Goal: Task Accomplishment & Management: Use online tool/utility

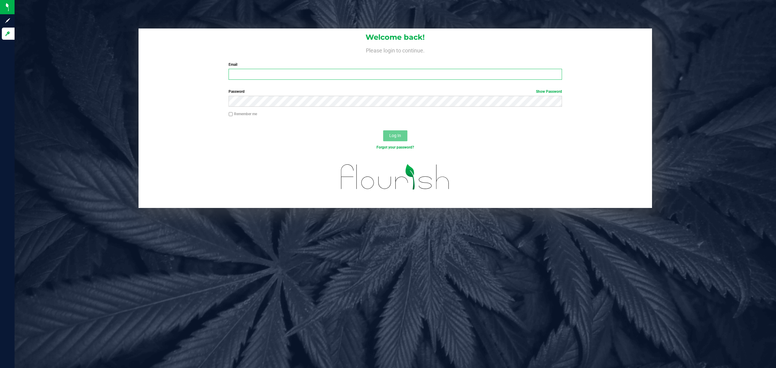
click at [303, 78] on input "Email" at bounding box center [394, 74] width 333 height 11
type input "[EMAIL_ADDRESS][DOMAIN_NAME]"
click at [383, 130] on button "Log In" at bounding box center [395, 135] width 24 height 11
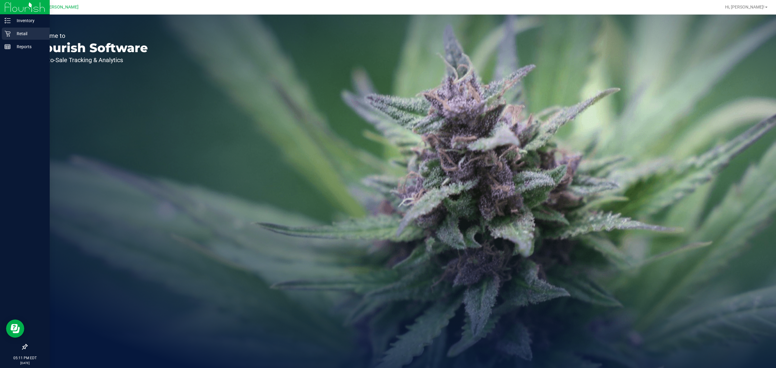
click at [20, 33] on p "Retail" at bounding box center [29, 33] width 36 height 7
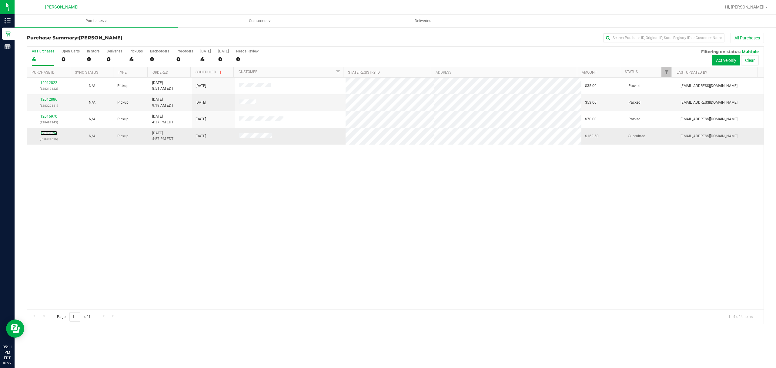
click at [45, 131] on div "12017194 (328491615)" at bounding box center [49, 136] width 36 height 12
click at [47, 134] on link "12017194" at bounding box center [48, 133] width 17 height 4
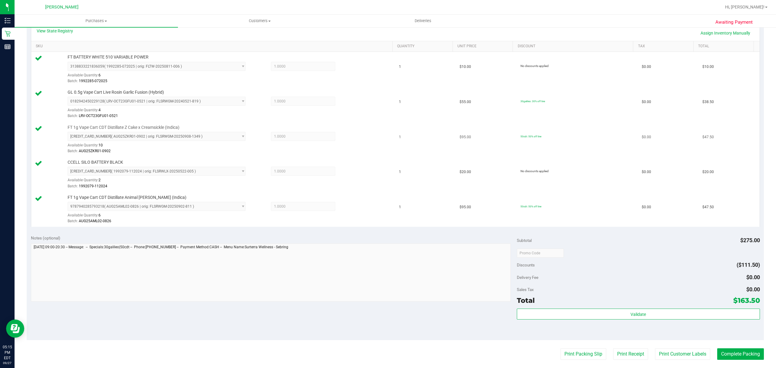
scroll to position [202, 0]
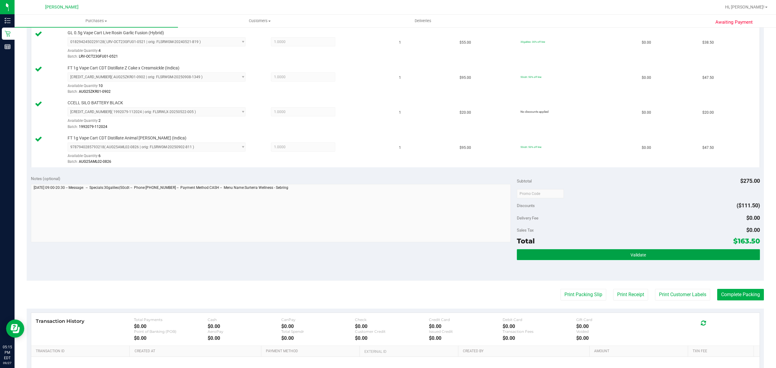
click at [645, 255] on button "Validate" at bounding box center [638, 254] width 243 height 11
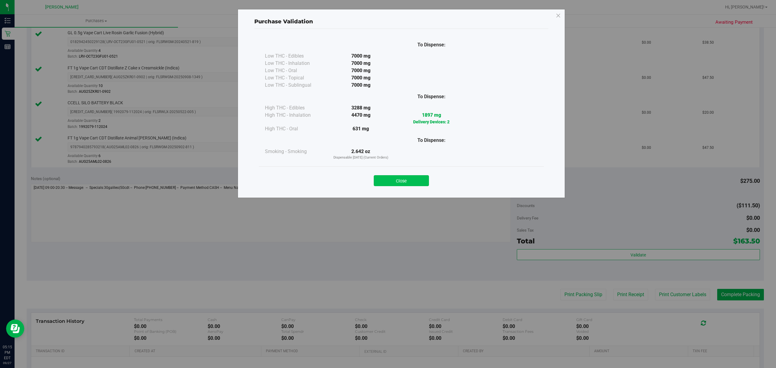
click at [418, 182] on button "Close" at bounding box center [401, 180] width 55 height 11
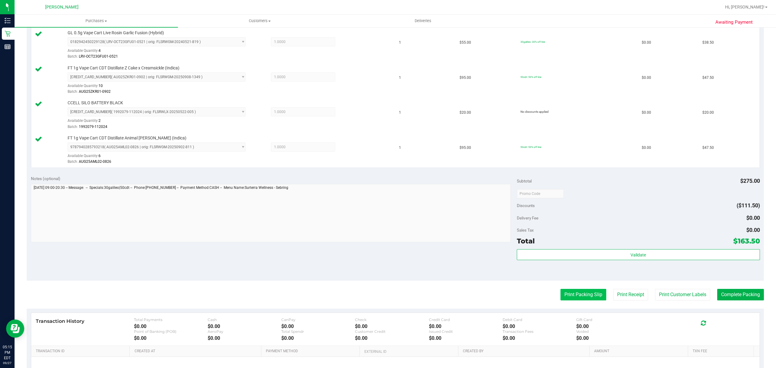
click at [582, 296] on button "Print Packing Slip" at bounding box center [583, 295] width 46 height 12
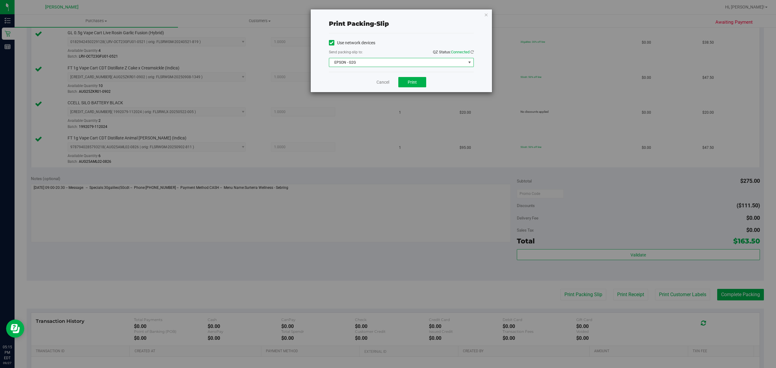
click at [417, 58] on span "EPSON - G2G" at bounding box center [397, 62] width 137 height 8
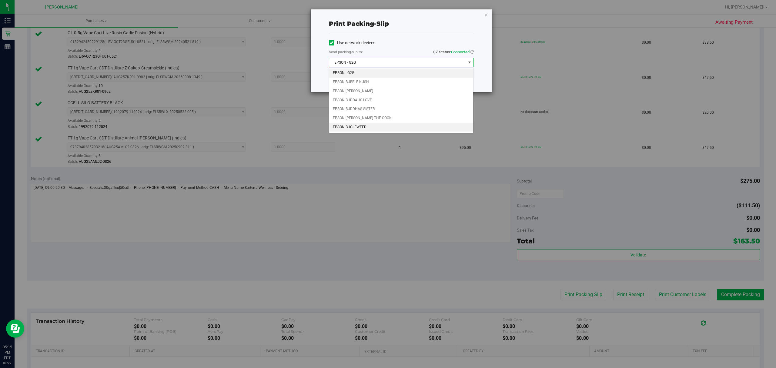
click at [351, 126] on li "EPSON-BUGLEWEED" at bounding box center [401, 127] width 144 height 9
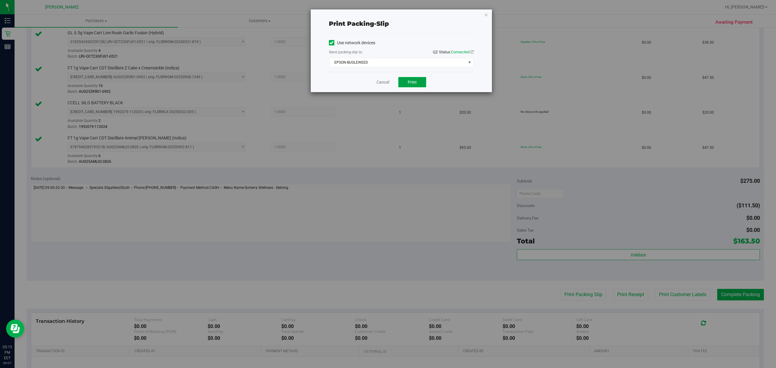
click at [410, 83] on span "Print" at bounding box center [412, 82] width 9 height 5
click at [384, 87] on div "Cancel Print" at bounding box center [401, 82] width 145 height 20
click at [381, 79] on link "Cancel" at bounding box center [382, 82] width 13 height 6
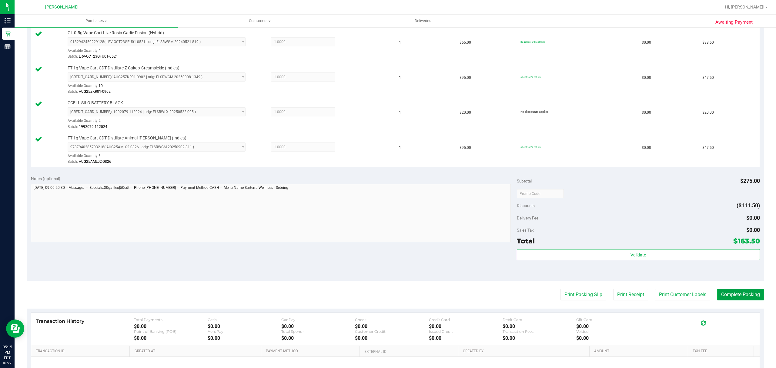
click at [749, 296] on button "Complete Packing" at bounding box center [740, 295] width 47 height 12
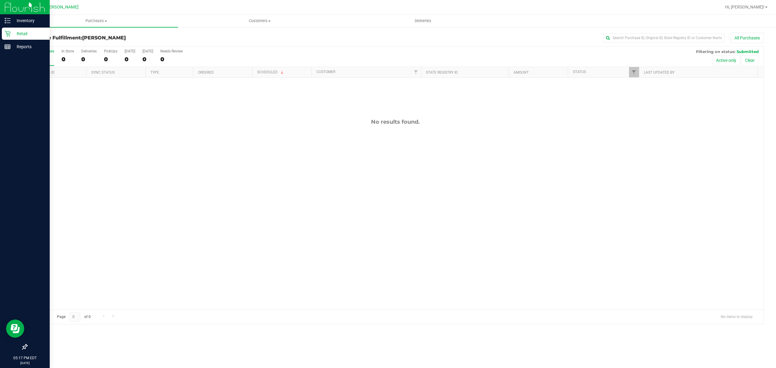
click at [10, 34] on icon at bounding box center [8, 34] width 6 height 6
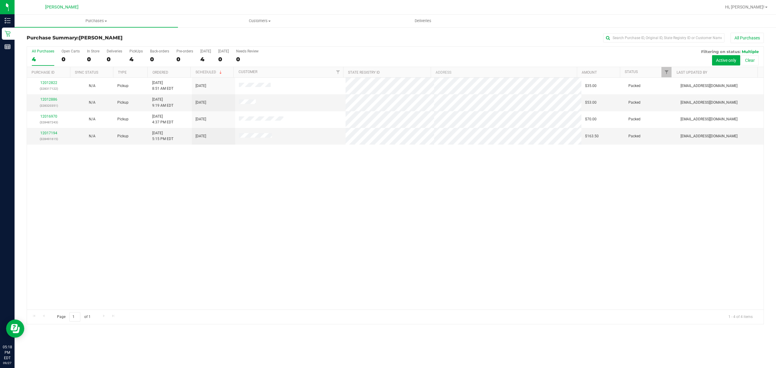
click at [342, 195] on div "12012822 (328317122) N/A Pickup [DATE] 8:51 AM EDT 9/27/2025 $35.00 Packed [EMA…" at bounding box center [395, 194] width 736 height 232
click at [316, 229] on div "12012822 (328317122) N/A Pickup [DATE] 8:51 AM EDT 9/27/2025 $35.00 Packed [EMA…" at bounding box center [395, 194] width 736 height 232
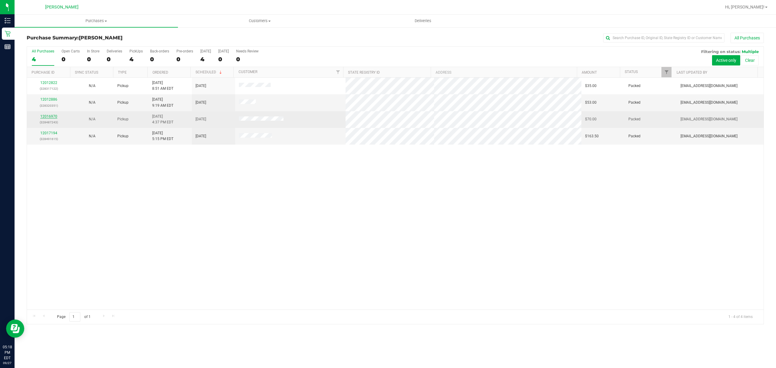
click at [48, 117] on link "12016970" at bounding box center [48, 116] width 17 height 4
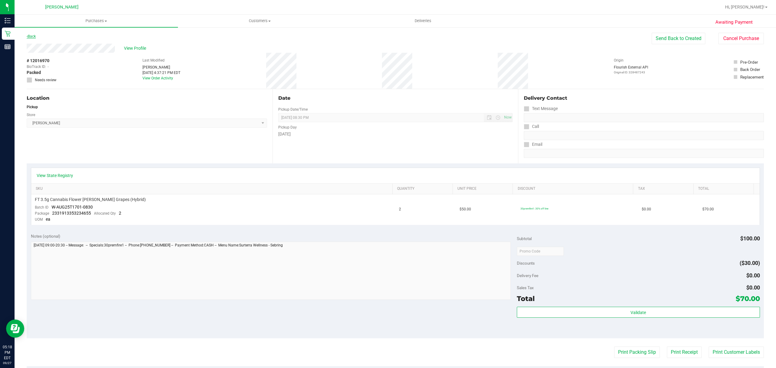
click at [33, 38] on link "Back" at bounding box center [31, 36] width 9 height 4
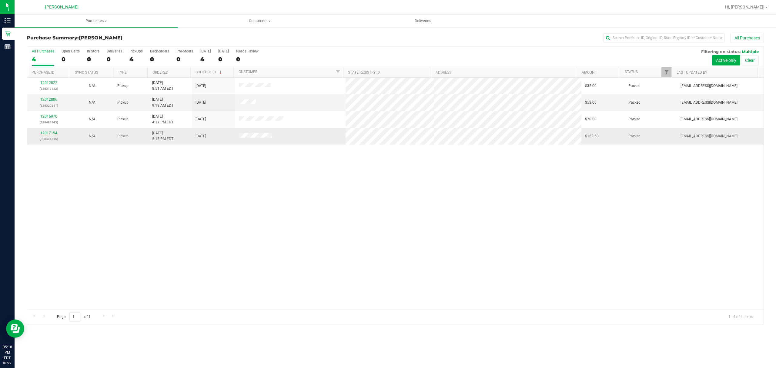
click at [51, 132] on link "12017194" at bounding box center [48, 133] width 17 height 4
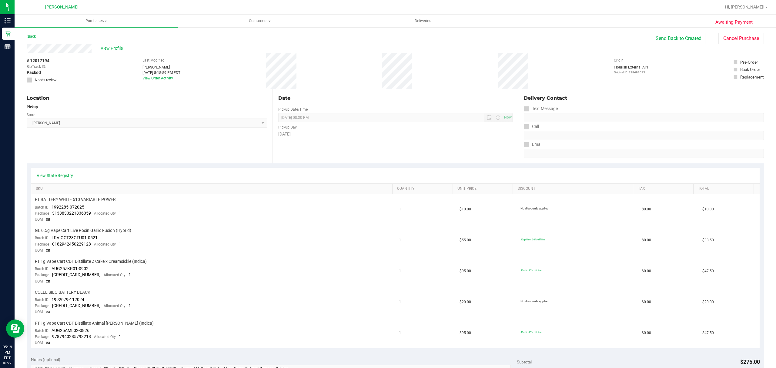
scroll to position [161, 0]
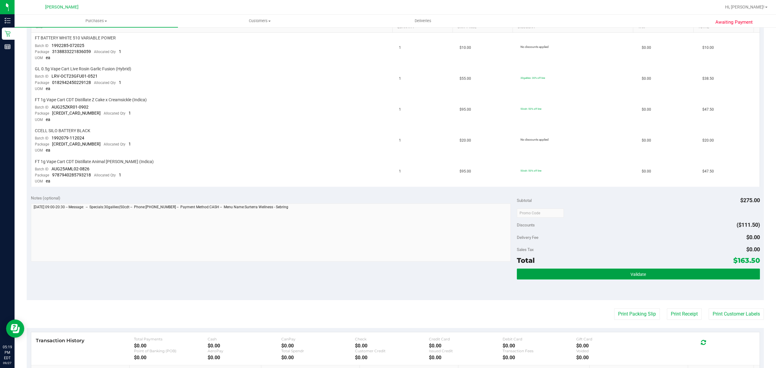
click at [646, 269] on button "Validate" at bounding box center [638, 273] width 243 height 11
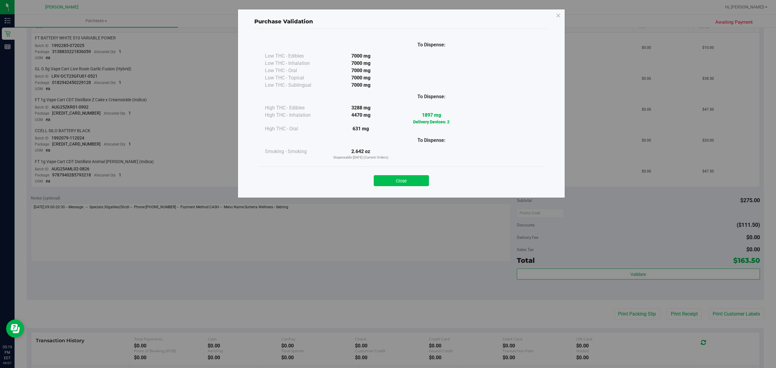
click at [403, 181] on button "Close" at bounding box center [401, 180] width 55 height 11
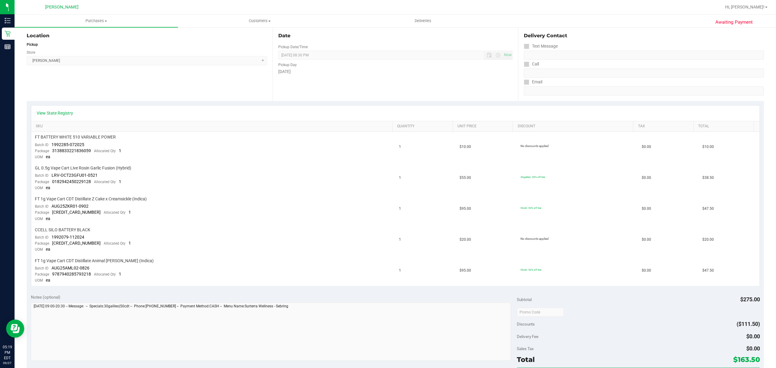
scroll to position [0, 0]
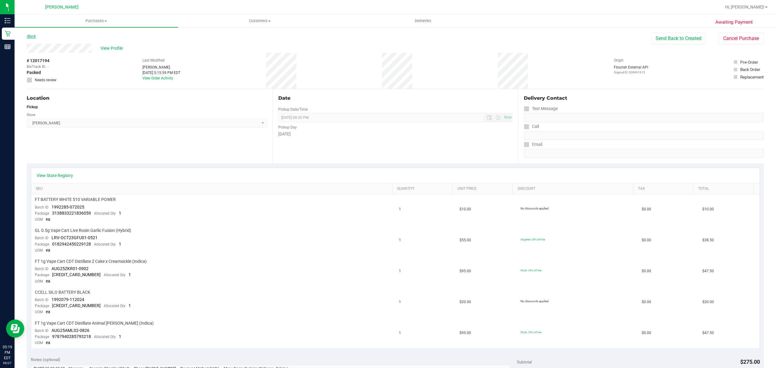
click at [32, 36] on link "Back" at bounding box center [31, 36] width 9 height 4
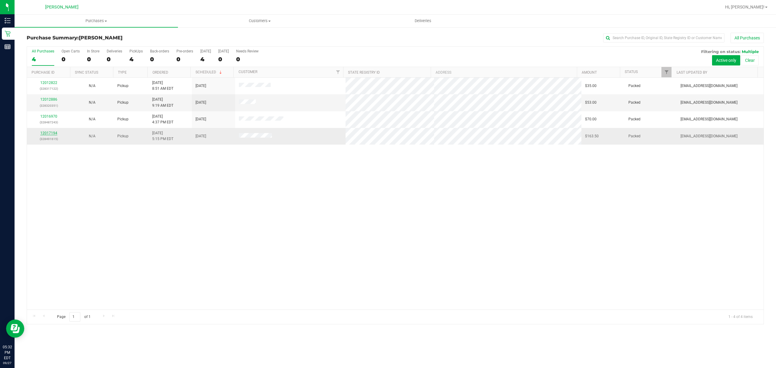
click at [44, 132] on link "12017194" at bounding box center [48, 133] width 17 height 4
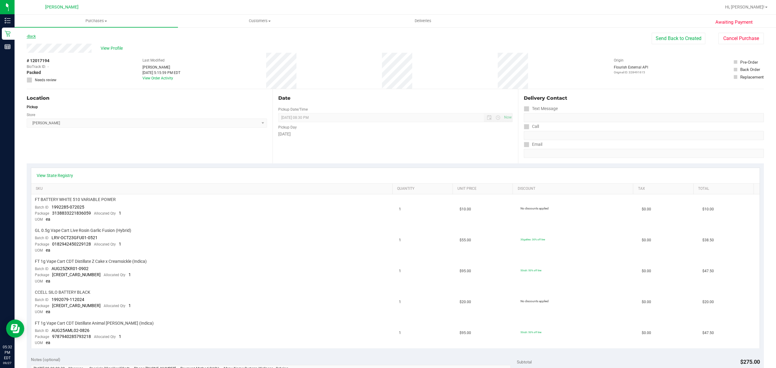
click at [35, 38] on link "Back" at bounding box center [31, 36] width 9 height 4
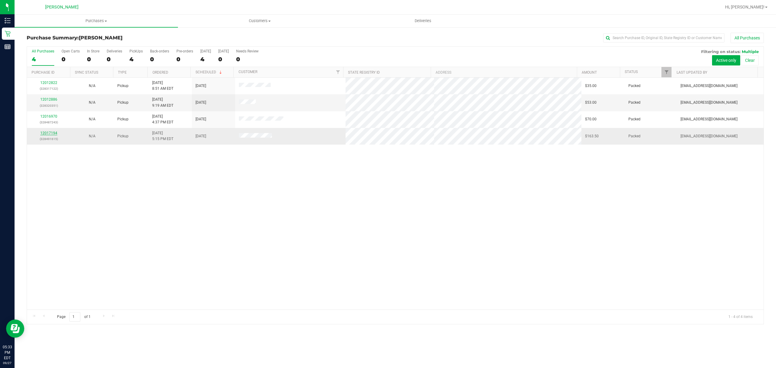
click at [51, 132] on link "12017194" at bounding box center [48, 133] width 17 height 4
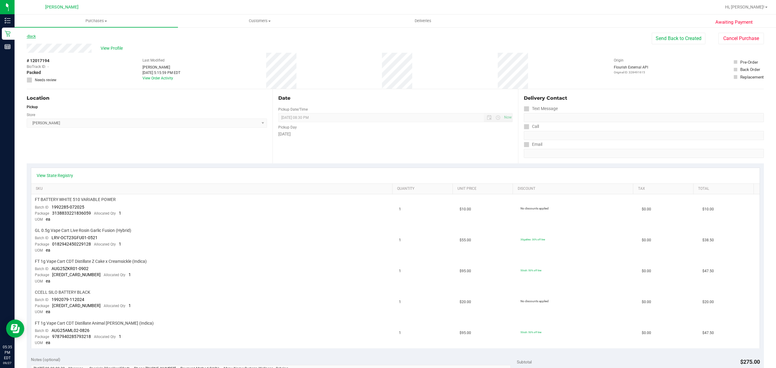
click at [33, 36] on link "Back" at bounding box center [31, 36] width 9 height 4
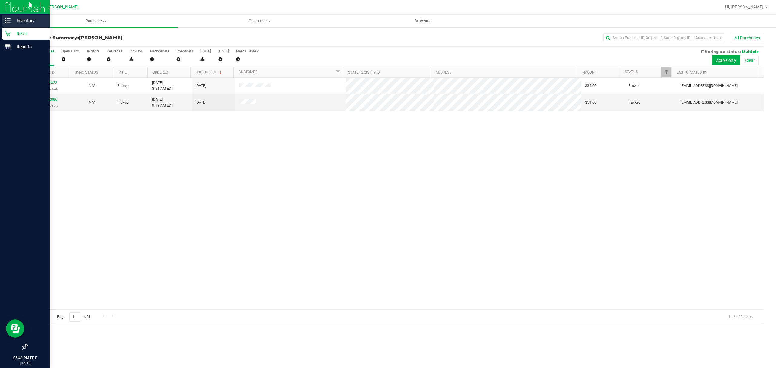
click at [19, 20] on p "Inventory" at bounding box center [29, 20] width 36 height 7
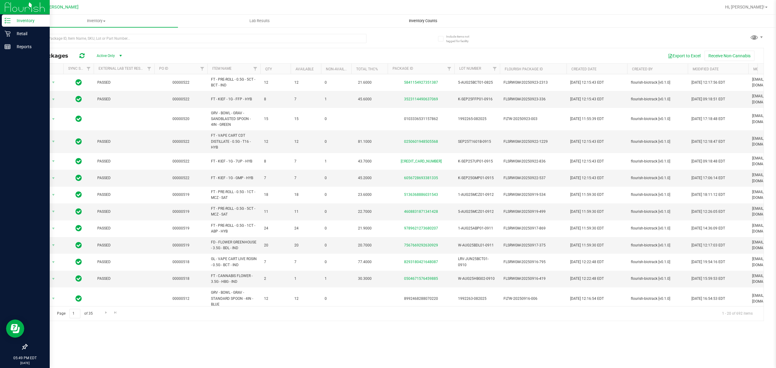
click at [431, 22] on span "Inventory Counts" at bounding box center [423, 20] width 45 height 5
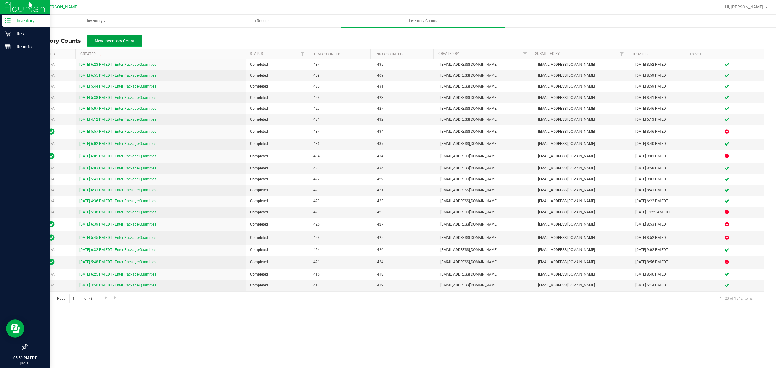
click at [134, 44] on button "New Inventory Count" at bounding box center [114, 41] width 55 height 12
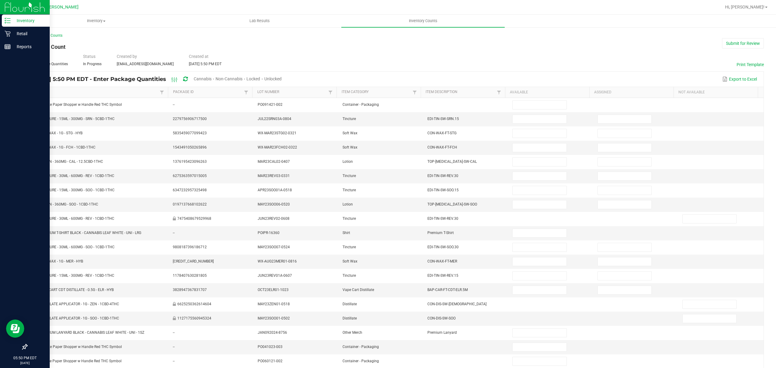
click at [211, 78] on span "Cannabis" at bounding box center [203, 78] width 18 height 5
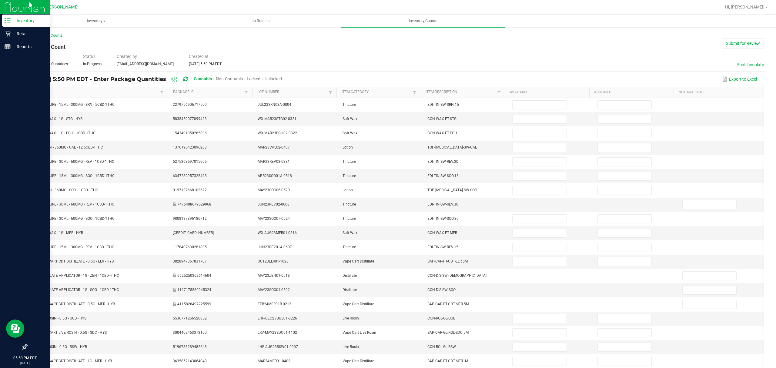
click at [282, 78] on span "Unlocked" at bounding box center [273, 78] width 17 height 5
click at [51, 90] on link "Item" at bounding box center [95, 92] width 126 height 5
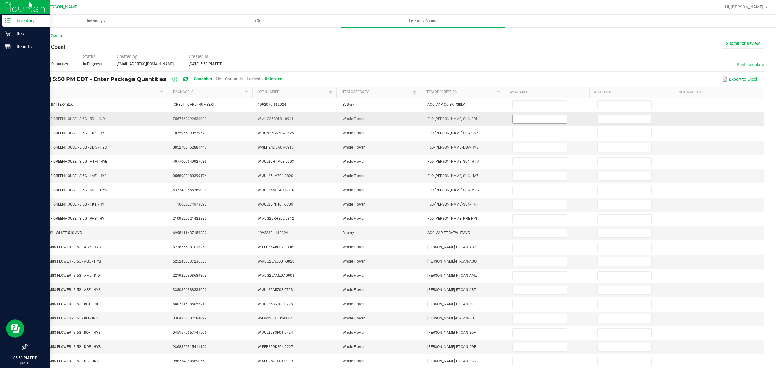
drag, startPoint x: 508, startPoint y: 115, endPoint x: 509, endPoint y: 119, distance: 4.7
click at [509, 117] on td at bounding box center [550, 119] width 85 height 14
click at [512, 122] on input at bounding box center [539, 119] width 54 height 8
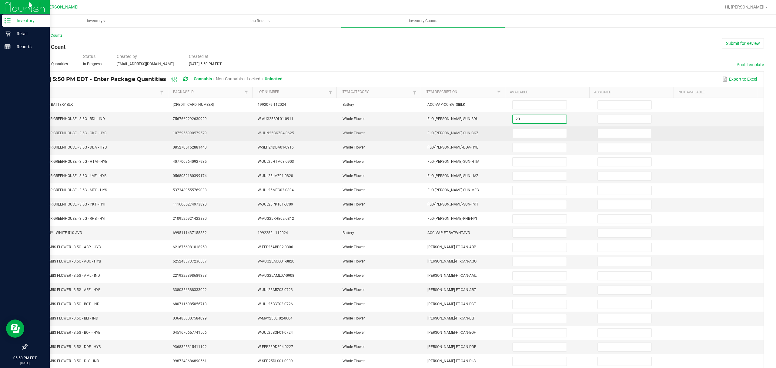
type input "20"
click at [525, 141] on td at bounding box center [550, 133] width 85 height 14
click at [524, 137] on input at bounding box center [539, 133] width 54 height 8
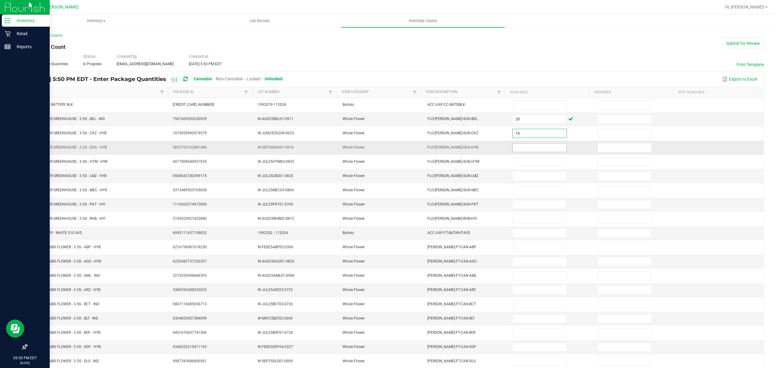
type input "16"
click at [524, 150] on input at bounding box center [539, 147] width 54 height 8
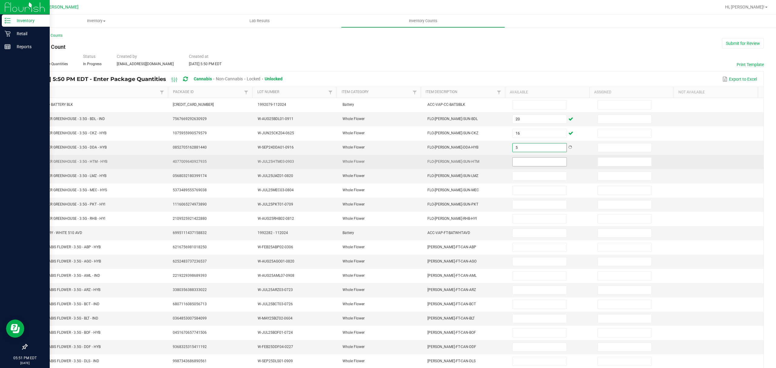
type input "5"
click at [517, 163] on input at bounding box center [539, 162] width 54 height 8
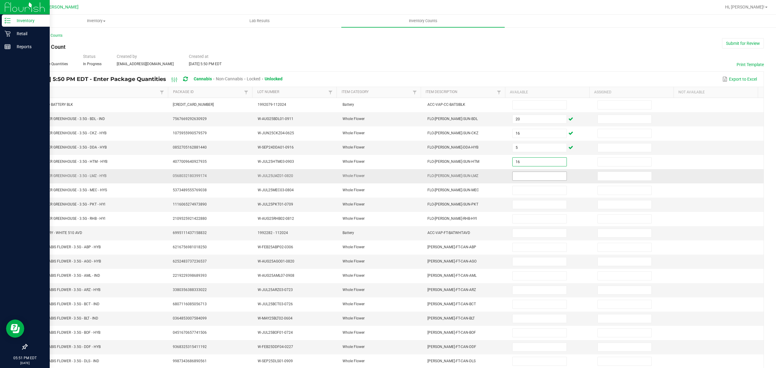
type input "16"
click at [527, 180] on input at bounding box center [539, 176] width 54 height 8
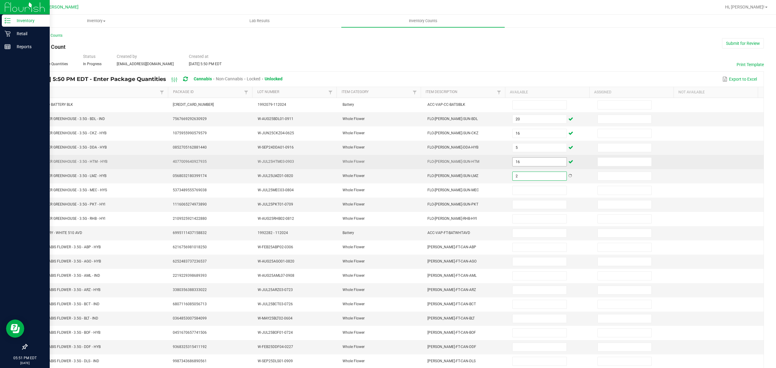
type input "2"
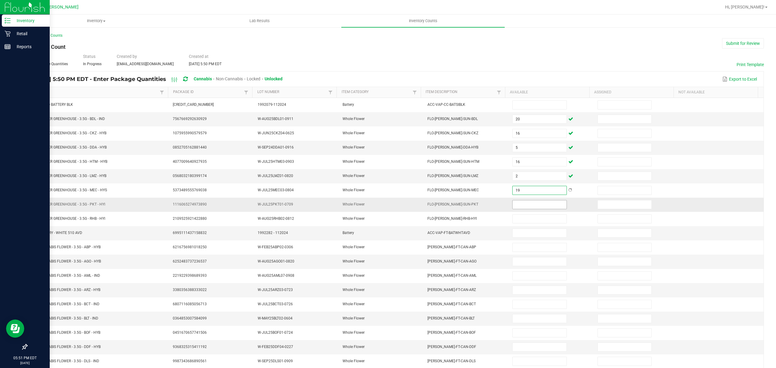
type input "19"
click at [513, 207] on input at bounding box center [539, 204] width 54 height 8
type input "7"
type input "2"
click at [514, 237] on input at bounding box center [539, 233] width 54 height 8
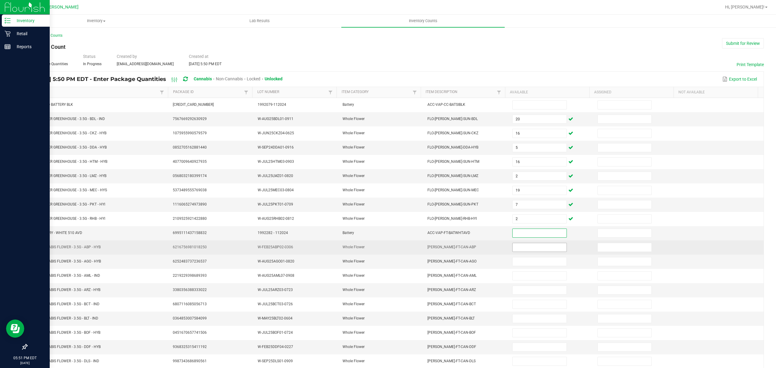
click at [514, 248] on input at bounding box center [539, 247] width 54 height 8
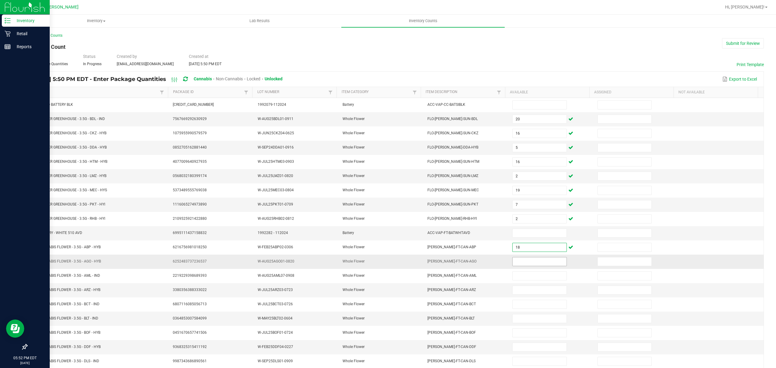
type input "18"
click at [523, 266] on input at bounding box center [539, 261] width 54 height 8
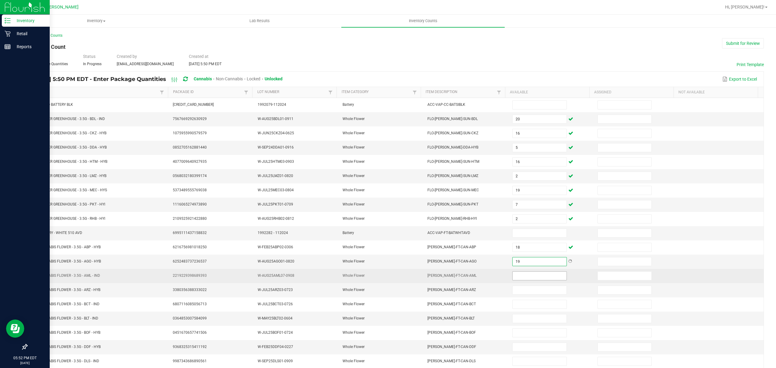
type input "19"
click at [530, 280] on input at bounding box center [539, 275] width 54 height 8
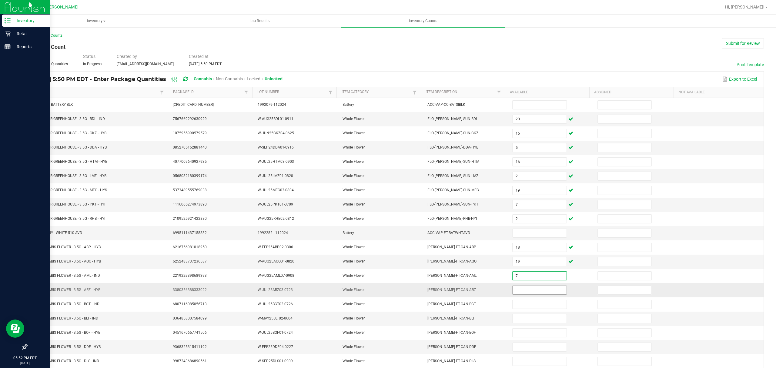
type input "7"
click at [514, 294] on input at bounding box center [539, 290] width 54 height 8
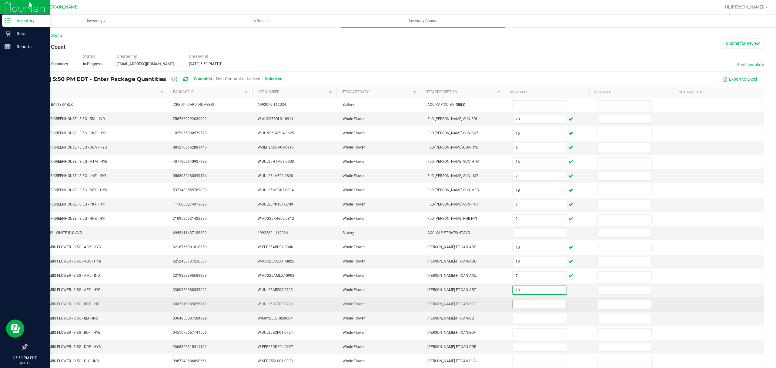
type input "13"
click at [512, 307] on input at bounding box center [539, 304] width 54 height 8
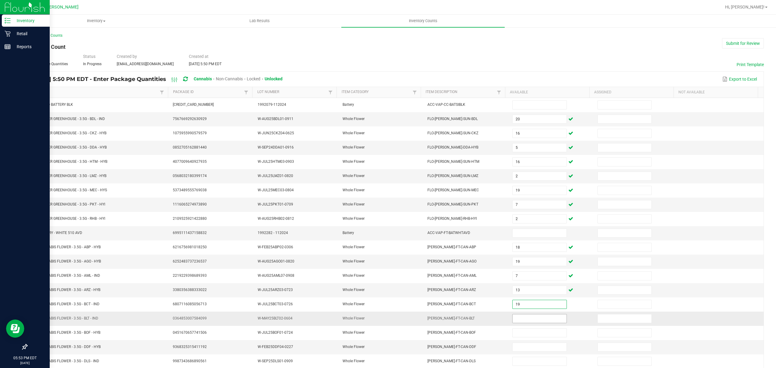
type input "19"
click at [512, 320] on input at bounding box center [539, 318] width 54 height 8
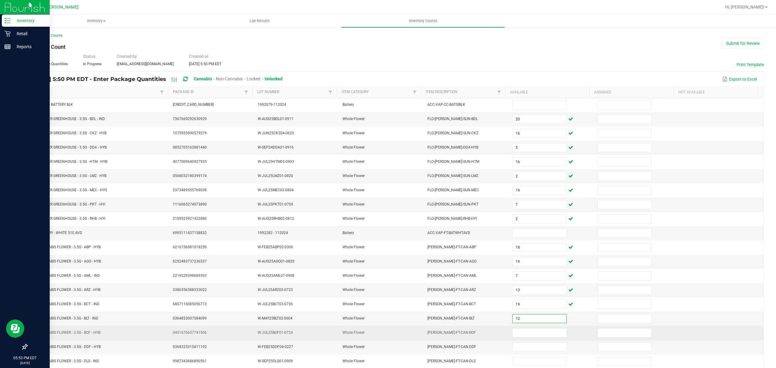
click at [511, 333] on td at bounding box center [550, 333] width 85 height 14
click at [513, 337] on input at bounding box center [539, 332] width 54 height 8
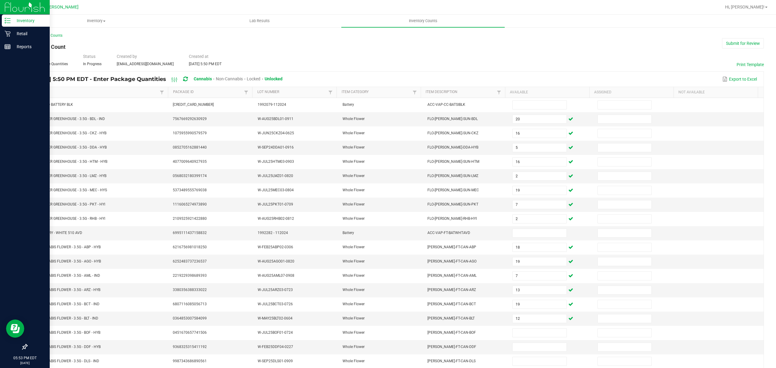
drag, startPoint x: 767, startPoint y: 118, endPoint x: 769, endPoint y: 159, distance: 41.3
click at [769, 159] on div "< All Inventory Counts Inventory Count Submit for Review Type Enter Package Qua…" at bounding box center [395, 216] width 761 height 378
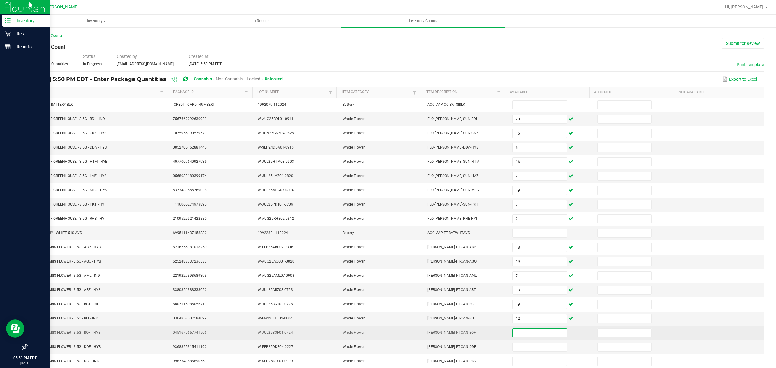
click at [524, 337] on input at bounding box center [539, 332] width 54 height 8
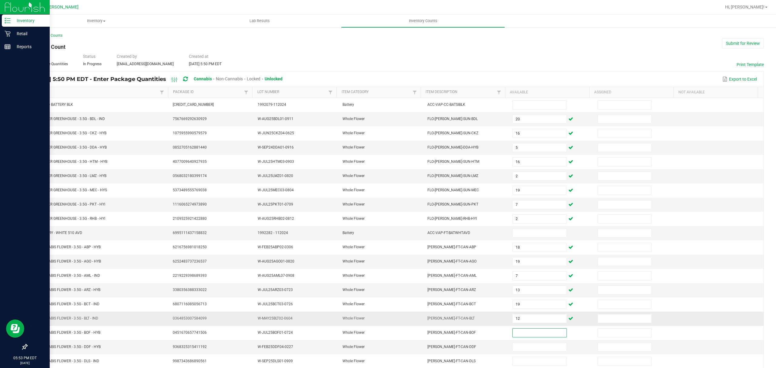
click at [529, 326] on td "12" at bounding box center [550, 318] width 85 height 14
click at [529, 323] on input "12" at bounding box center [539, 318] width 54 height 8
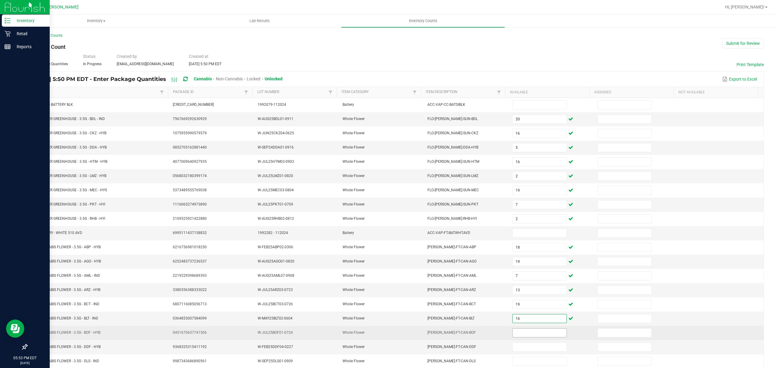
type input "16"
click at [521, 337] on input at bounding box center [539, 332] width 54 height 8
type input "13"
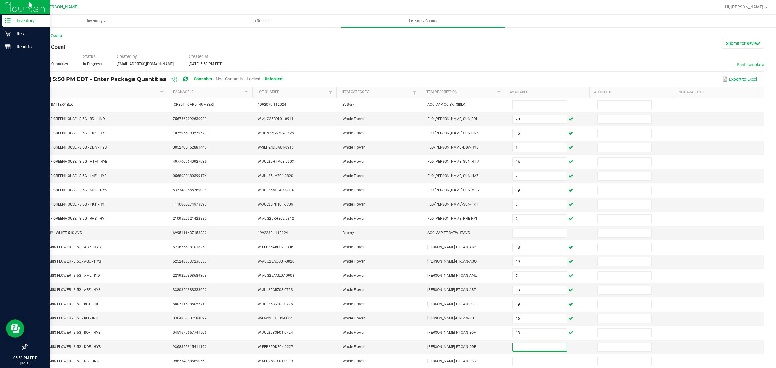
scroll to position [43, 0]
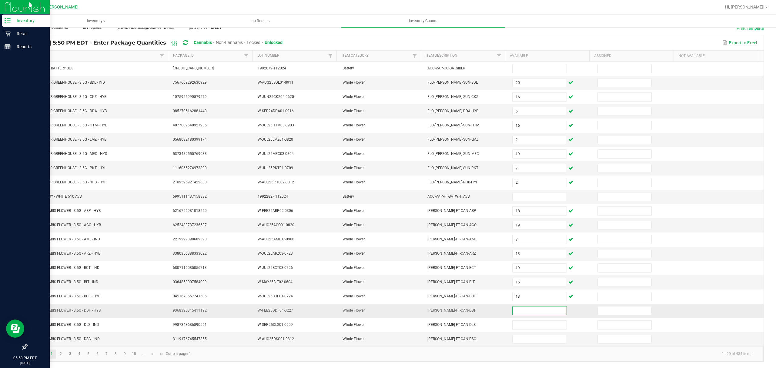
click at [526, 311] on input at bounding box center [539, 310] width 54 height 8
type input "7"
type input "15"
click at [513, 340] on input at bounding box center [539, 339] width 54 height 8
type input "12"
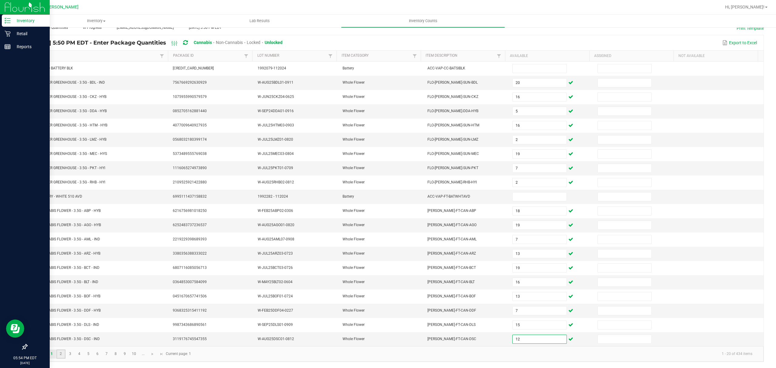
click at [60, 355] on link "2" at bounding box center [60, 353] width 9 height 9
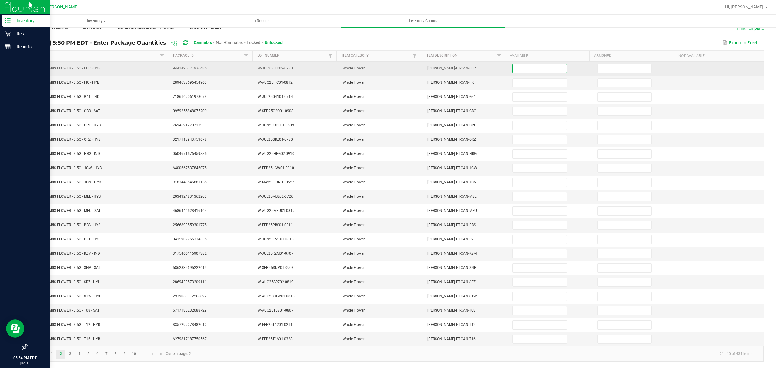
click at [521, 66] on input at bounding box center [539, 68] width 54 height 8
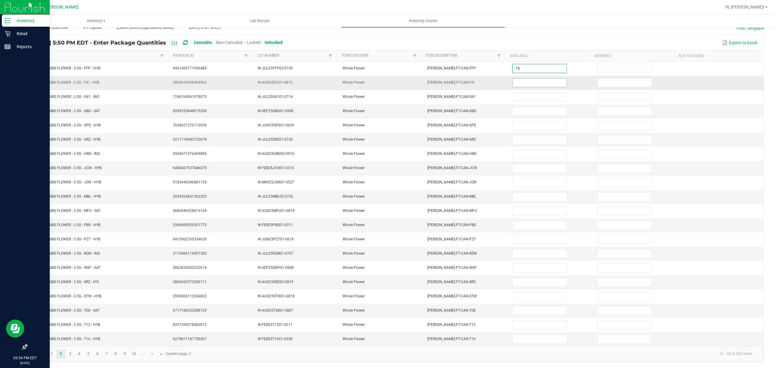
type input "15"
click at [513, 78] on input at bounding box center [539, 82] width 54 height 8
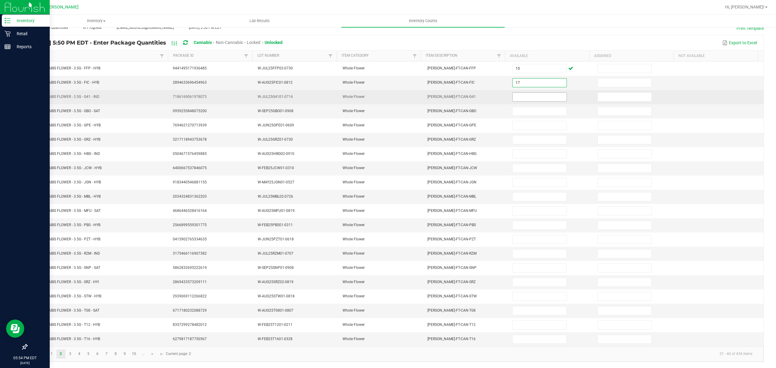
type input "17"
click at [512, 93] on input at bounding box center [539, 97] width 54 height 8
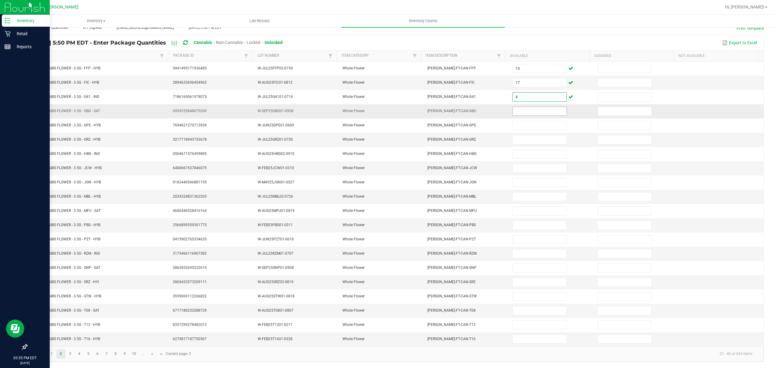
type input "4"
click at [520, 107] on input at bounding box center [539, 111] width 54 height 8
type input "19"
type input "10"
type input "19"
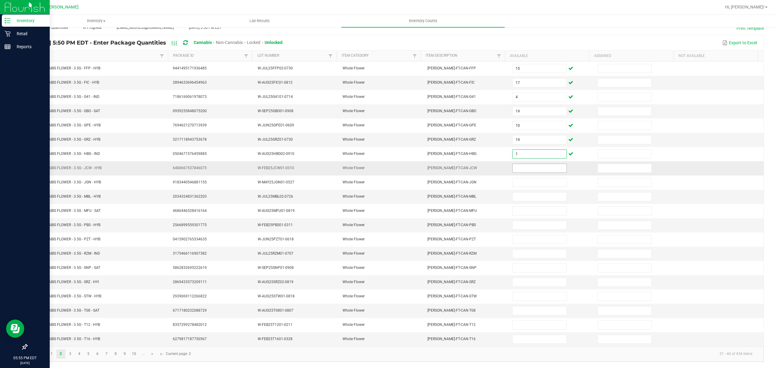
type input "1"
click at [524, 165] on input at bounding box center [539, 168] width 54 height 8
type input "9"
type input "5"
type input "10"
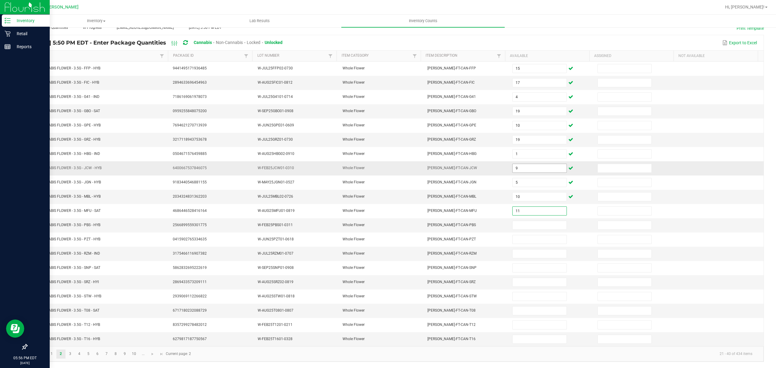
type input "11"
type input "5"
type input "1"
click at [523, 249] on input at bounding box center [539, 253] width 54 height 8
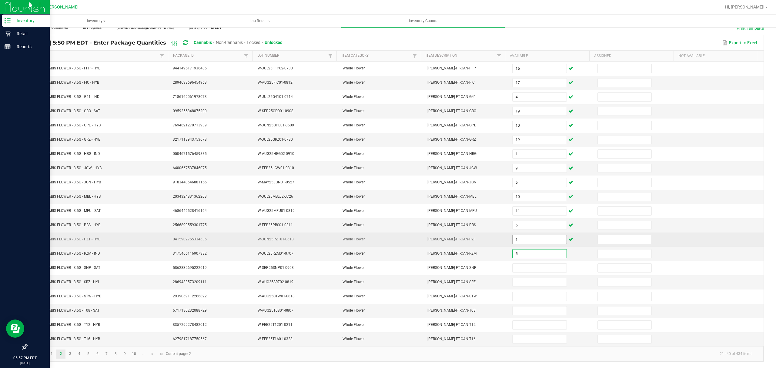
type input "5"
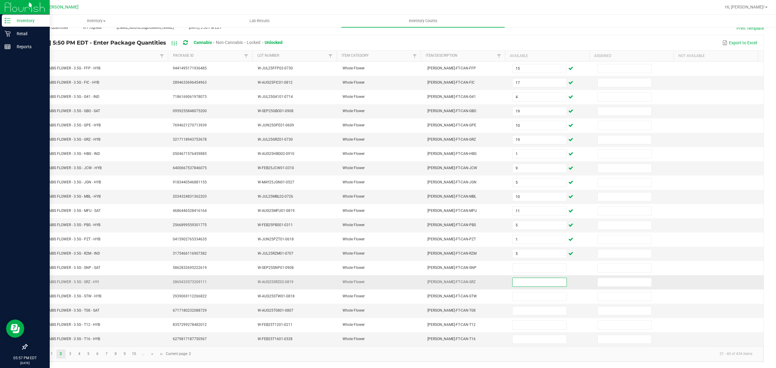
click at [513, 281] on input at bounding box center [539, 282] width 54 height 8
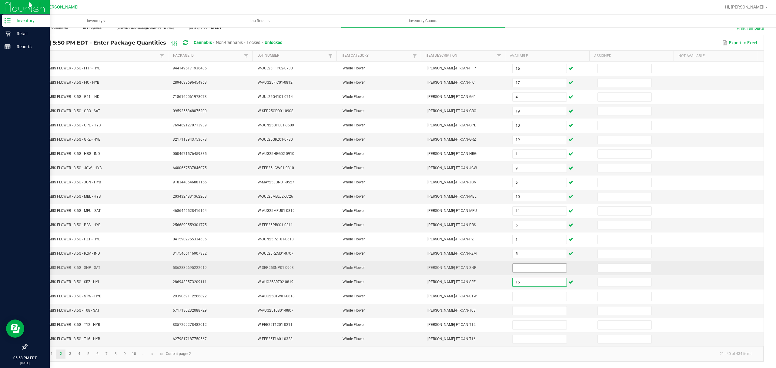
type input "16"
click at [531, 267] on input at bounding box center [539, 268] width 54 height 8
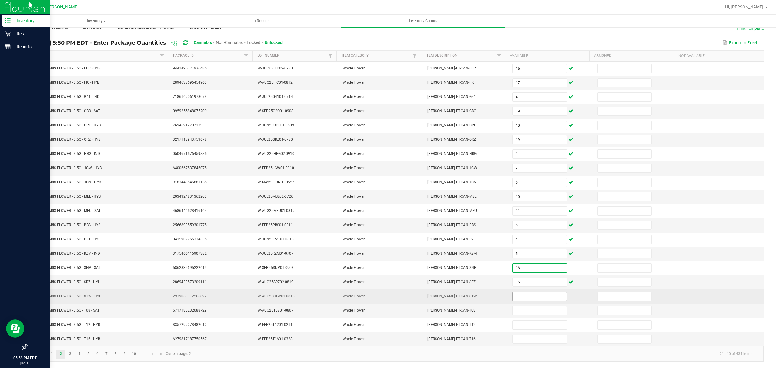
type input "16"
click at [517, 292] on input at bounding box center [539, 296] width 54 height 8
type input "19"
type input "7"
type input "13"
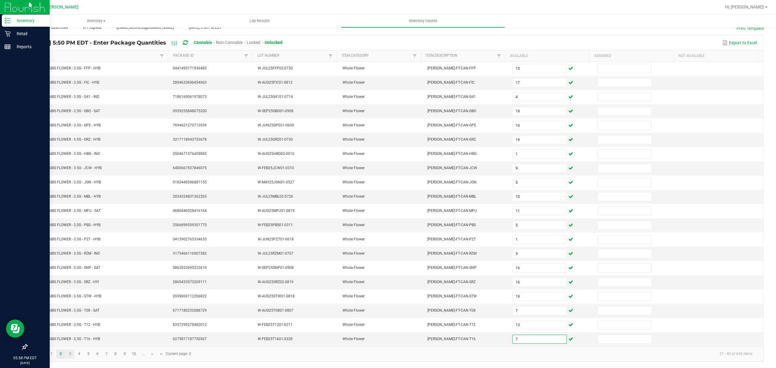
type input "7"
click at [68, 353] on link "3" at bounding box center [70, 353] width 9 height 9
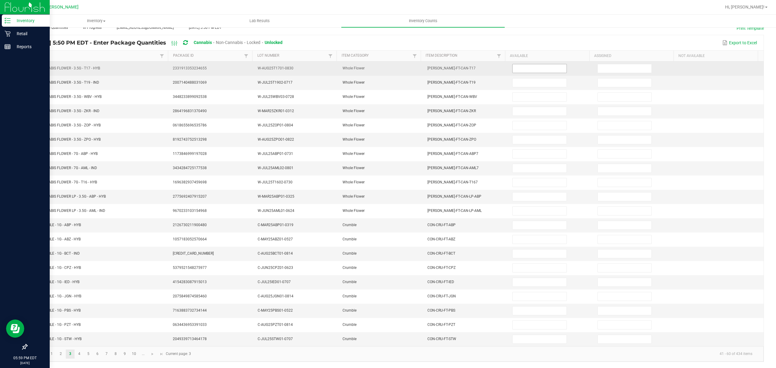
click at [522, 64] on input at bounding box center [539, 68] width 54 height 8
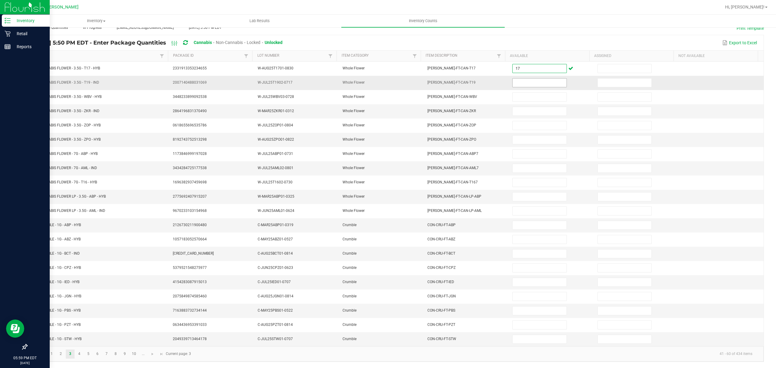
type input "17"
click at [518, 78] on input at bounding box center [539, 82] width 54 height 8
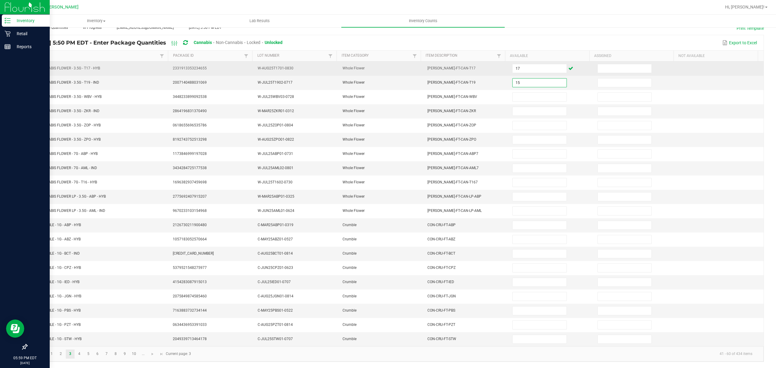
type input "15"
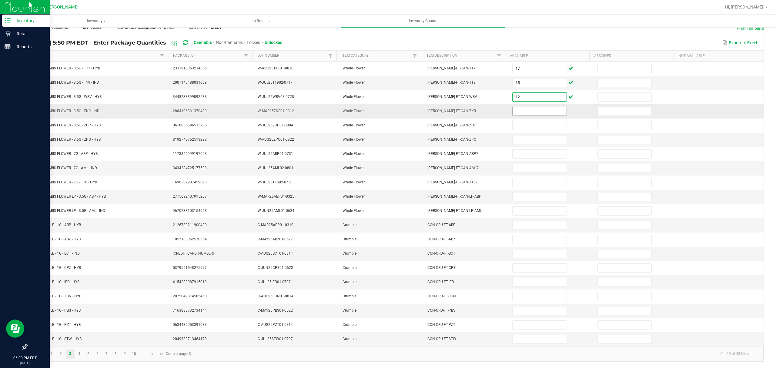
type input "12"
click at [512, 107] on input at bounding box center [539, 111] width 54 height 8
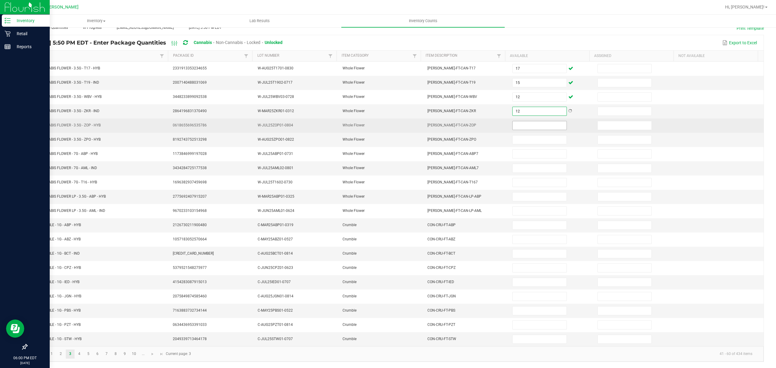
type input "12"
click at [516, 121] on input at bounding box center [539, 125] width 54 height 8
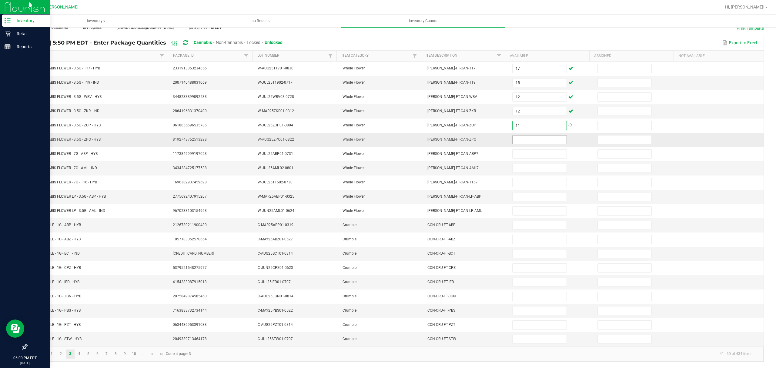
type input "11"
click at [518, 137] on input at bounding box center [539, 139] width 54 height 8
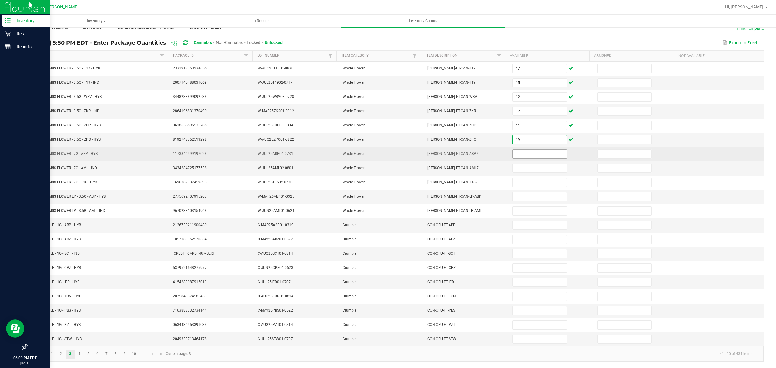
type input "19"
click at [518, 151] on input at bounding box center [539, 154] width 54 height 8
type input "19"
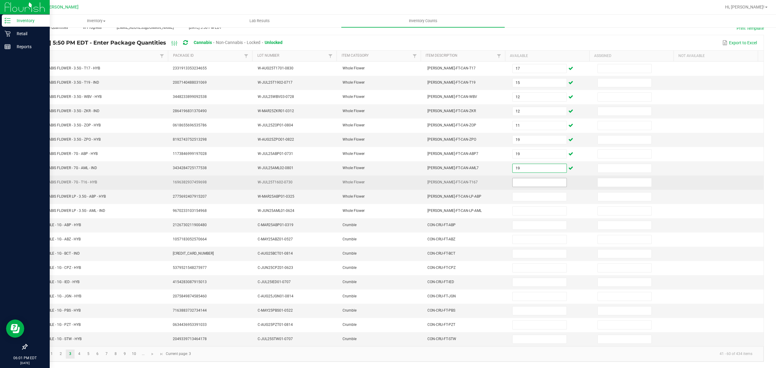
type input "19"
click at [528, 182] on input at bounding box center [539, 182] width 54 height 8
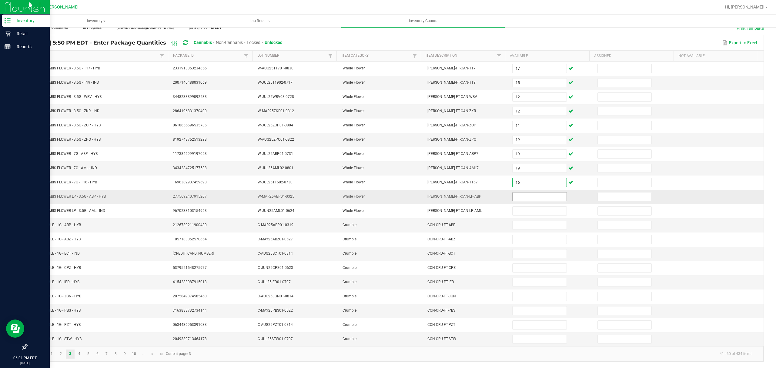
type input "16"
click at [514, 194] on input at bounding box center [539, 196] width 54 height 8
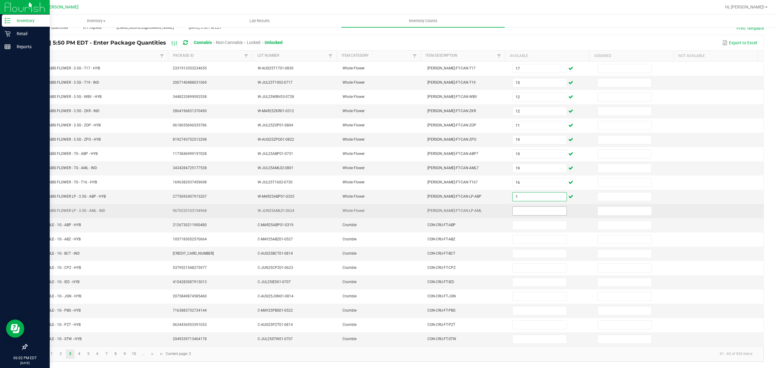
type input "1"
click at [513, 208] on input at bounding box center [539, 211] width 54 height 8
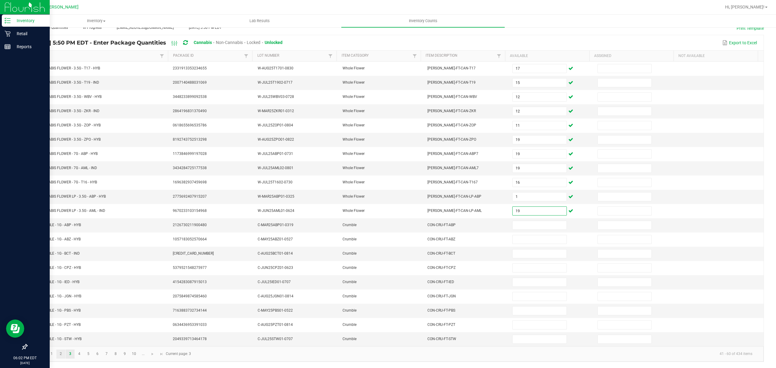
type input "19"
click at [64, 356] on link "2" at bounding box center [60, 353] width 9 height 9
type input "15"
type input "17"
type input "4"
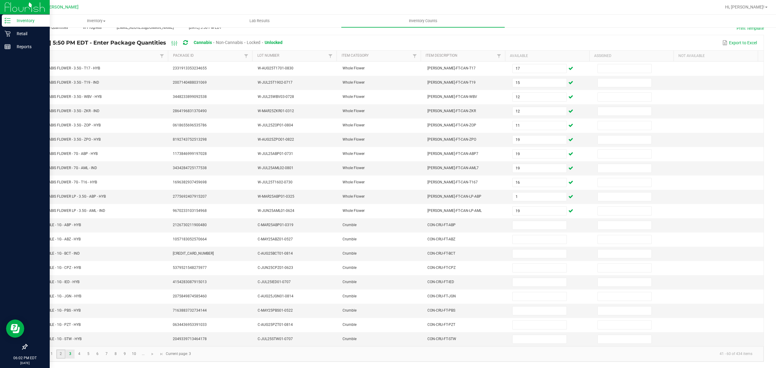
type input "19"
type input "10"
type input "1"
type input "10"
type input "11"
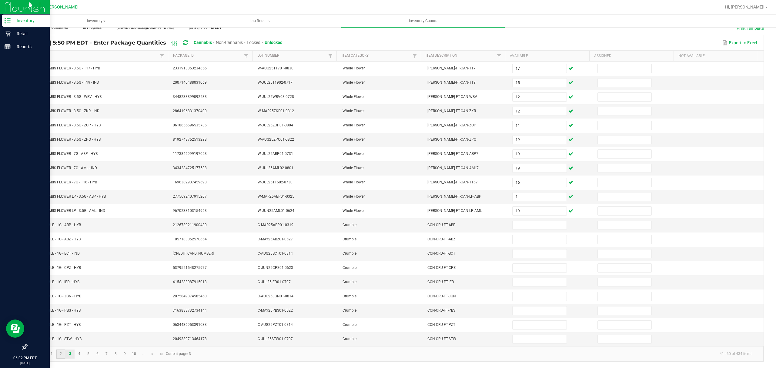
type input "5"
type input "19"
type input "7"
type input "13"
type input "7"
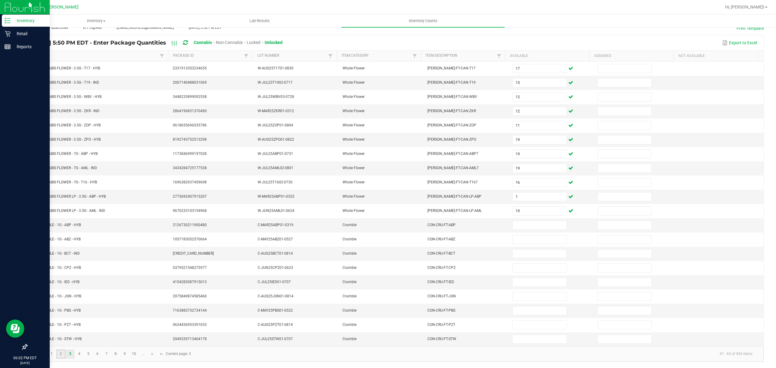
type input "5"
type input "16"
type input "9"
type input "1"
type input "5"
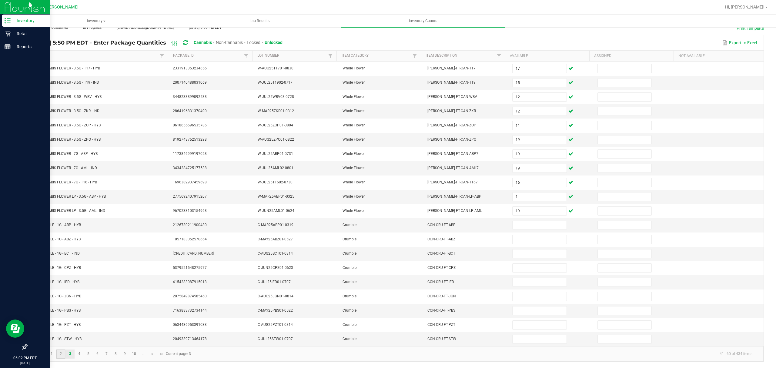
type input "16"
click at [54, 353] on link "1" at bounding box center [51, 353] width 9 height 9
type input "20"
type input "16"
type input "5"
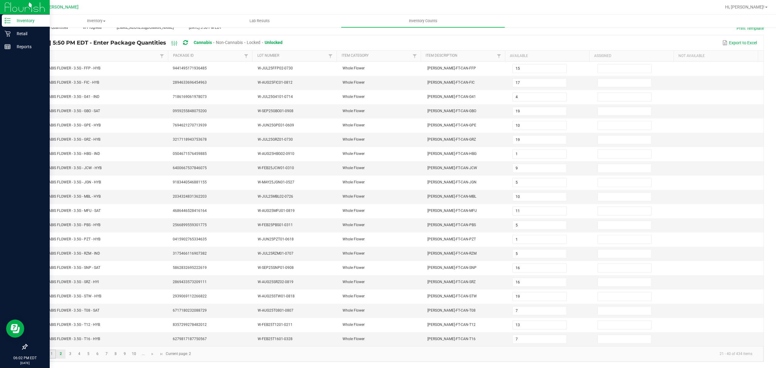
type input "16"
type input "2"
type input "19"
type input "18"
type input "19"
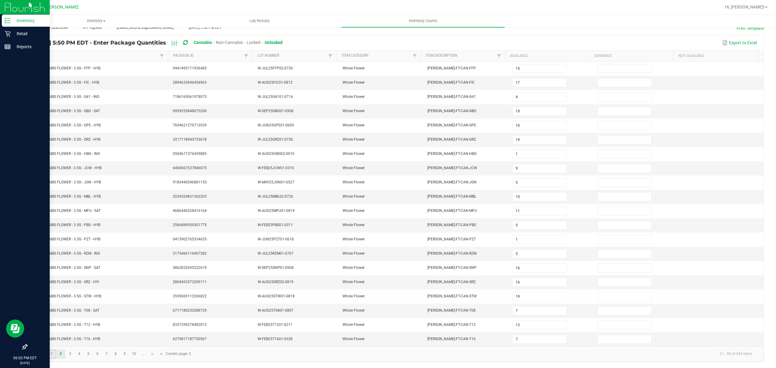
type input "13"
type input "15"
type input "12"
type input "2"
type input "7"
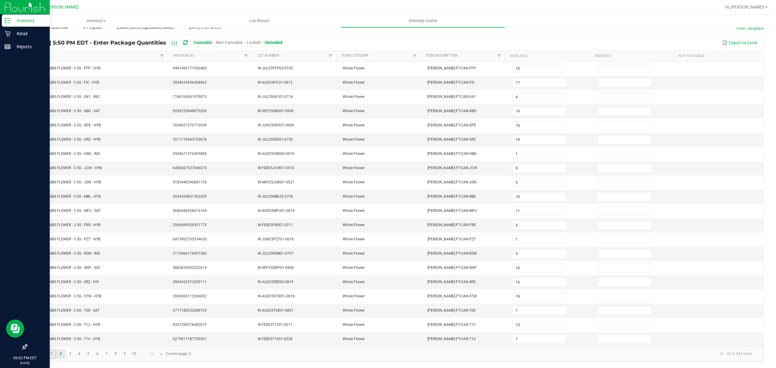
type input "7"
type input "13"
type input "19"
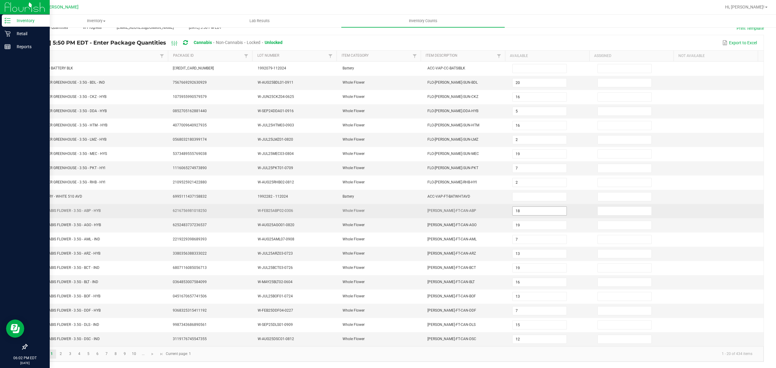
click at [530, 209] on input "18" at bounding box center [539, 211] width 54 height 8
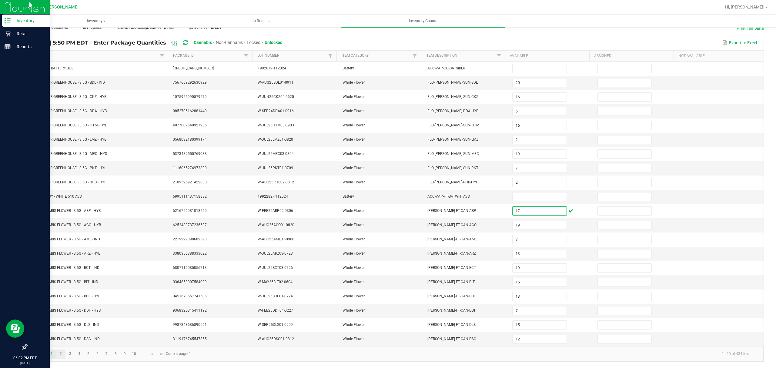
type input "17"
click at [60, 357] on link "2" at bounding box center [60, 353] width 9 height 9
type input "15"
type input "17"
type input "4"
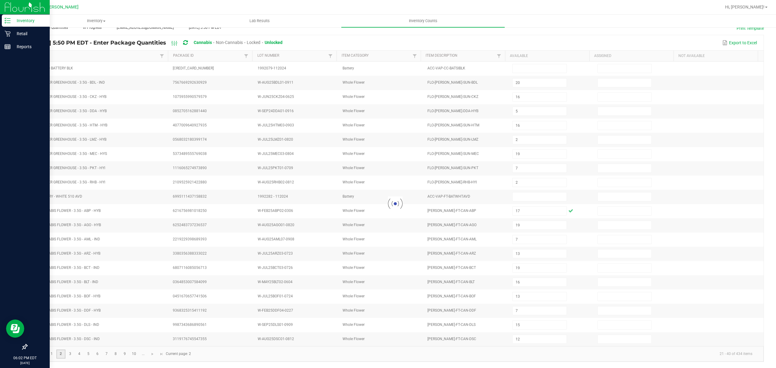
type input "19"
type input "10"
type input "19"
type input "1"
type input "10"
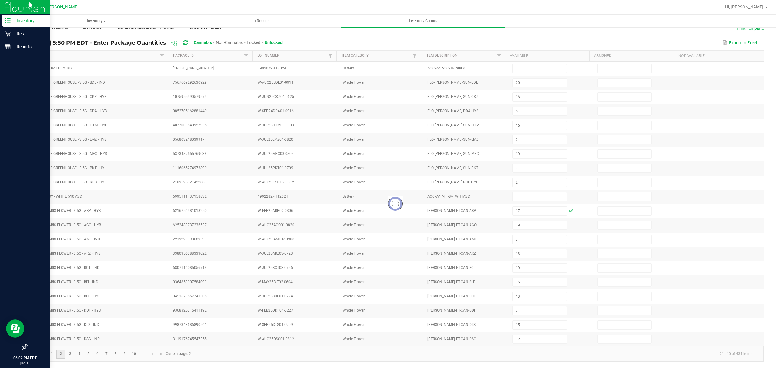
type input "11"
type input "5"
type input "19"
type input "13"
type input "7"
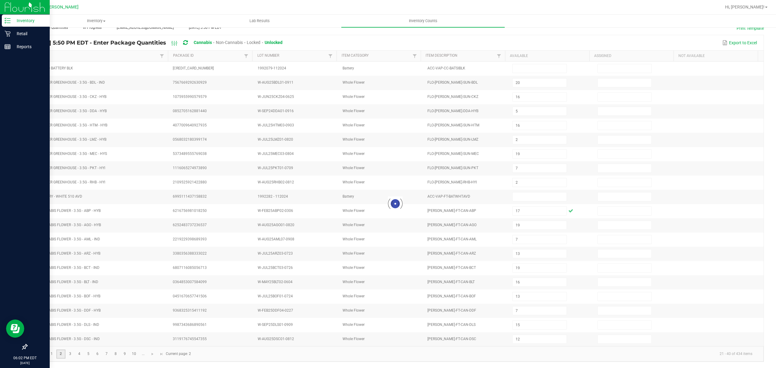
type input "5"
type input "9"
type input "1"
type input "5"
type input "16"
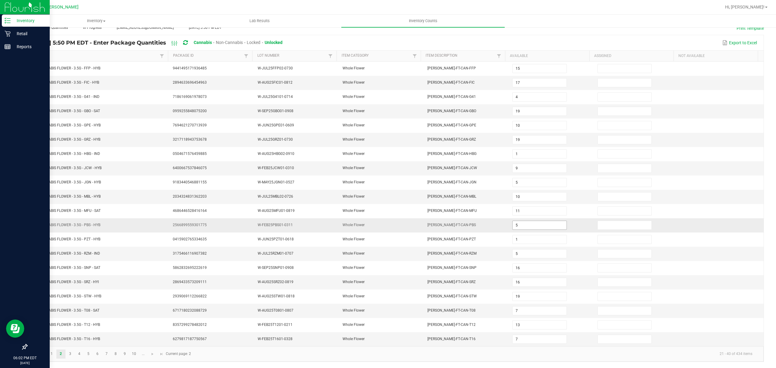
click at [512, 224] on input "5" at bounding box center [539, 225] width 54 height 8
type input "4"
click at [69, 355] on link "3" at bounding box center [70, 353] width 9 height 9
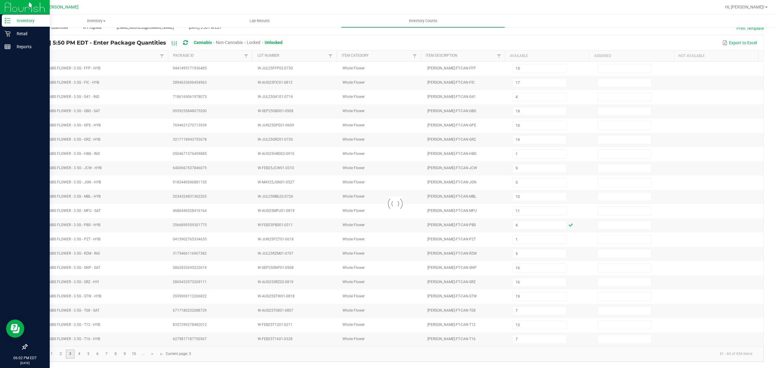
type input "17"
type input "15"
type input "12"
type input "11"
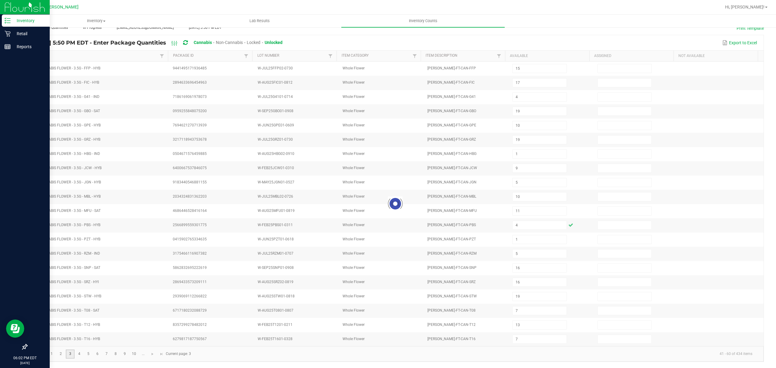
type input "19"
type input "1"
type input "19"
type input "16"
type input "19"
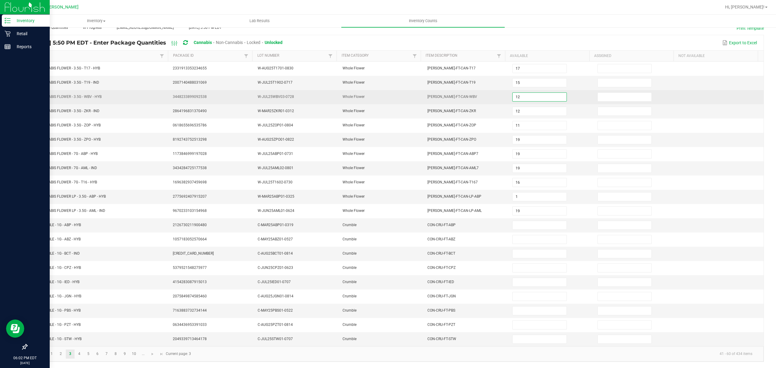
click at [512, 93] on input "12" at bounding box center [539, 97] width 54 height 8
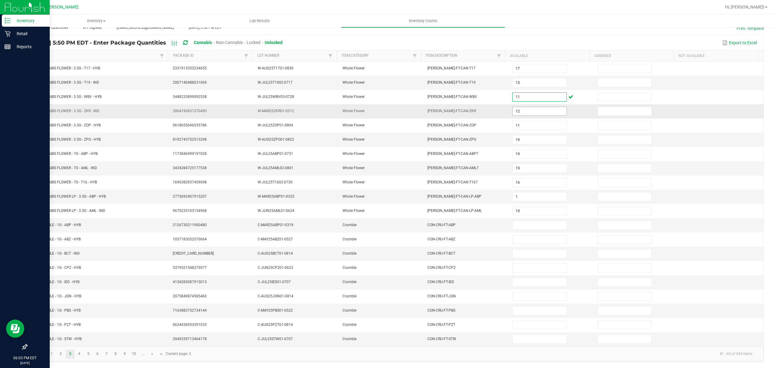
type input "11"
click at [519, 107] on input "12" at bounding box center [539, 111] width 54 height 8
click at [61, 355] on link "2" at bounding box center [60, 353] width 9 height 9
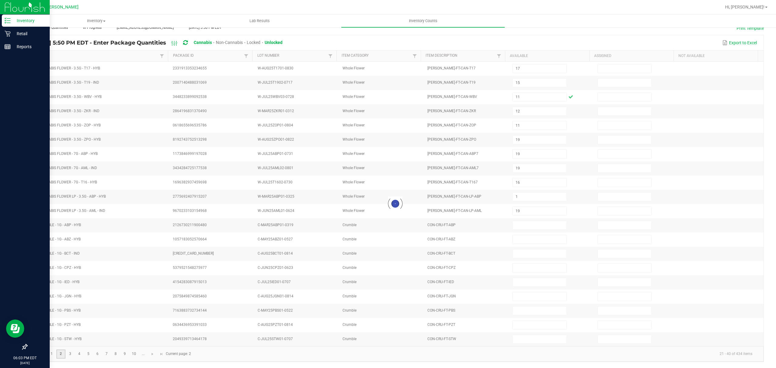
type input "15"
type input "17"
type input "4"
type input "19"
type input "10"
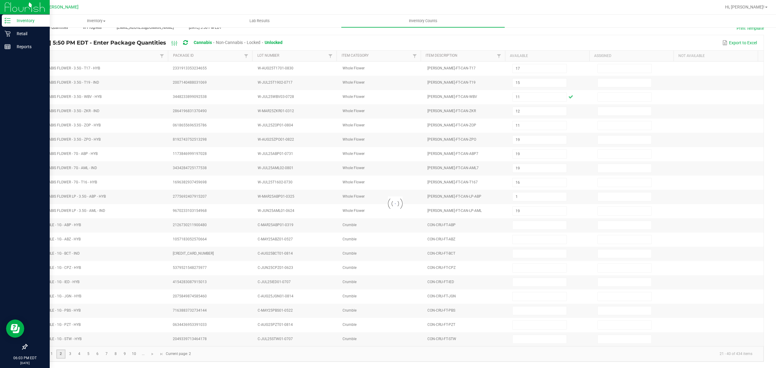
type input "1"
type input "10"
type input "11"
type input "4"
type input "19"
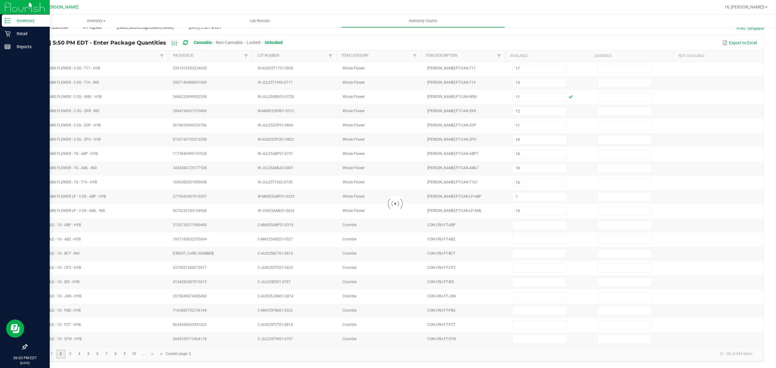
type input "7"
type input "13"
type input "7"
type input "5"
type input "16"
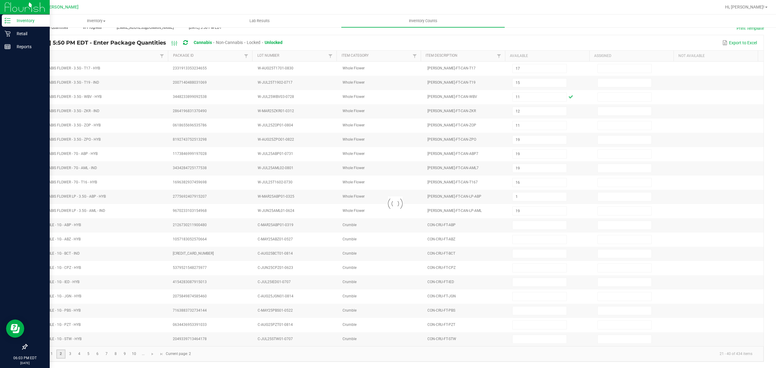
type input "9"
type input "1"
type input "5"
type input "16"
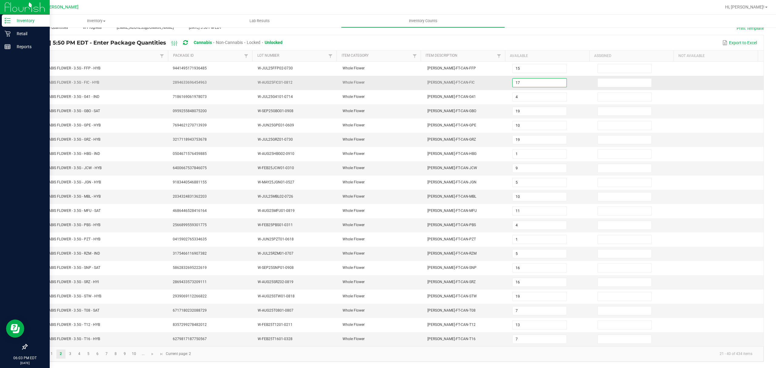
click at [519, 78] on input "17" at bounding box center [539, 82] width 54 height 8
type input "16"
click at [50, 353] on link "1" at bounding box center [51, 353] width 9 height 9
type input "20"
type input "16"
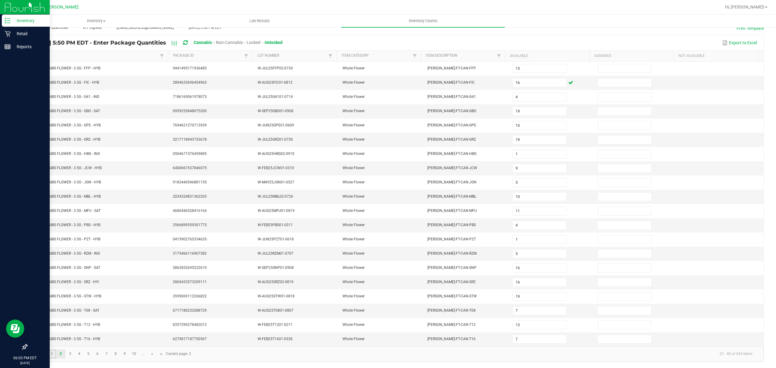
type input "5"
type input "16"
type input "2"
type input "19"
type input "17"
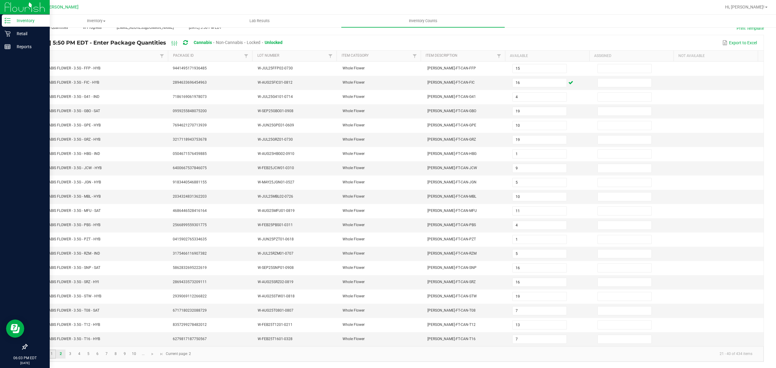
type input "19"
type input "13"
type input "15"
type input "12"
type input "2"
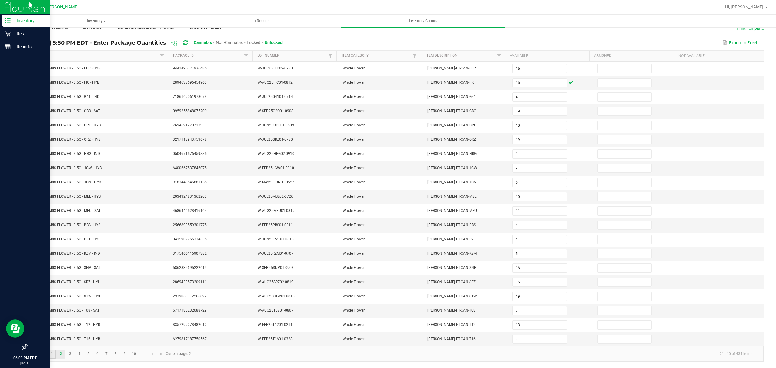
type input "7"
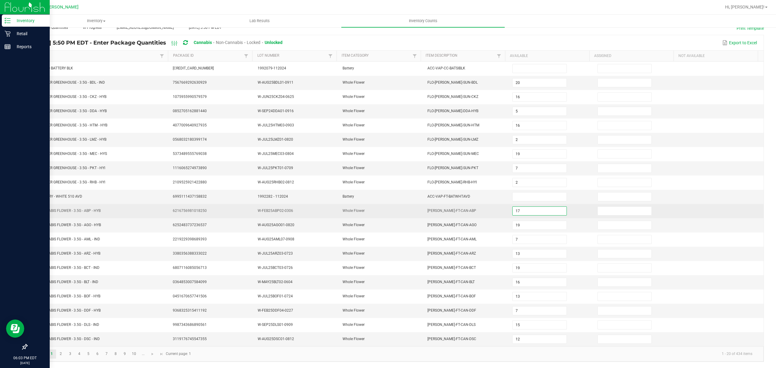
click at [535, 209] on input "17" at bounding box center [539, 211] width 54 height 8
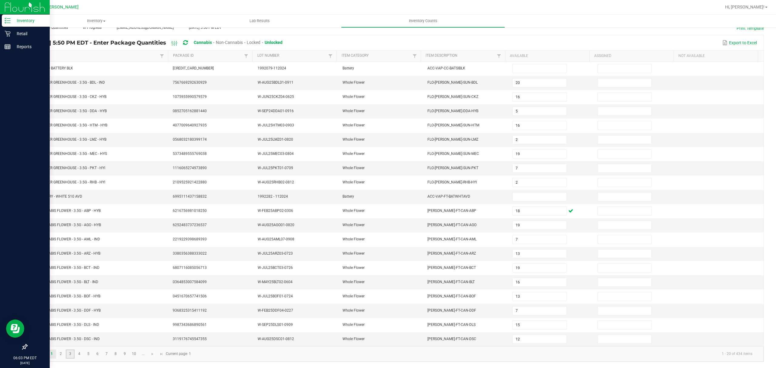
click at [71, 355] on link "3" at bounding box center [70, 353] width 9 height 9
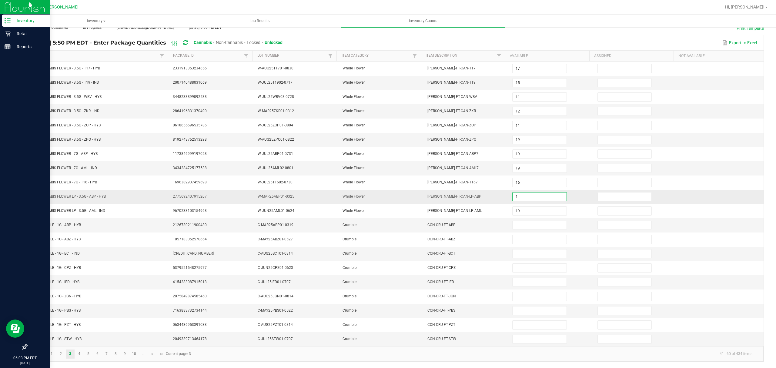
click at [518, 194] on input "1" at bounding box center [539, 196] width 54 height 8
click at [513, 223] on input at bounding box center [539, 225] width 54 height 8
click at [61, 354] on link "2" at bounding box center [60, 353] width 9 height 9
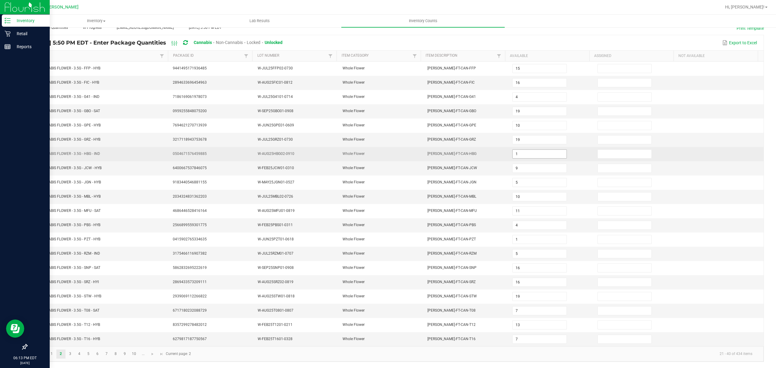
click at [532, 152] on input "1" at bounding box center [539, 154] width 54 height 8
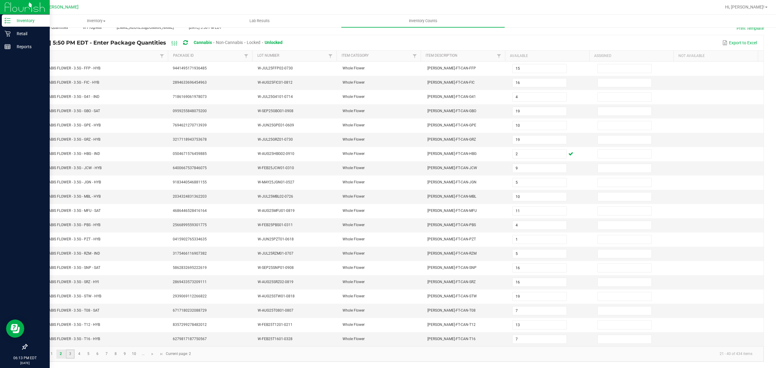
click at [69, 353] on link "3" at bounding box center [70, 353] width 9 height 9
click at [516, 222] on input at bounding box center [539, 225] width 54 height 8
click at [517, 222] on input at bounding box center [539, 225] width 54 height 8
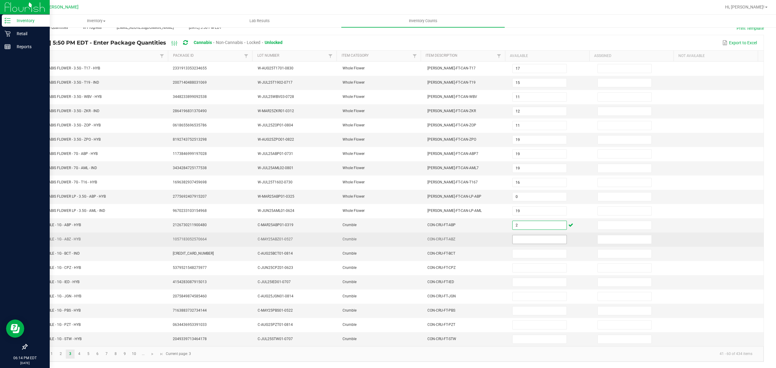
click at [516, 235] on input at bounding box center [539, 239] width 54 height 8
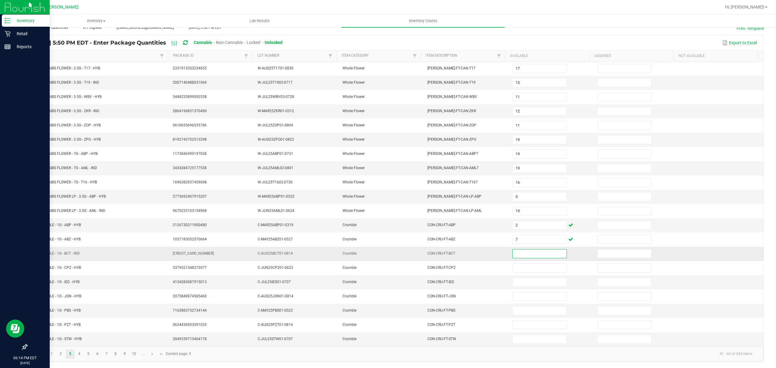
click at [521, 254] on input at bounding box center [539, 253] width 54 height 8
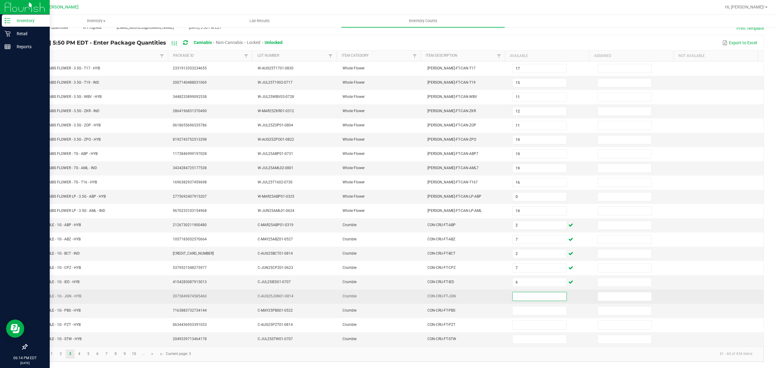
click at [512, 296] on input at bounding box center [539, 296] width 54 height 8
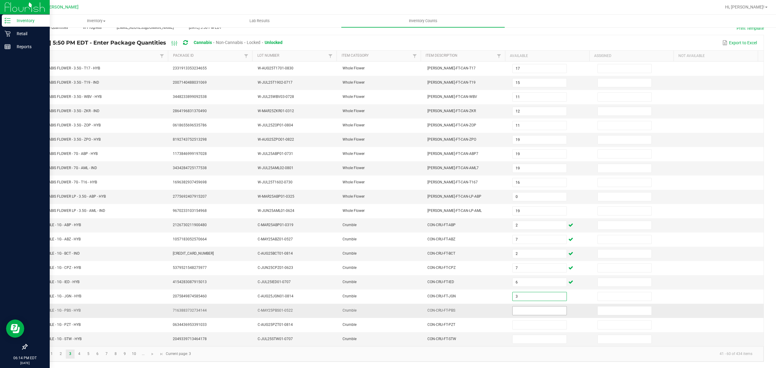
click at [518, 312] on input at bounding box center [539, 310] width 54 height 8
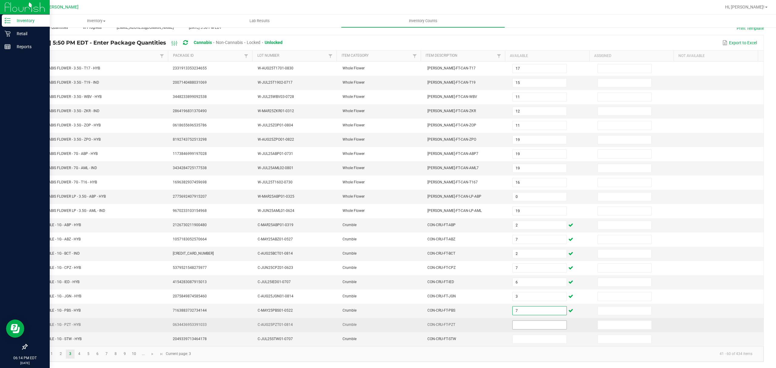
click at [522, 328] on input at bounding box center [539, 325] width 54 height 8
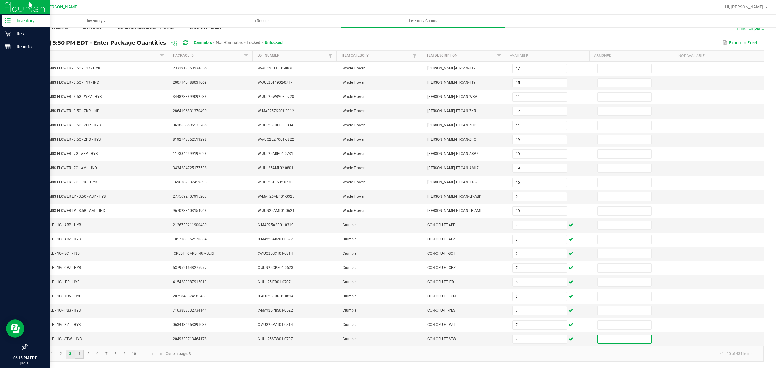
click at [82, 357] on link "4" at bounding box center [79, 353] width 9 height 9
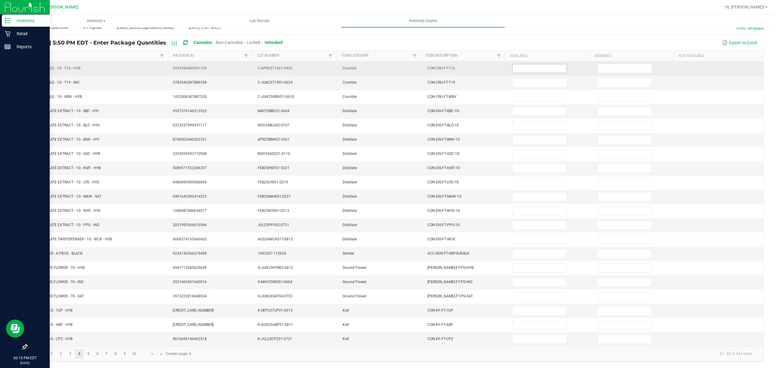
click at [516, 65] on input at bounding box center [539, 68] width 54 height 8
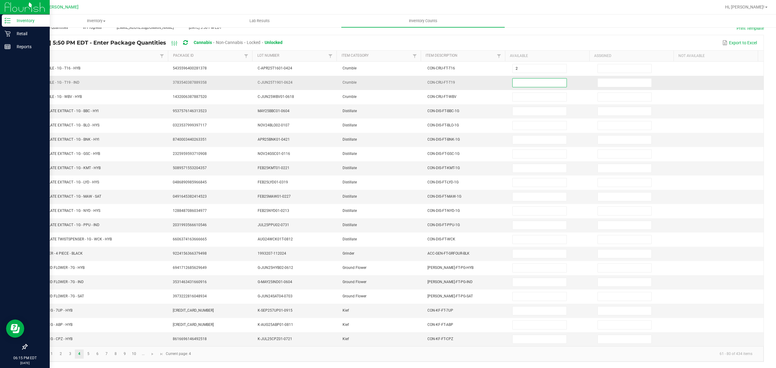
click at [516, 78] on input at bounding box center [539, 82] width 54 height 8
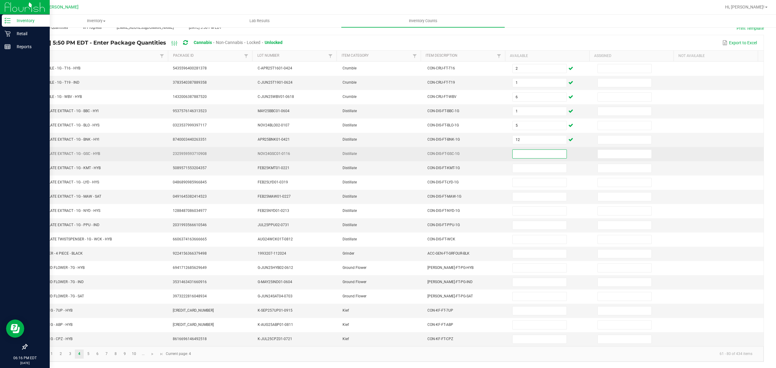
click at [520, 151] on input at bounding box center [539, 154] width 54 height 8
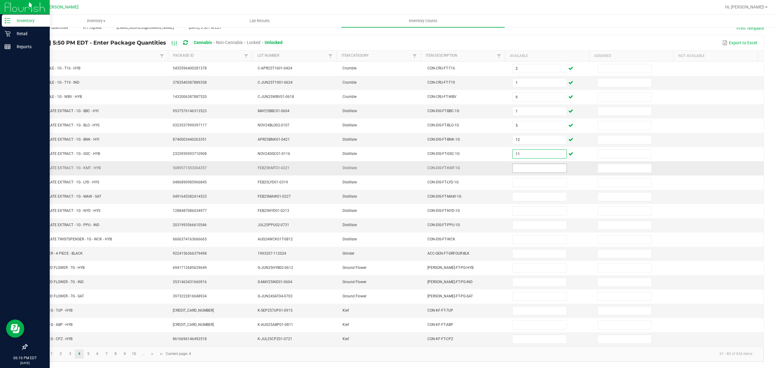
click at [519, 166] on input at bounding box center [539, 168] width 54 height 8
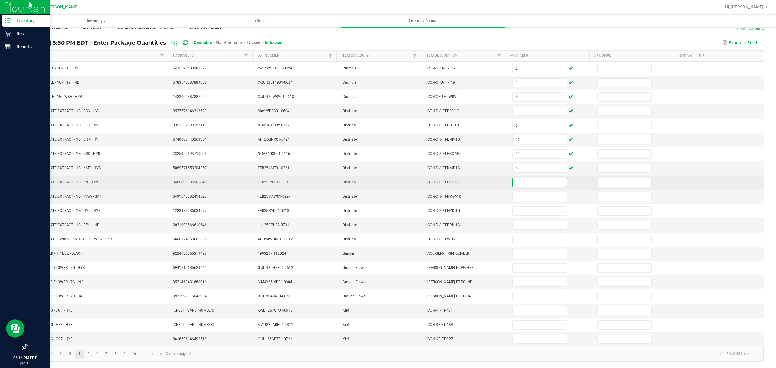
click at [521, 178] on input at bounding box center [539, 182] width 54 height 8
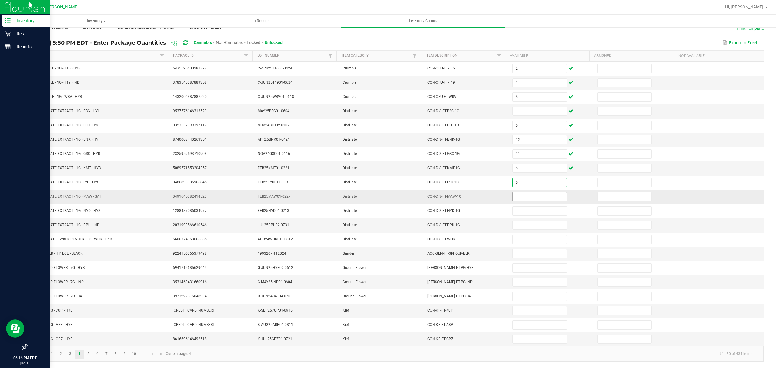
click at [518, 192] on input at bounding box center [539, 196] width 54 height 8
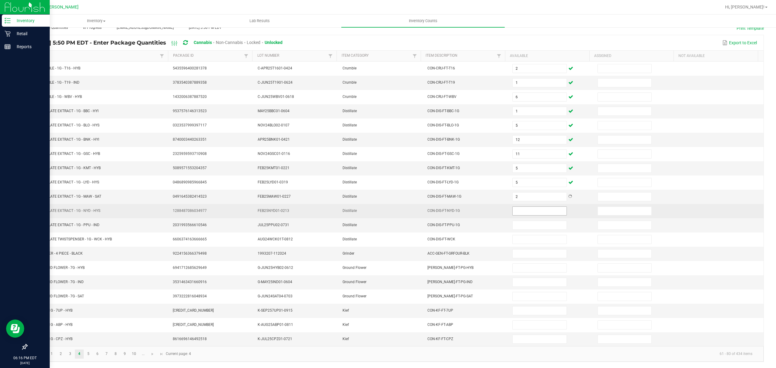
click at [519, 206] on span at bounding box center [539, 210] width 54 height 9
click at [513, 211] on input at bounding box center [539, 211] width 54 height 8
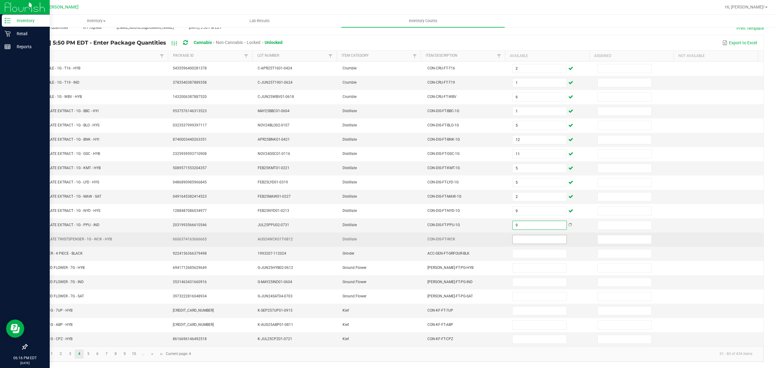
click at [518, 239] on input at bounding box center [539, 239] width 54 height 8
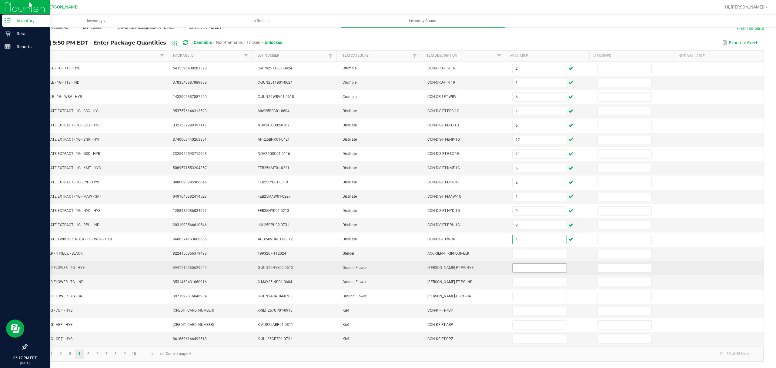
click at [521, 264] on input at bounding box center [539, 268] width 54 height 8
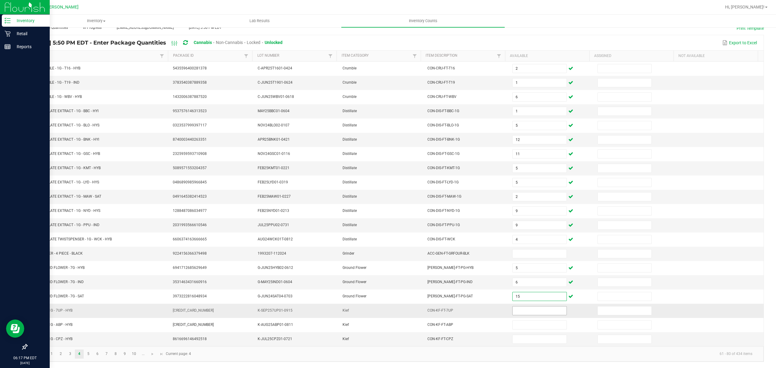
click at [514, 314] on span at bounding box center [539, 310] width 54 height 9
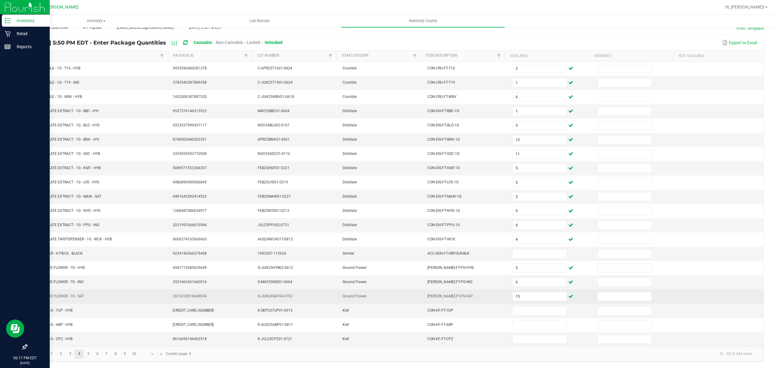
click at [522, 302] on td "15" at bounding box center [550, 296] width 85 height 14
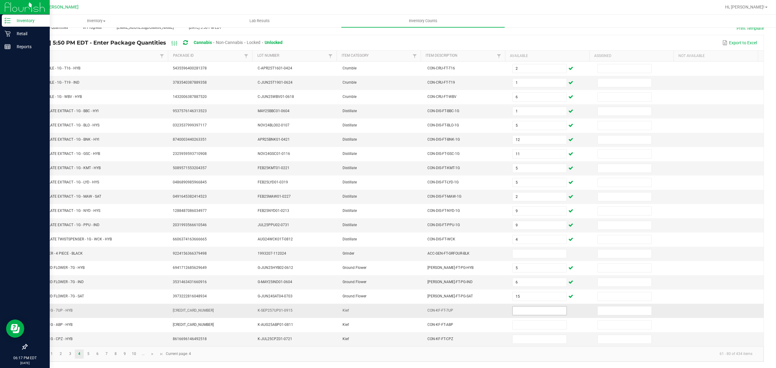
click at [517, 313] on input at bounding box center [539, 310] width 54 height 8
click at [521, 341] on input at bounding box center [539, 339] width 54 height 8
click at [88, 353] on link "5" at bounding box center [88, 353] width 9 height 9
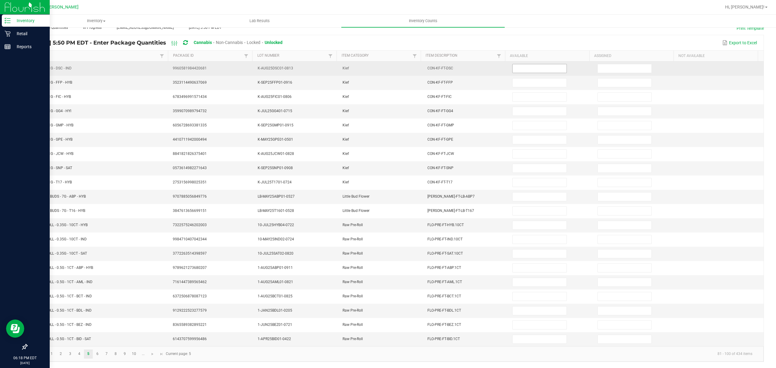
click at [536, 64] on input at bounding box center [539, 68] width 54 height 8
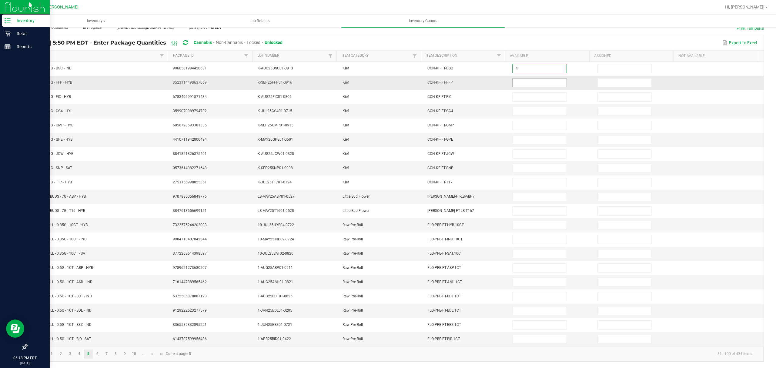
click at [525, 80] on input at bounding box center [539, 82] width 54 height 8
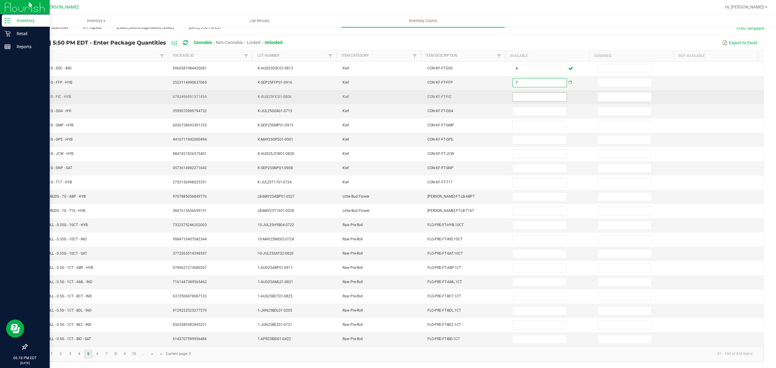
click at [515, 93] on input at bounding box center [539, 97] width 54 height 8
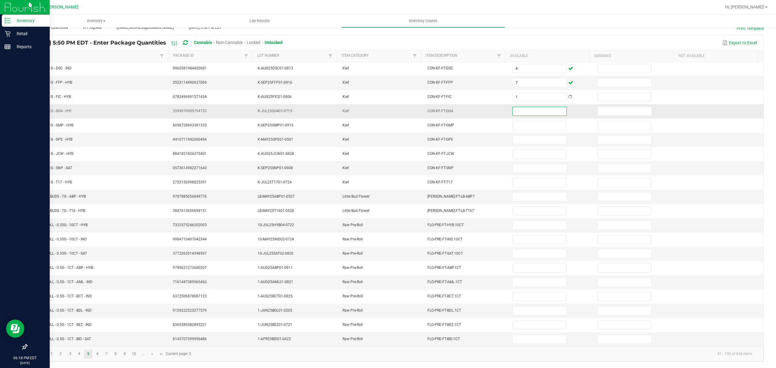
click at [518, 108] on input at bounding box center [539, 111] width 54 height 8
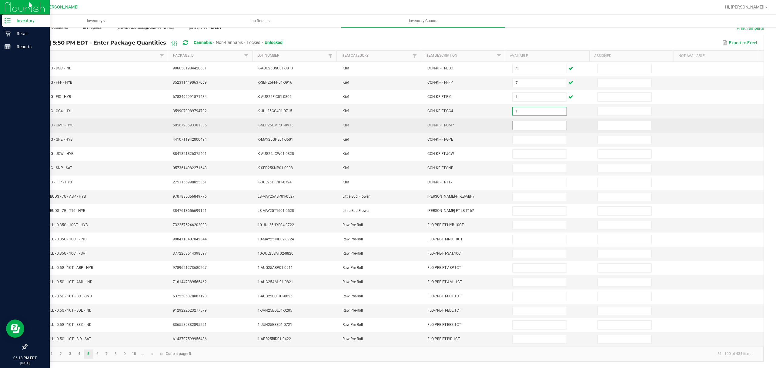
click at [512, 122] on input at bounding box center [539, 125] width 54 height 8
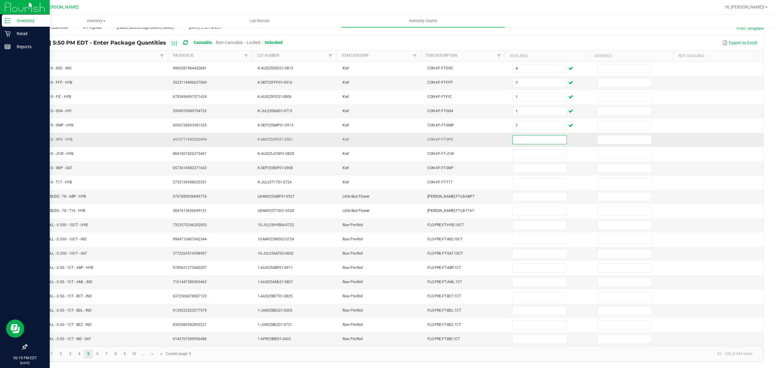
click at [516, 135] on input at bounding box center [539, 139] width 54 height 8
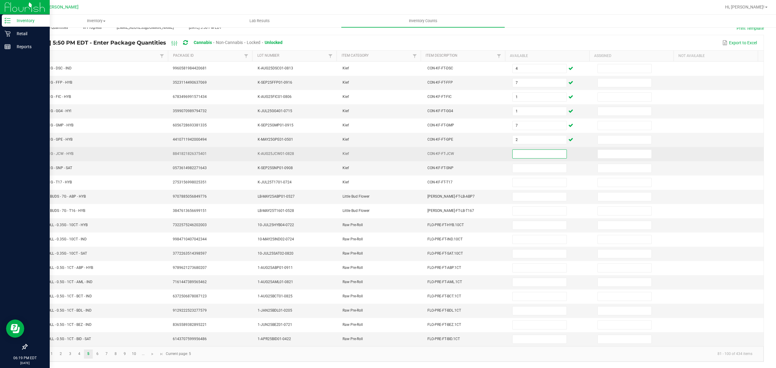
click at [515, 150] on input at bounding box center [539, 154] width 54 height 8
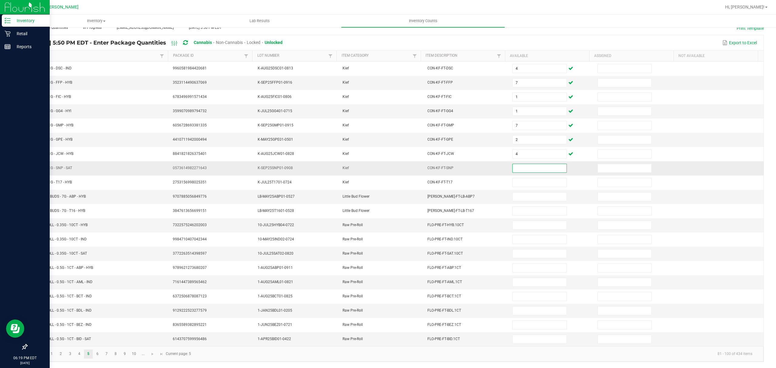
click at [515, 164] on input at bounding box center [539, 168] width 54 height 8
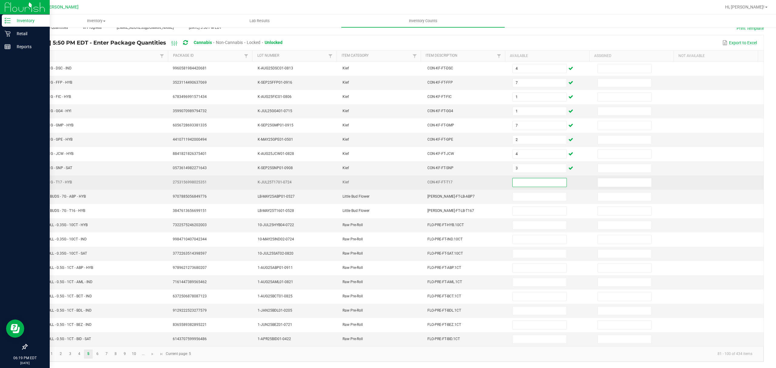
click at [523, 178] on input at bounding box center [539, 182] width 54 height 8
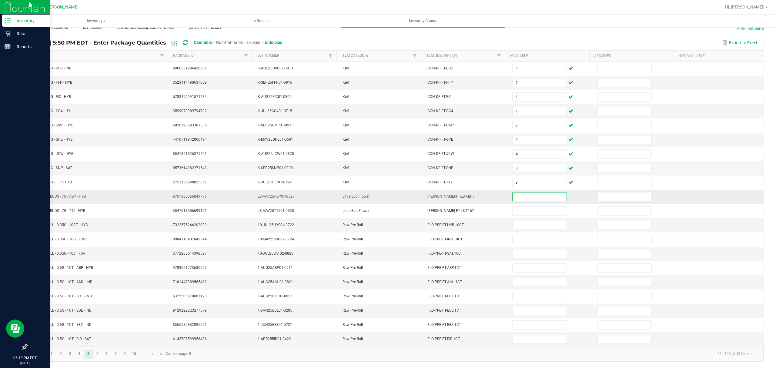
click at [521, 193] on input at bounding box center [539, 196] width 54 height 8
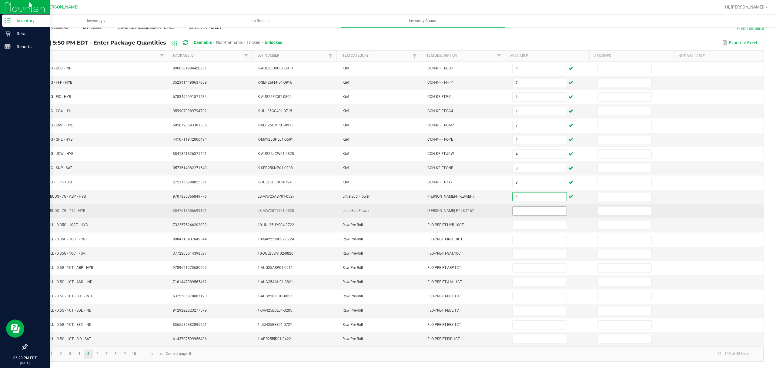
click at [519, 210] on input at bounding box center [539, 211] width 54 height 8
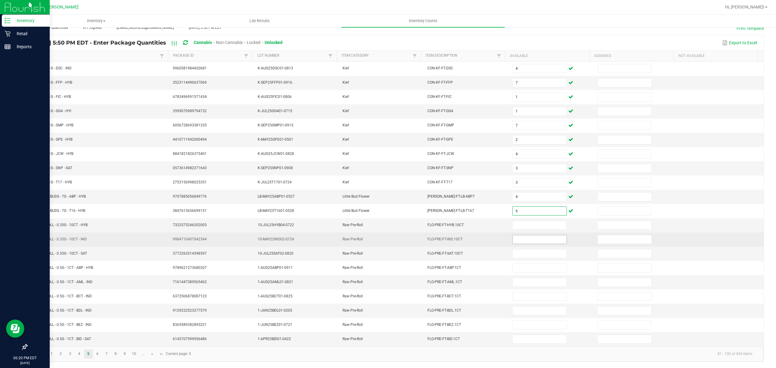
click at [522, 240] on input at bounding box center [539, 239] width 54 height 8
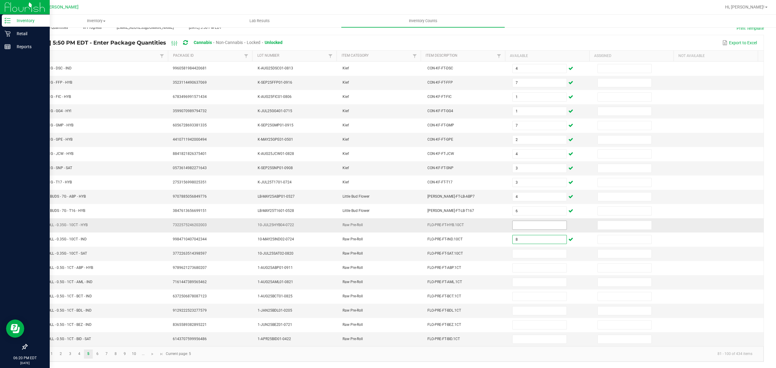
click at [532, 225] on input at bounding box center [539, 225] width 54 height 8
click at [521, 252] on input at bounding box center [539, 253] width 54 height 8
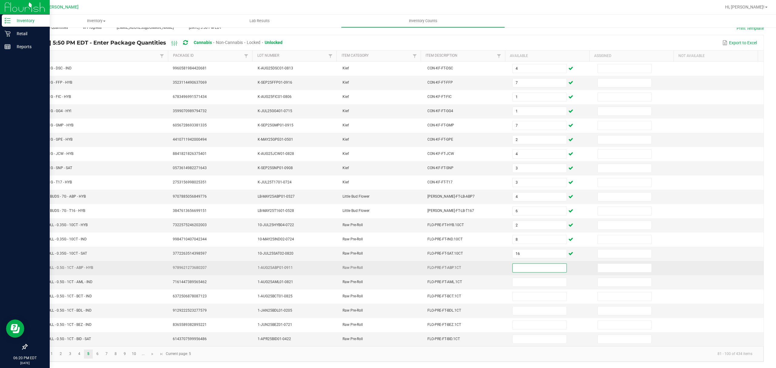
click at [521, 265] on input at bounding box center [539, 268] width 54 height 8
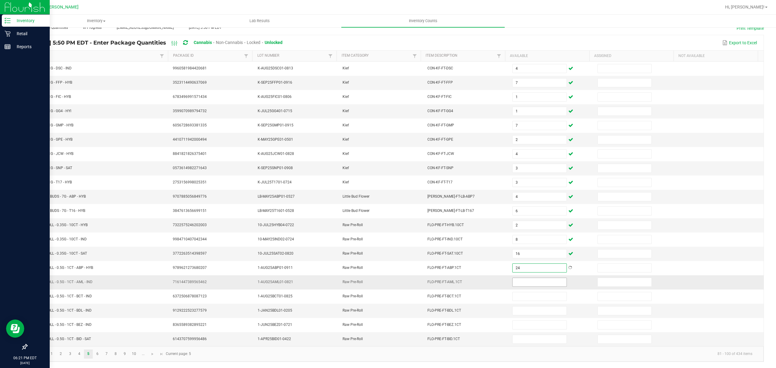
click at [512, 283] on input at bounding box center [539, 282] width 54 height 8
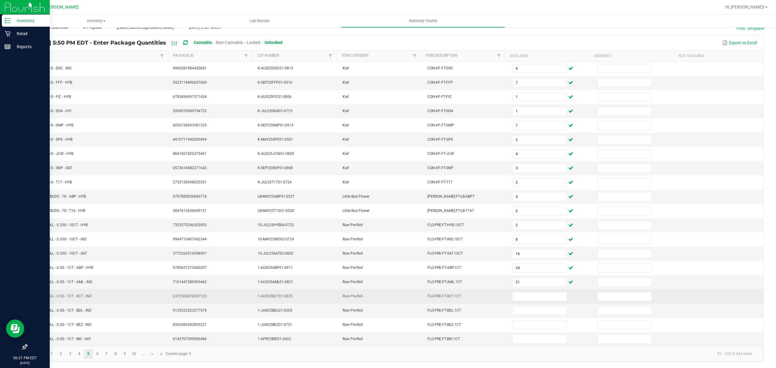
click at [521, 289] on td at bounding box center [550, 296] width 85 height 14
click at [519, 292] on input at bounding box center [539, 296] width 54 height 8
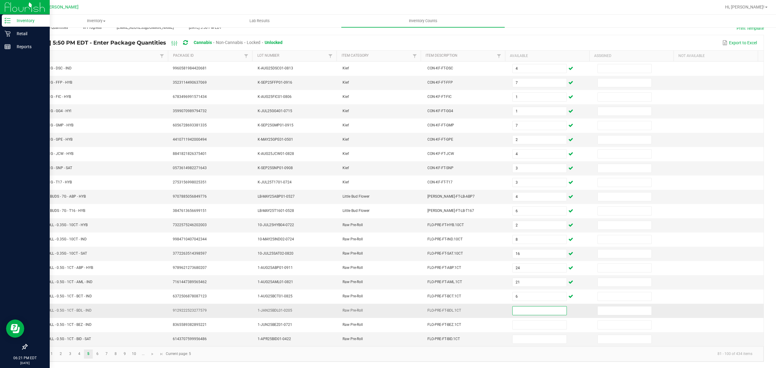
click at [518, 307] on input at bounding box center [539, 310] width 54 height 8
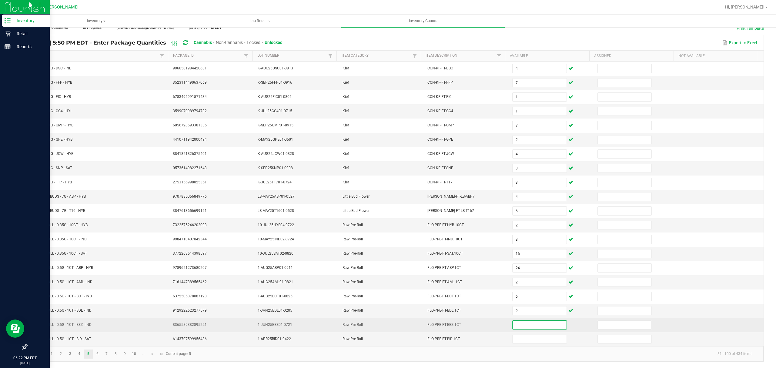
click at [515, 325] on input at bounding box center [539, 325] width 54 height 8
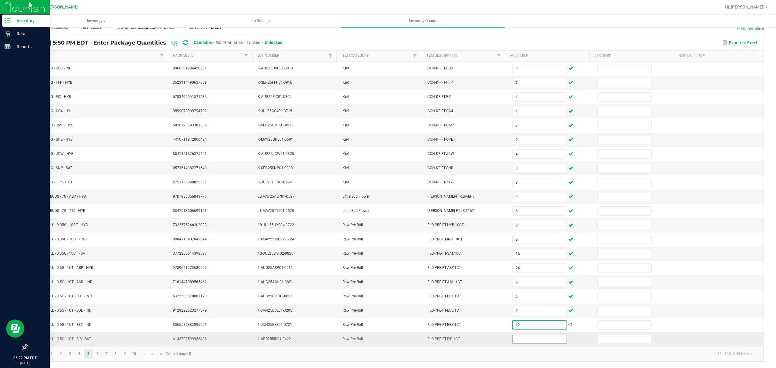
click at [512, 336] on input at bounding box center [539, 339] width 54 height 8
click at [100, 352] on link "6" at bounding box center [97, 353] width 9 height 9
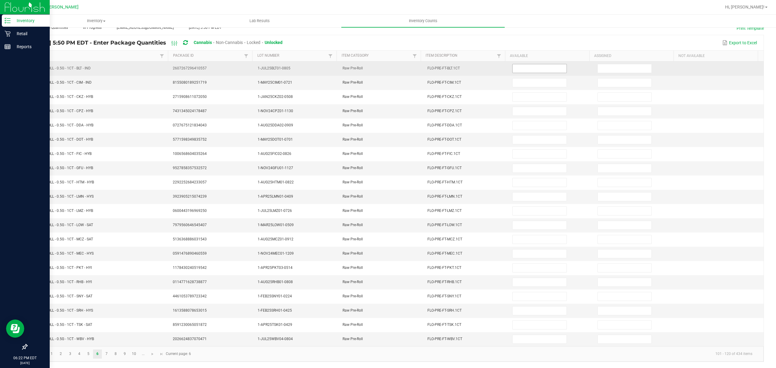
click at [528, 64] on input at bounding box center [539, 68] width 54 height 8
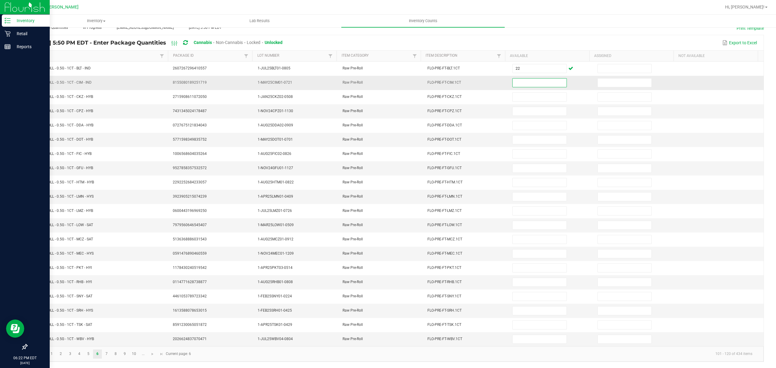
click at [514, 78] on input at bounding box center [539, 82] width 54 height 8
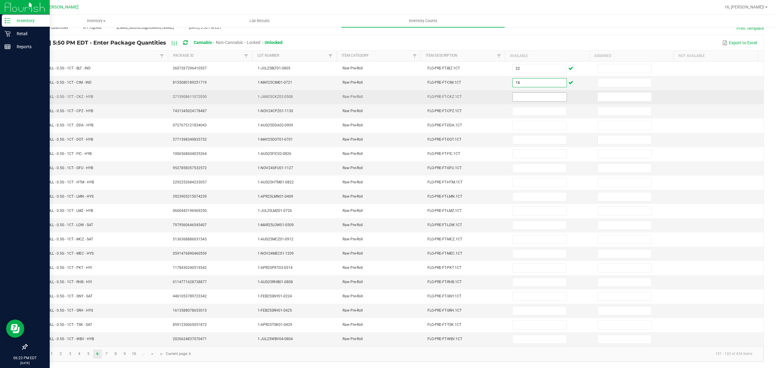
click at [526, 93] on input at bounding box center [539, 97] width 54 height 8
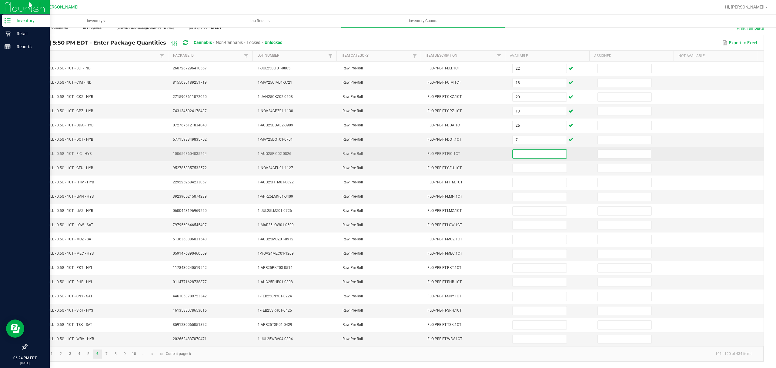
click at [512, 150] on input at bounding box center [539, 154] width 54 height 8
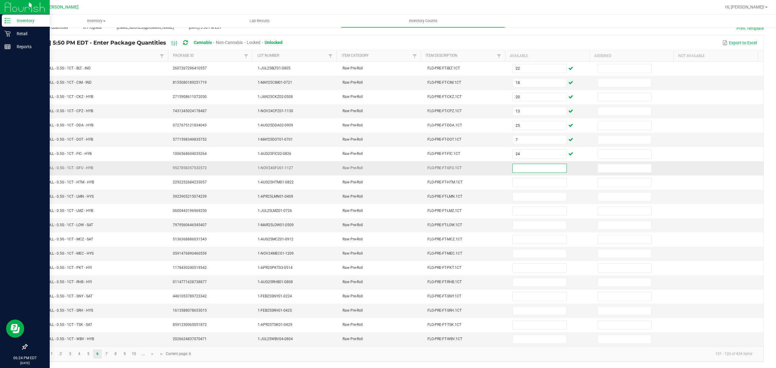
click at [514, 164] on input at bounding box center [539, 168] width 54 height 8
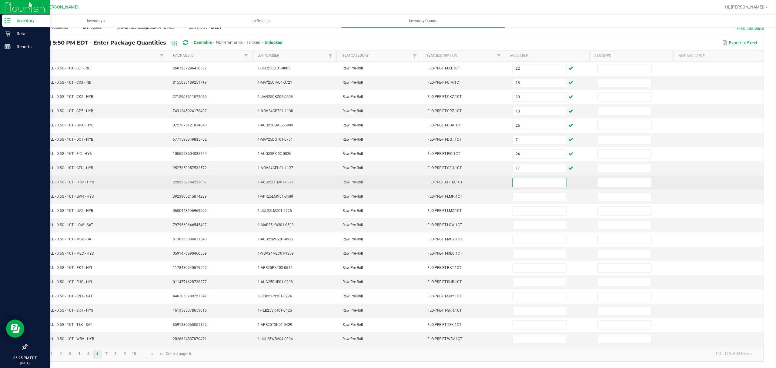
click at [512, 178] on input at bounding box center [539, 182] width 54 height 8
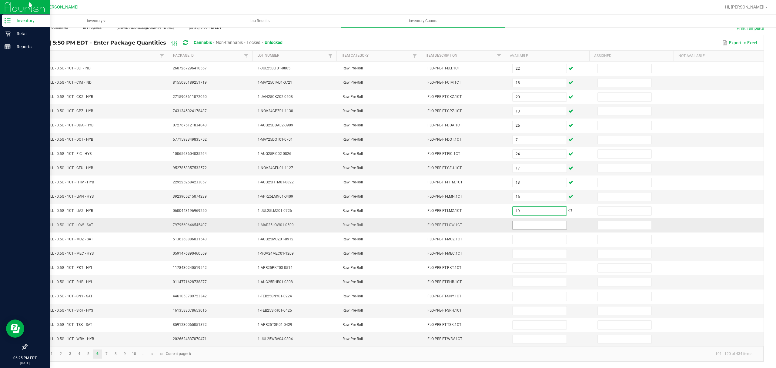
click at [521, 222] on input at bounding box center [539, 225] width 54 height 8
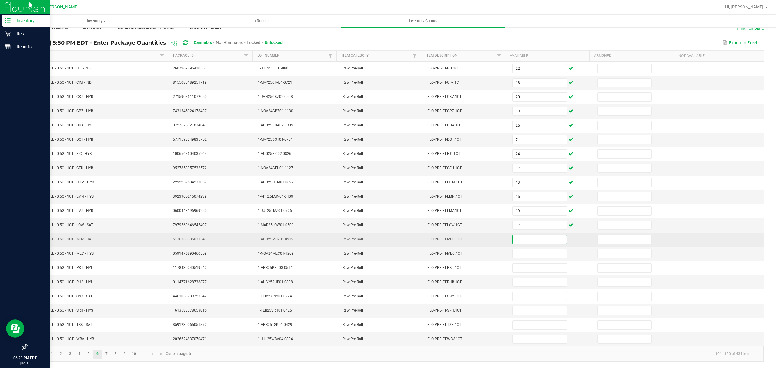
click at [523, 238] on input at bounding box center [539, 239] width 54 height 8
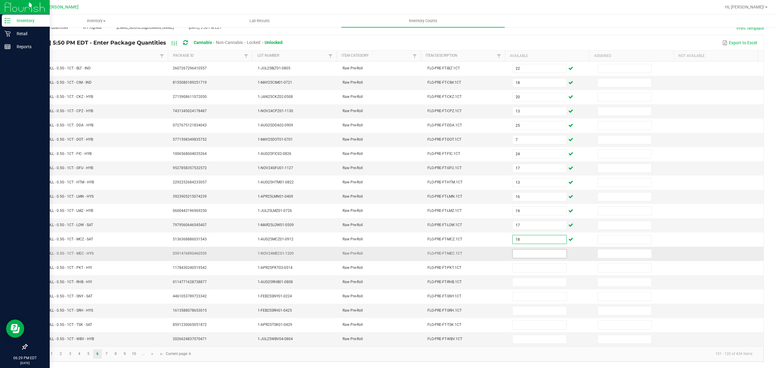
click at [520, 253] on input at bounding box center [539, 253] width 54 height 8
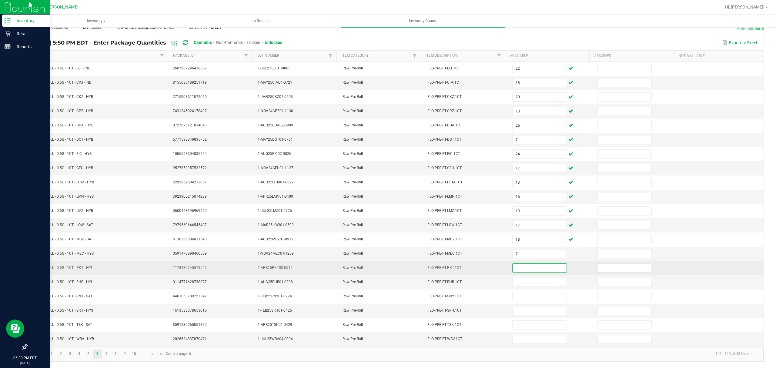
click at [532, 264] on input at bounding box center [539, 268] width 54 height 8
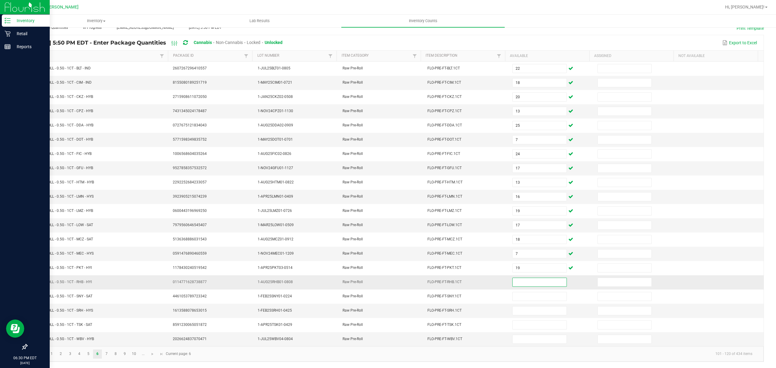
click at [518, 281] on input at bounding box center [539, 282] width 54 height 8
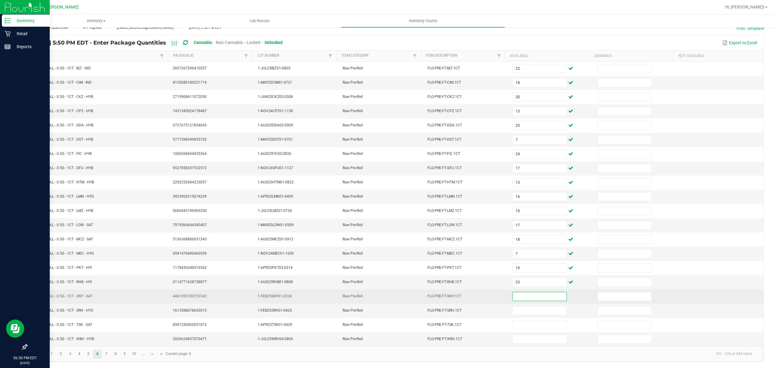
click at [533, 292] on input at bounding box center [539, 296] width 54 height 8
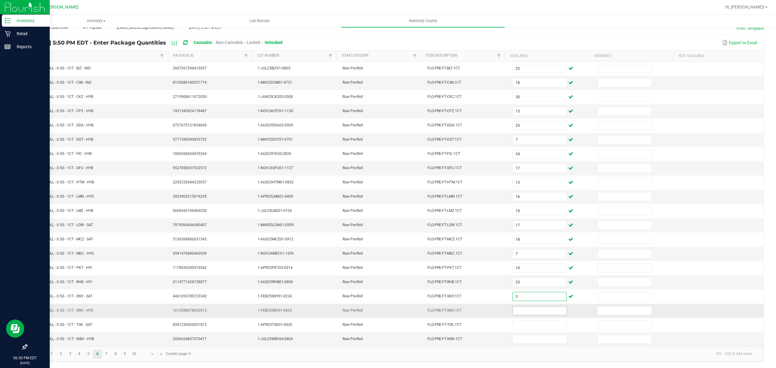
click at [513, 309] on input at bounding box center [539, 310] width 54 height 8
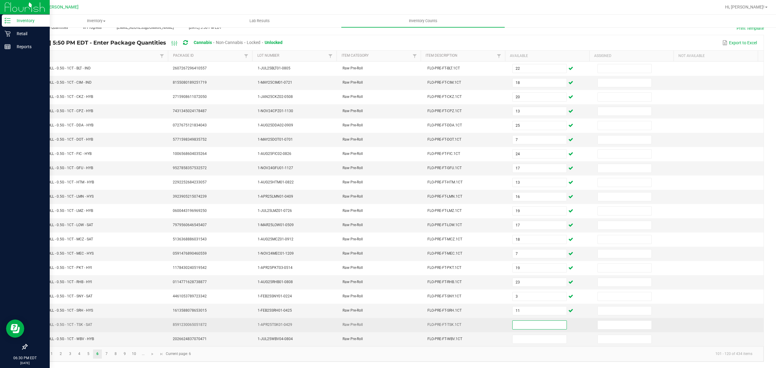
click at [533, 321] on input at bounding box center [539, 325] width 54 height 8
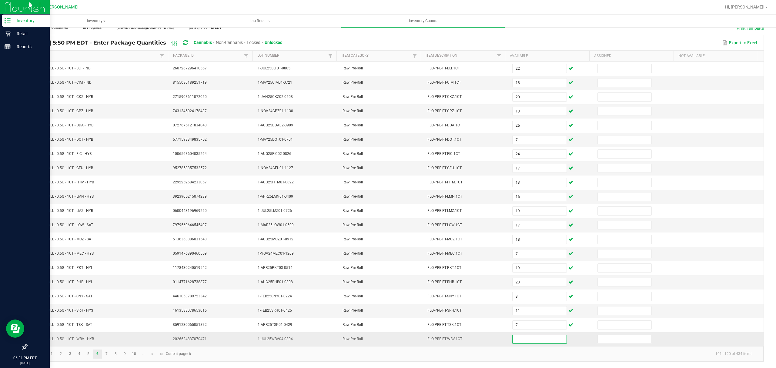
click at [527, 335] on input at bounding box center [539, 339] width 54 height 8
click at [108, 355] on link "7" at bounding box center [106, 353] width 9 height 9
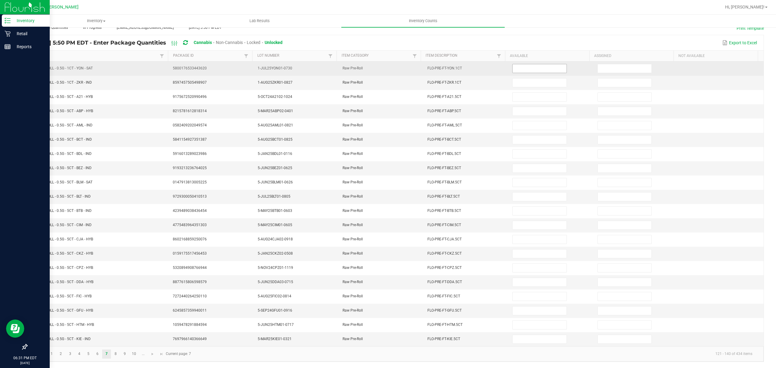
click at [535, 65] on input at bounding box center [539, 68] width 54 height 8
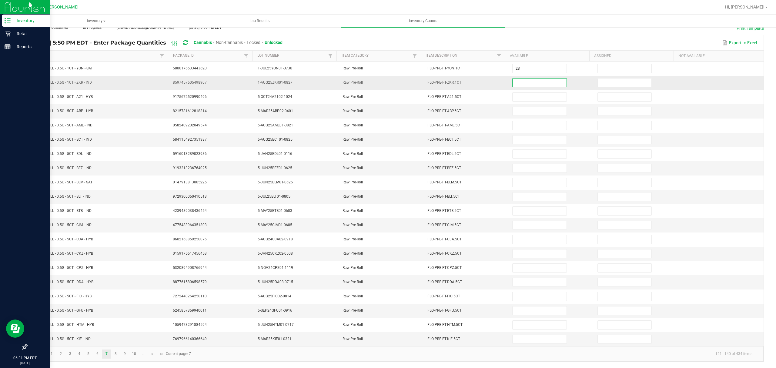
click at [514, 78] on input at bounding box center [539, 82] width 54 height 8
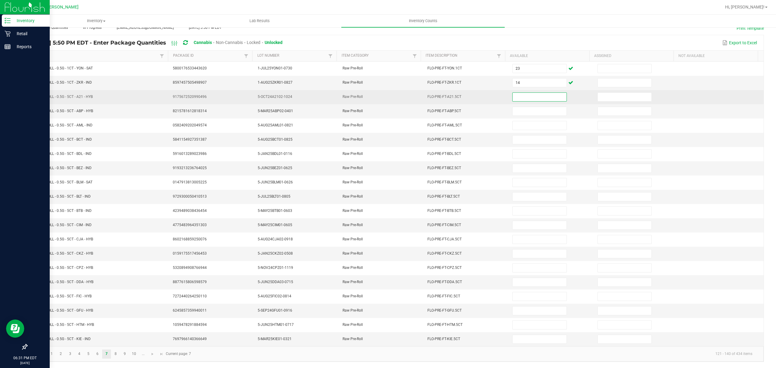
click at [522, 93] on input at bounding box center [539, 97] width 54 height 8
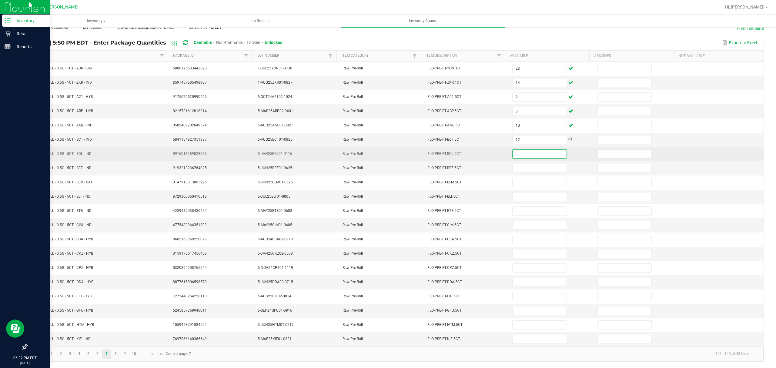
click at [512, 150] on input at bounding box center [539, 154] width 54 height 8
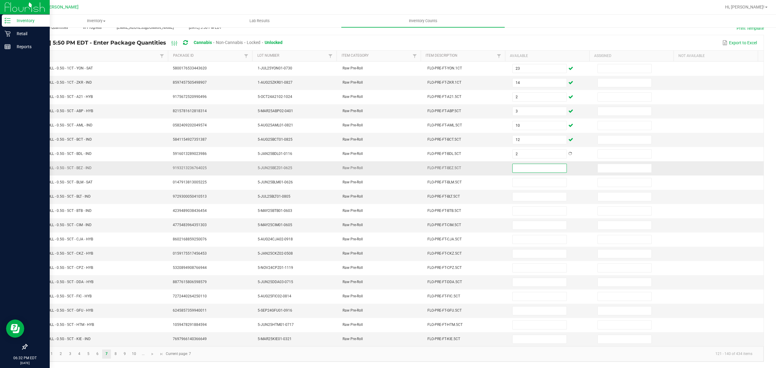
click at [520, 166] on input at bounding box center [539, 168] width 54 height 8
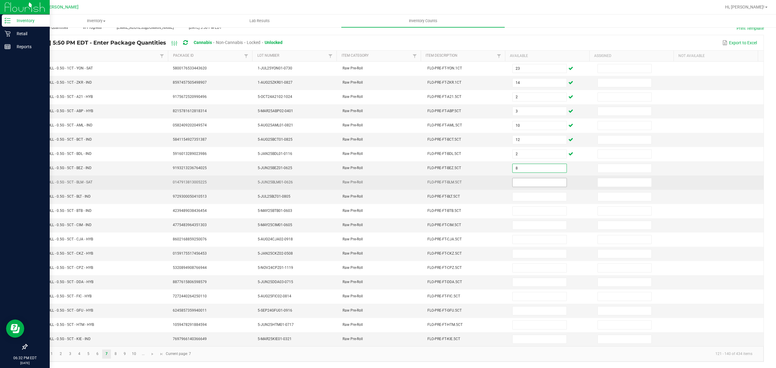
click at [536, 178] on input at bounding box center [539, 182] width 54 height 8
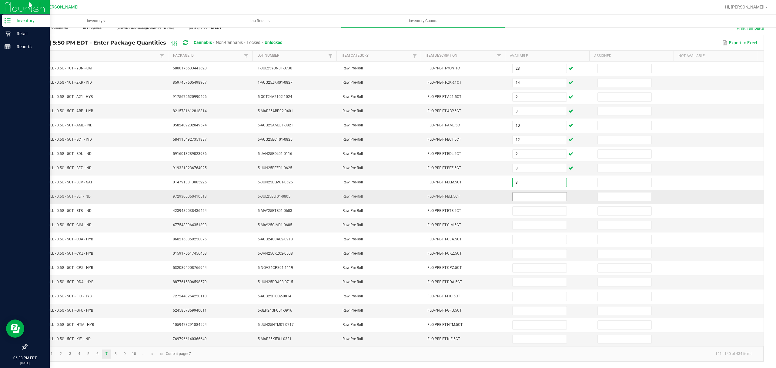
click at [523, 198] on span at bounding box center [539, 196] width 54 height 9
click at [516, 192] on input at bounding box center [539, 196] width 54 height 8
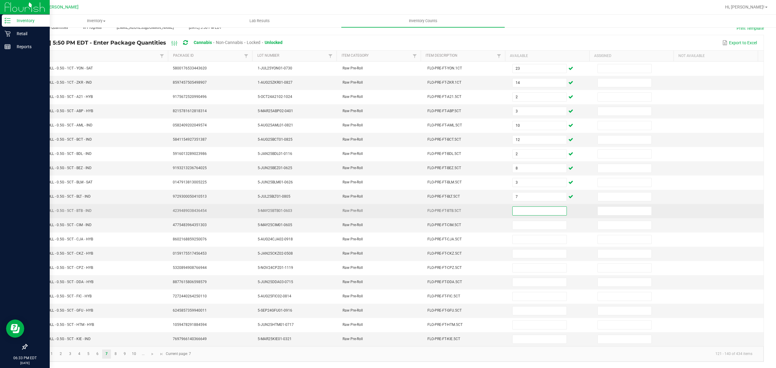
click at [520, 208] on input at bounding box center [539, 211] width 54 height 8
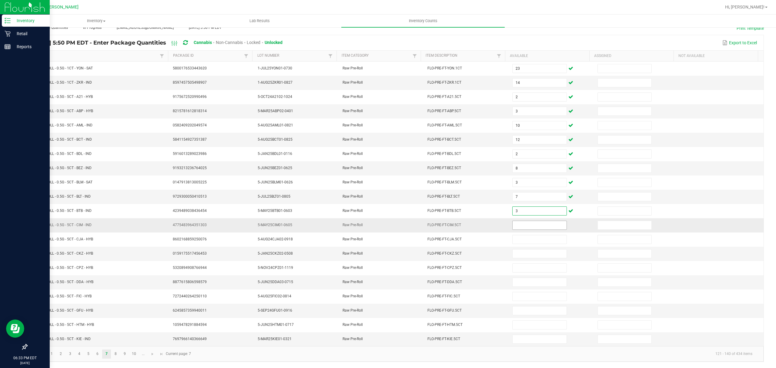
click at [520, 224] on input at bounding box center [539, 225] width 54 height 8
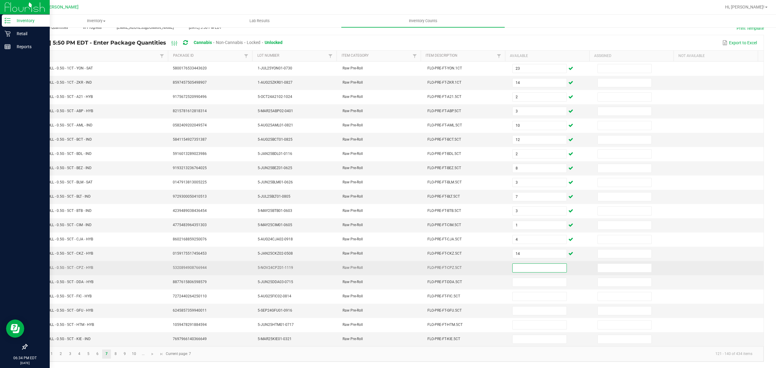
click at [512, 268] on input at bounding box center [539, 268] width 54 height 8
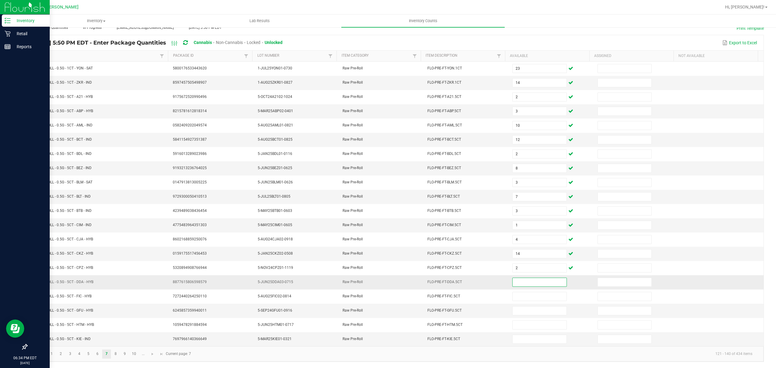
click at [518, 281] on input at bounding box center [539, 282] width 54 height 8
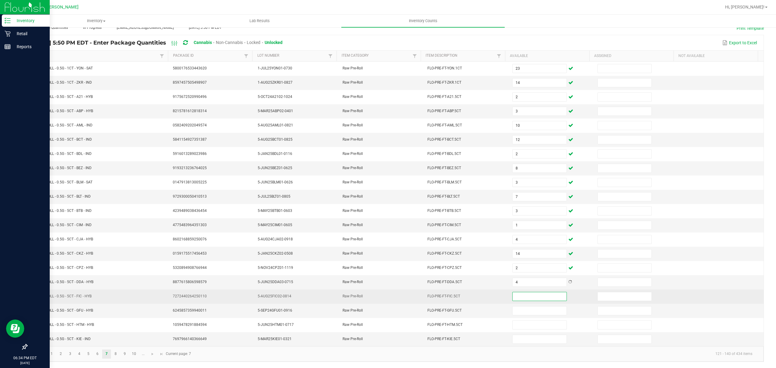
click at [513, 292] on input at bounding box center [539, 296] width 54 height 8
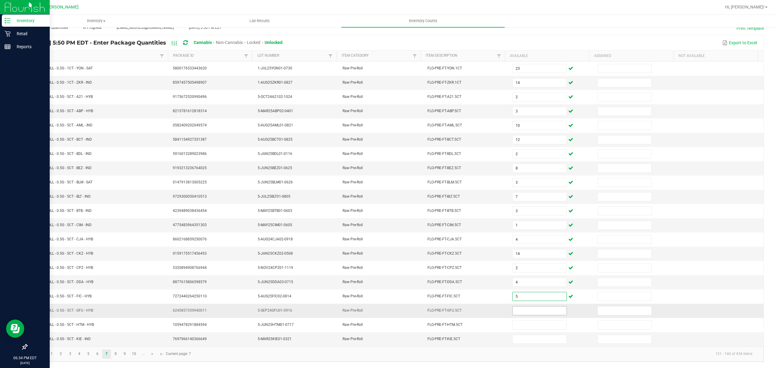
click at [524, 310] on input at bounding box center [539, 310] width 54 height 8
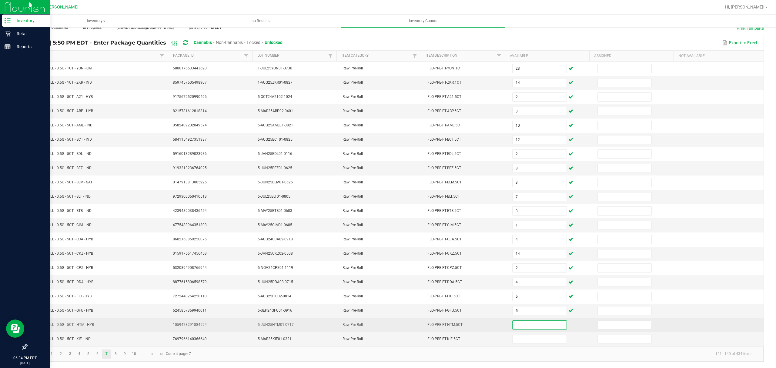
click at [514, 324] on input at bounding box center [539, 325] width 54 height 8
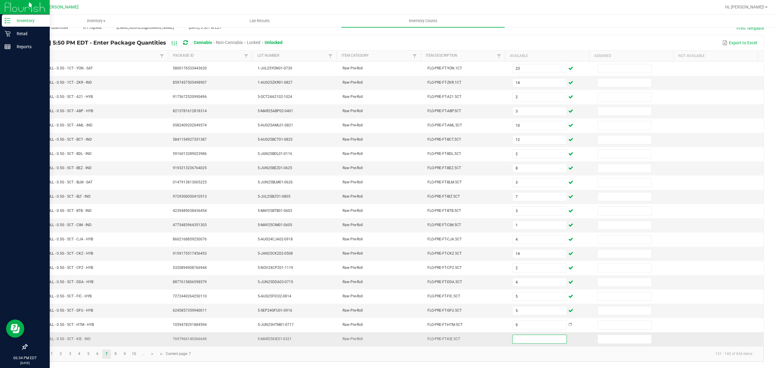
click at [513, 336] on input at bounding box center [539, 339] width 54 height 8
click at [115, 357] on link "8" at bounding box center [115, 353] width 9 height 9
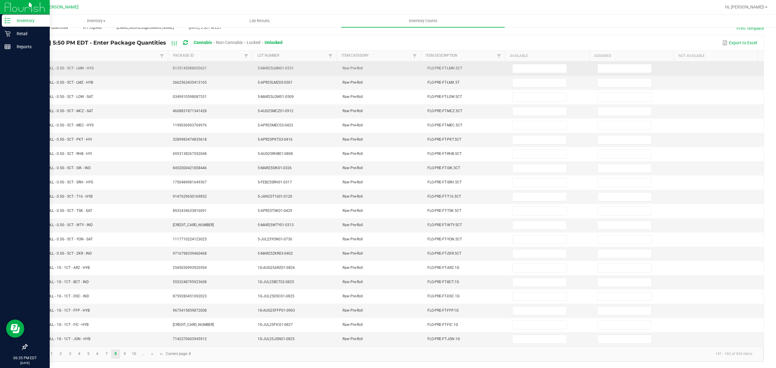
click at [531, 62] on td at bounding box center [550, 69] width 85 height 14
click at [523, 68] on td at bounding box center [550, 69] width 85 height 14
click at [523, 66] on input at bounding box center [539, 68] width 54 height 8
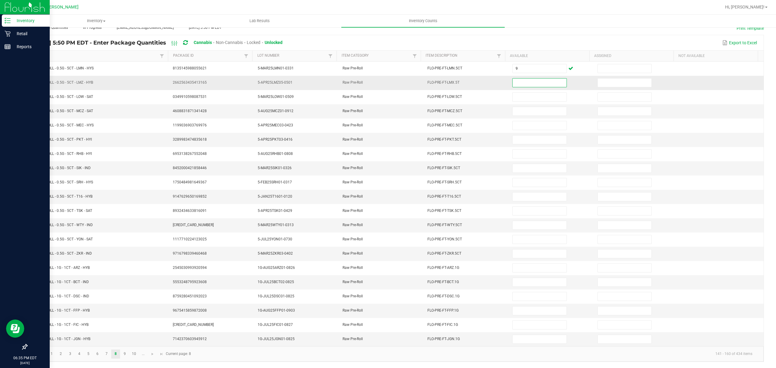
click at [530, 78] on input at bounding box center [539, 82] width 54 height 8
click at [520, 107] on input at bounding box center [539, 111] width 54 height 8
click at [521, 166] on input at bounding box center [539, 168] width 54 height 8
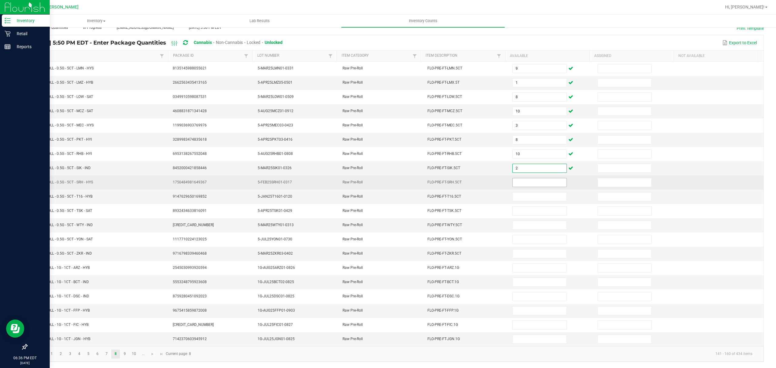
click at [518, 178] on input at bounding box center [539, 182] width 54 height 8
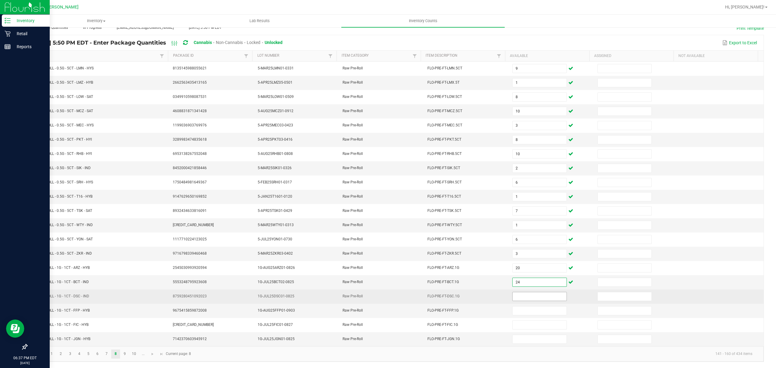
click at [515, 294] on input at bounding box center [539, 296] width 54 height 8
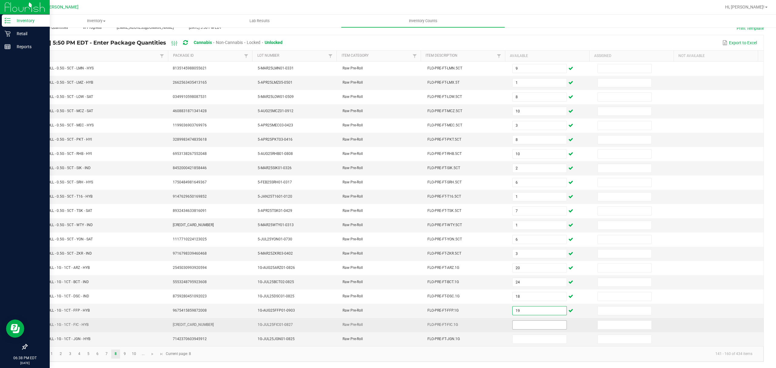
click at [514, 324] on input at bounding box center [539, 325] width 54 height 8
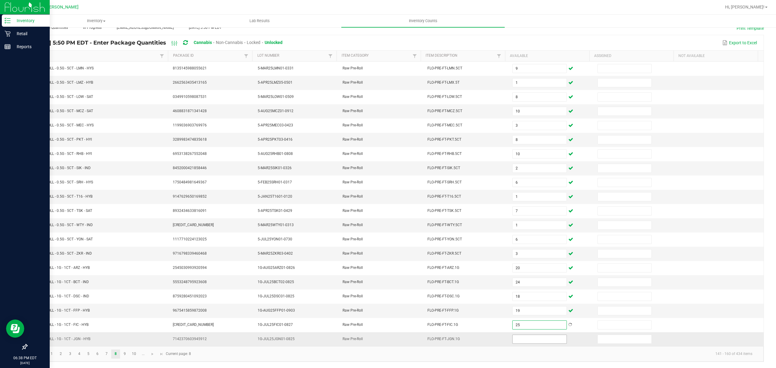
click at [516, 335] on input at bounding box center [539, 339] width 54 height 8
click at [126, 353] on link "9" at bounding box center [124, 353] width 9 height 9
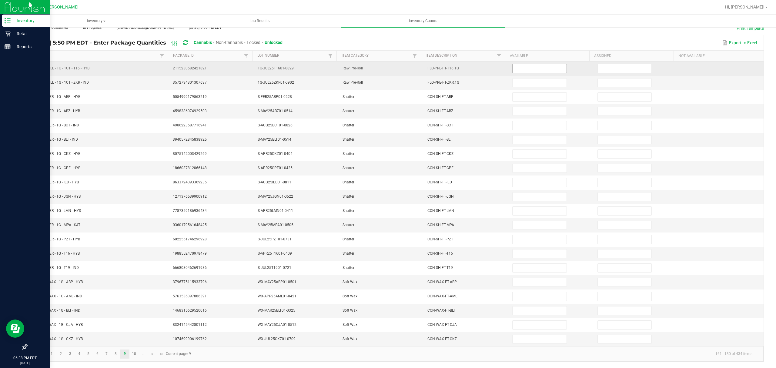
click at [532, 64] on input at bounding box center [539, 68] width 54 height 8
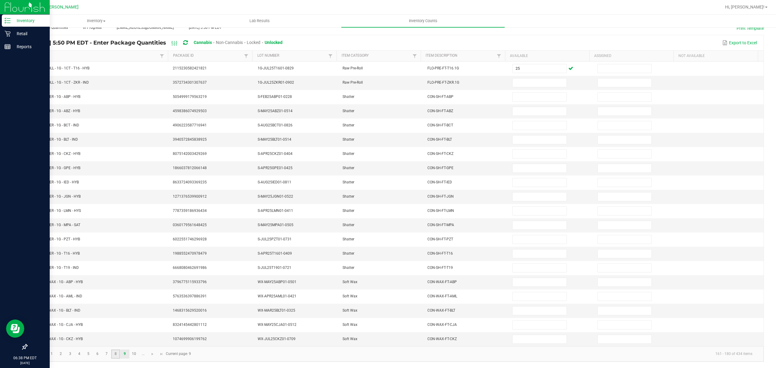
click at [113, 353] on link "8" at bounding box center [115, 353] width 9 height 9
click at [124, 353] on link "9" at bounding box center [124, 353] width 9 height 9
click at [515, 78] on input at bounding box center [539, 82] width 54 height 8
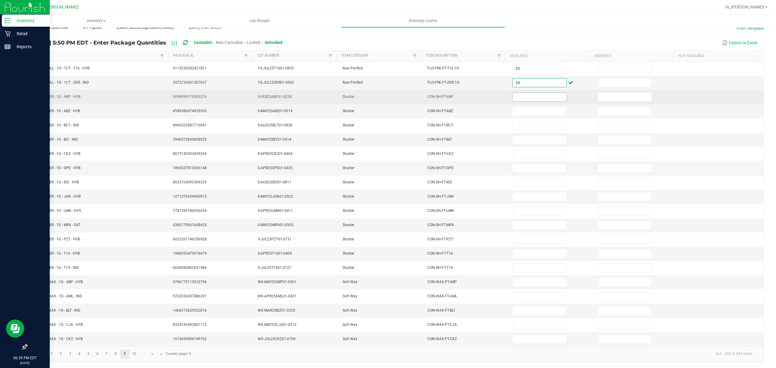
click at [521, 93] on input at bounding box center [539, 97] width 54 height 8
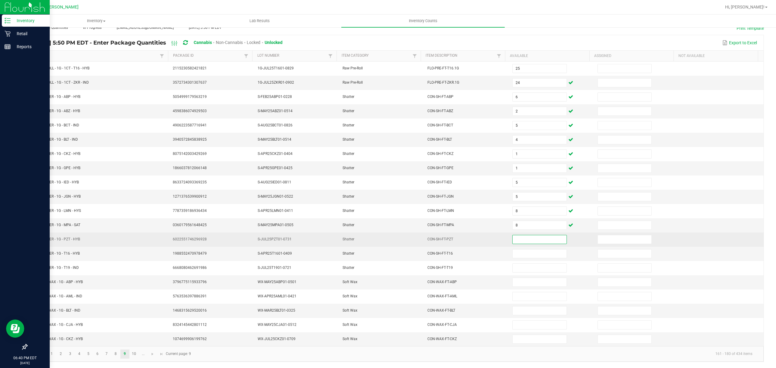
click at [515, 236] on input at bounding box center [539, 239] width 54 height 8
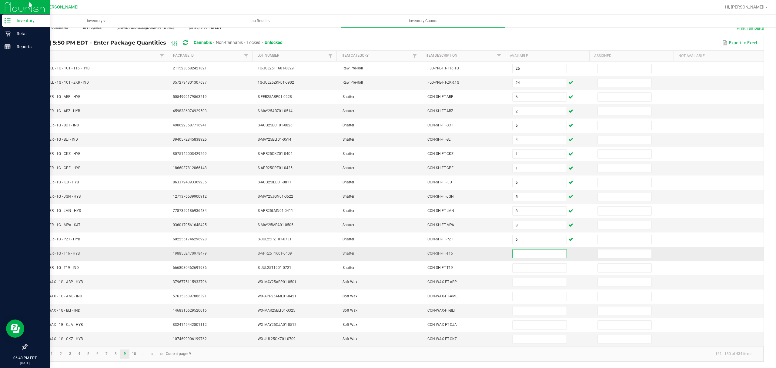
click at [522, 252] on input at bounding box center [539, 253] width 54 height 8
click at [515, 282] on input at bounding box center [539, 282] width 54 height 8
click at [136, 353] on link "10" at bounding box center [134, 353] width 9 height 9
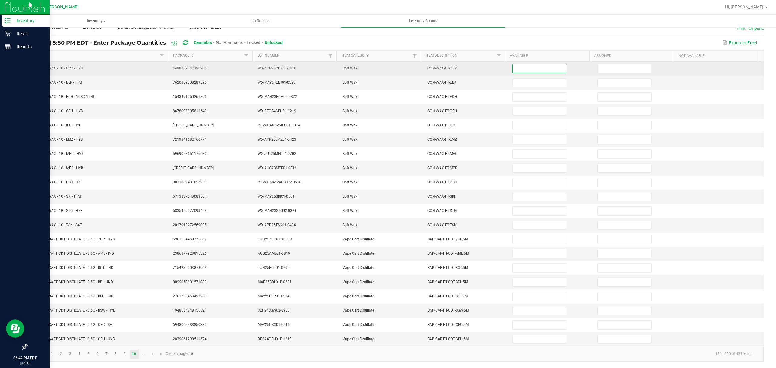
click at [515, 64] on input at bounding box center [539, 68] width 54 height 8
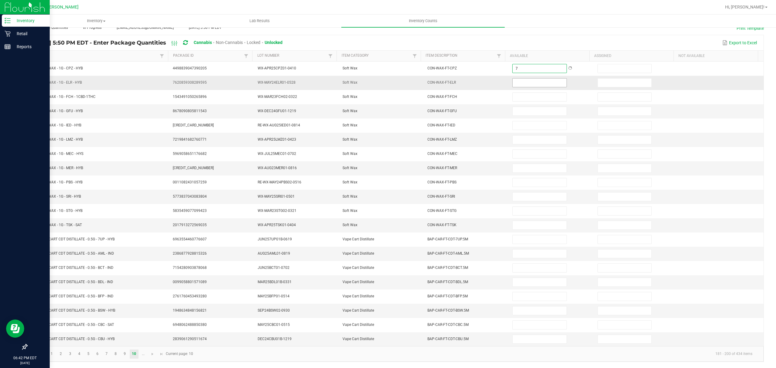
click at [530, 78] on input at bounding box center [539, 82] width 54 height 8
click at [522, 283] on input at bounding box center [539, 282] width 54 height 8
click at [514, 308] on input at bounding box center [539, 310] width 54 height 8
click at [515, 338] on input at bounding box center [539, 339] width 54 height 8
click at [150, 353] on link at bounding box center [152, 353] width 9 height 9
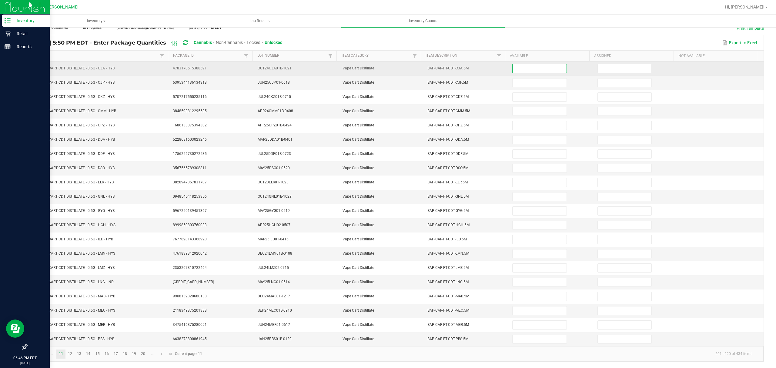
click at [529, 64] on input at bounding box center [539, 68] width 54 height 8
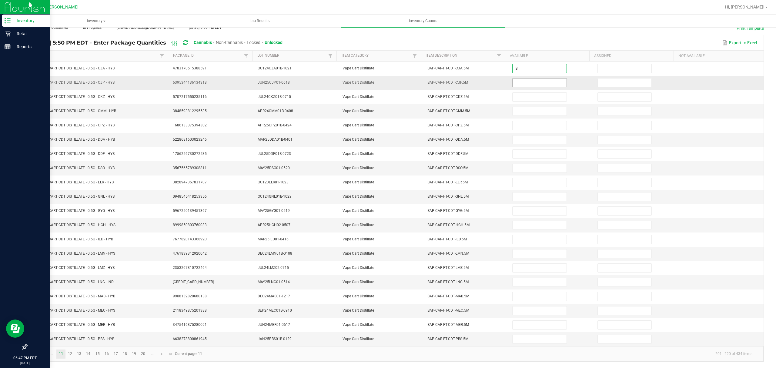
click at [520, 78] on input at bounding box center [539, 82] width 54 height 8
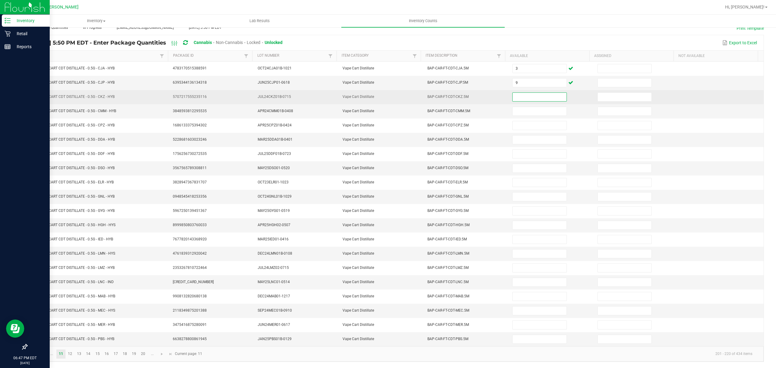
click at [533, 93] on input at bounding box center [539, 97] width 54 height 8
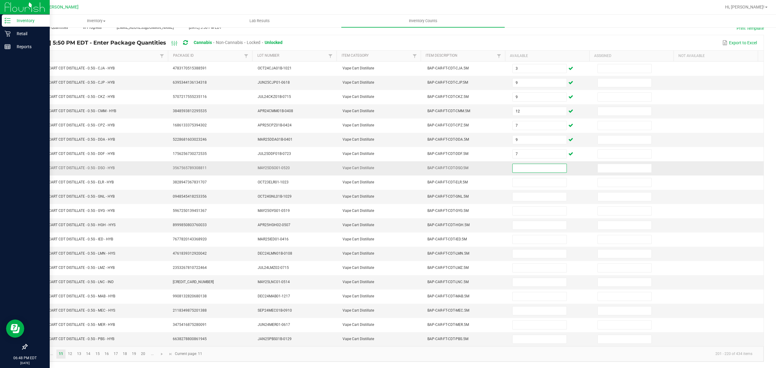
click at [513, 166] on input at bounding box center [539, 168] width 54 height 8
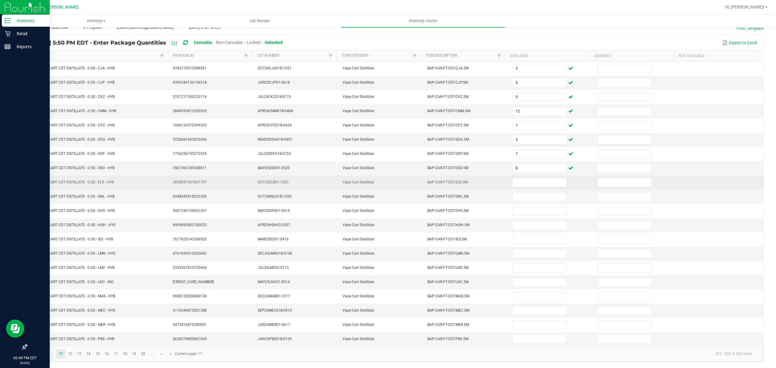
click at [515, 175] on td at bounding box center [550, 182] width 85 height 14
click at [516, 178] on input at bounding box center [539, 182] width 54 height 8
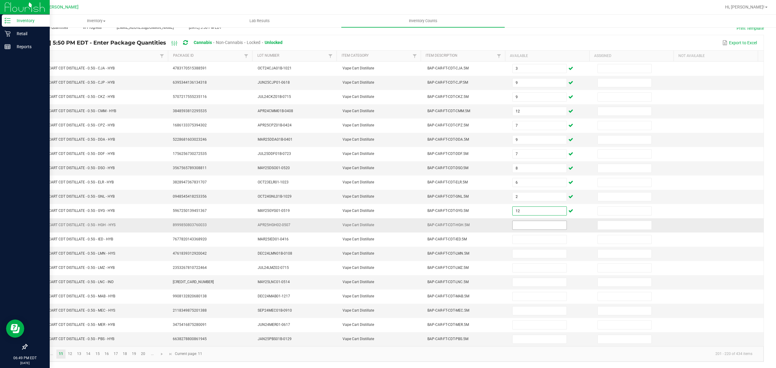
click at [524, 224] on input at bounding box center [539, 225] width 54 height 8
click at [517, 249] on input at bounding box center [539, 253] width 54 height 8
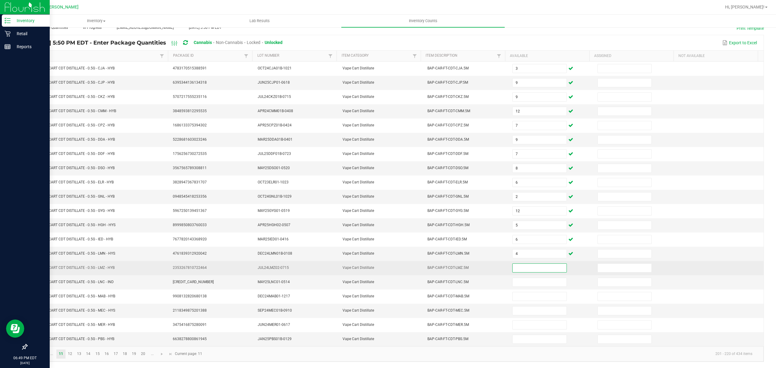
click at [523, 267] on input at bounding box center [539, 268] width 54 height 8
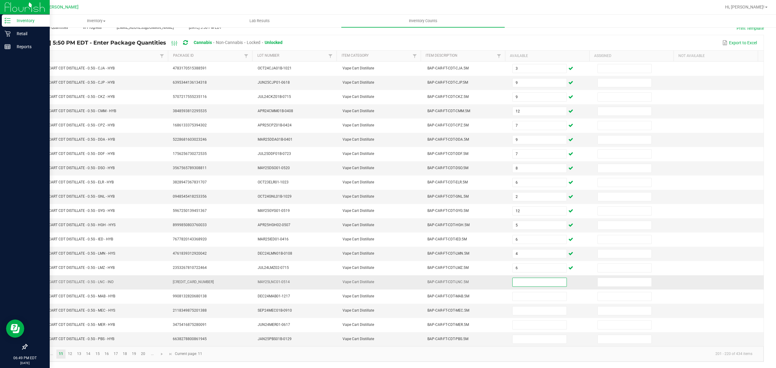
click at [529, 283] on input at bounding box center [539, 282] width 54 height 8
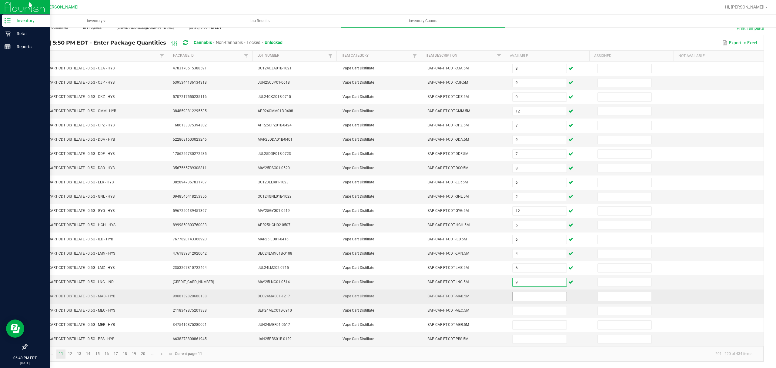
click at [513, 296] on input at bounding box center [539, 296] width 54 height 8
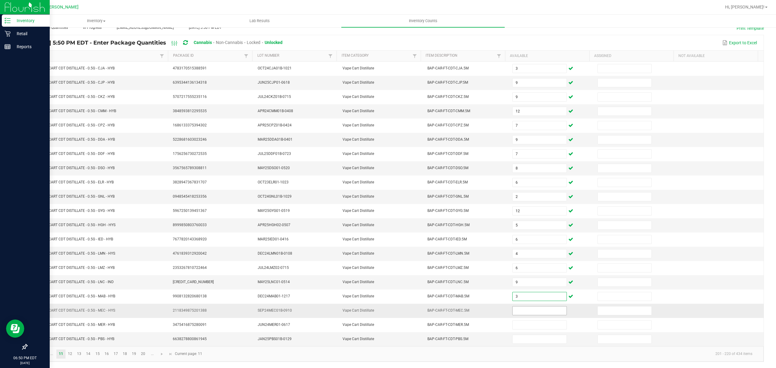
click at [512, 310] on input at bounding box center [539, 310] width 54 height 8
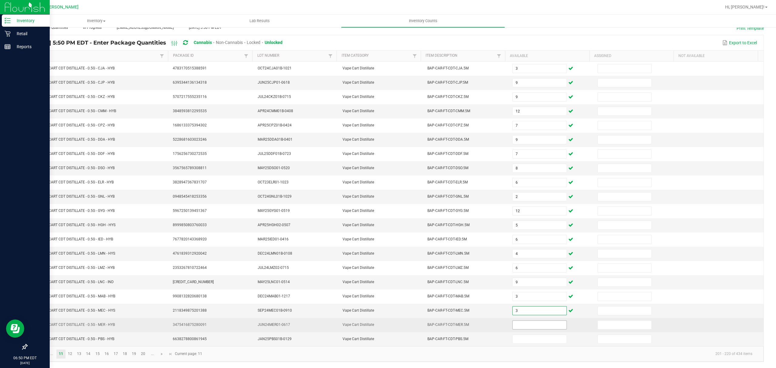
click at [517, 327] on input at bounding box center [539, 325] width 54 height 8
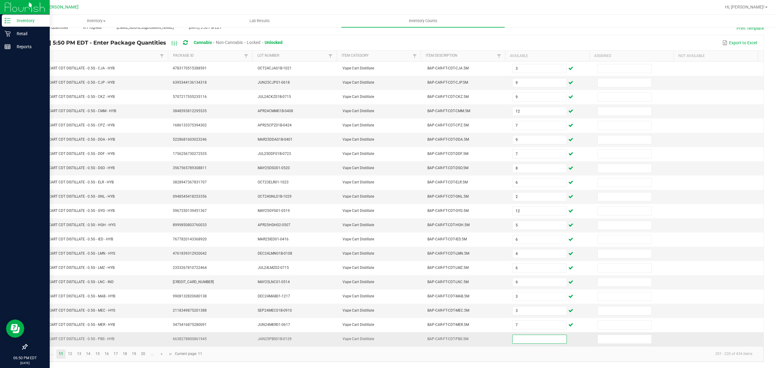
click at [521, 340] on input at bounding box center [539, 339] width 54 height 8
click at [72, 354] on link "12" at bounding box center [70, 353] width 9 height 9
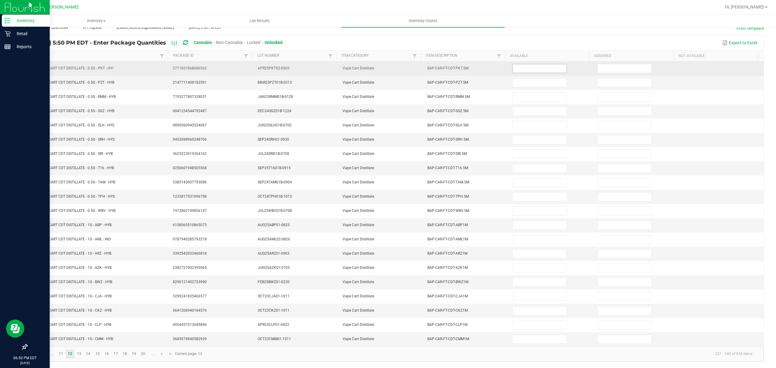
click at [516, 64] on input at bounding box center [539, 68] width 54 height 8
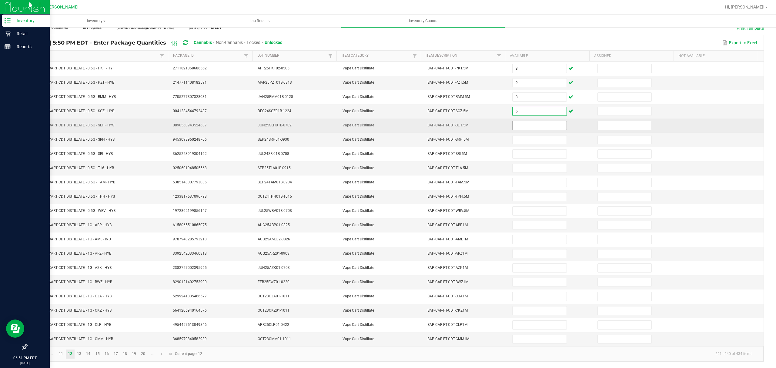
click at [517, 122] on input at bounding box center [539, 125] width 54 height 8
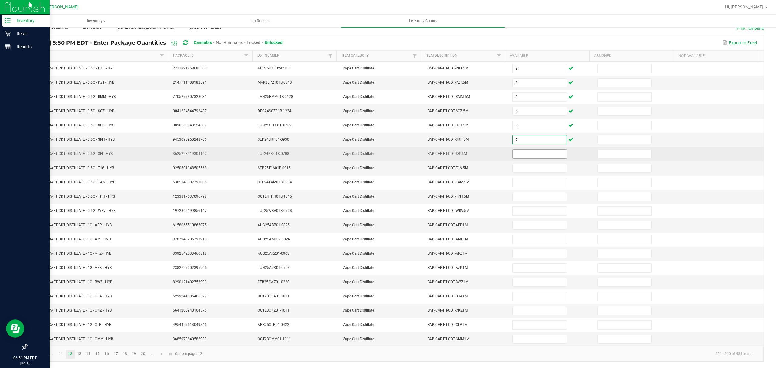
click at [515, 150] on input at bounding box center [539, 154] width 54 height 8
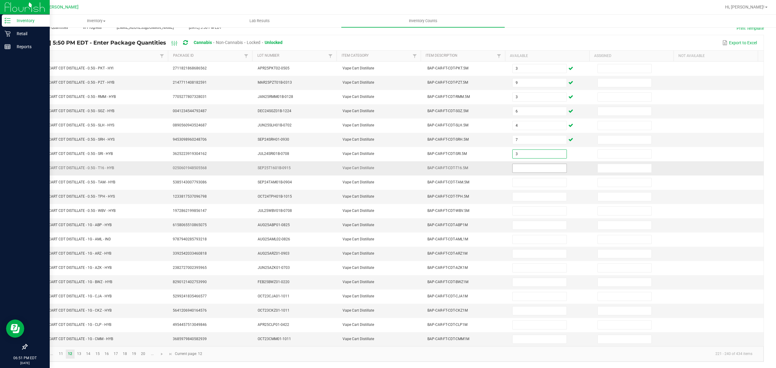
click at [527, 164] on span at bounding box center [539, 168] width 54 height 9
click at [519, 165] on input at bounding box center [539, 168] width 54 height 8
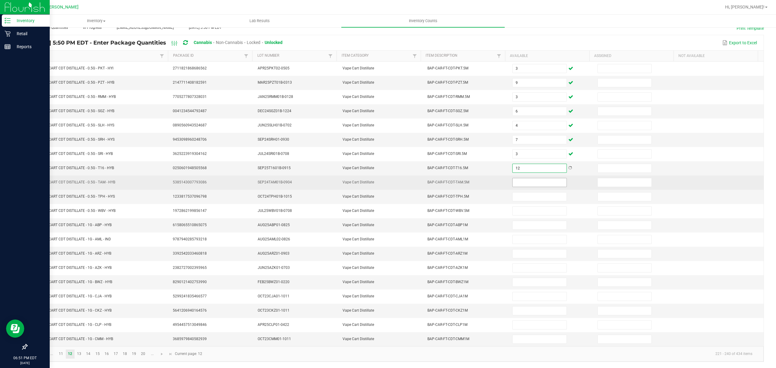
click at [513, 178] on input at bounding box center [539, 182] width 54 height 8
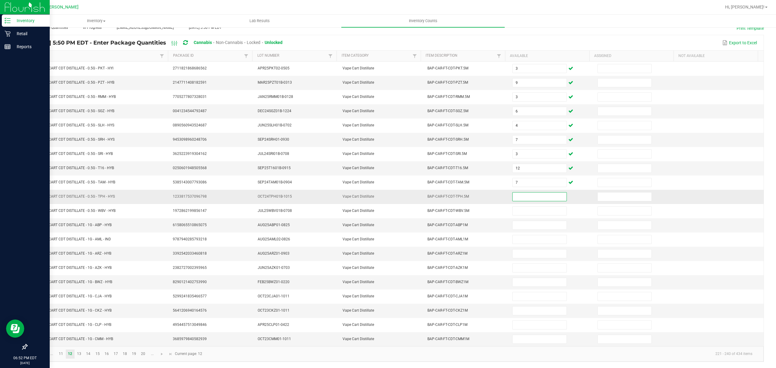
click at [530, 192] on input at bounding box center [539, 196] width 54 height 8
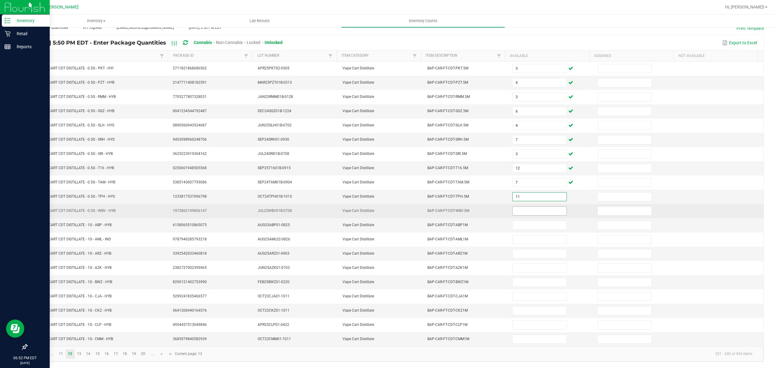
click at [514, 208] on input at bounding box center [539, 211] width 54 height 8
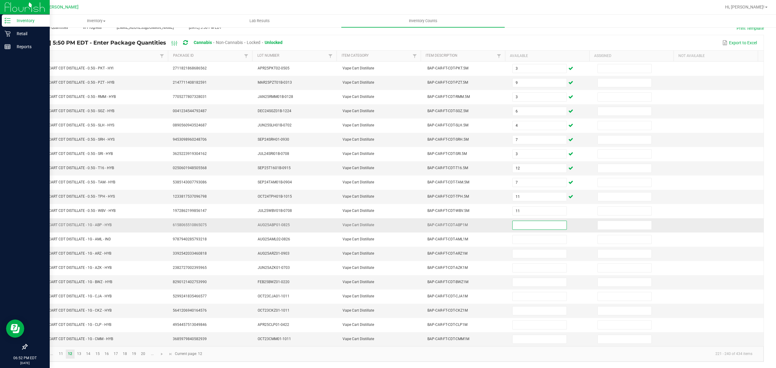
click at [514, 222] on input at bounding box center [539, 225] width 54 height 8
click at [522, 311] on input at bounding box center [539, 310] width 54 height 8
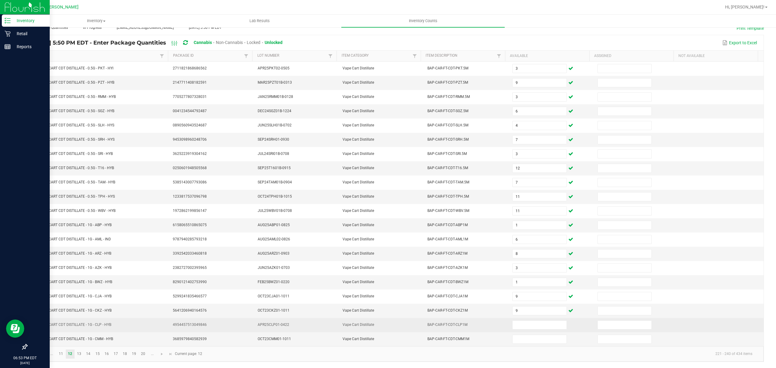
click at [520, 319] on td at bounding box center [550, 325] width 85 height 14
click at [517, 323] on input at bounding box center [539, 325] width 54 height 8
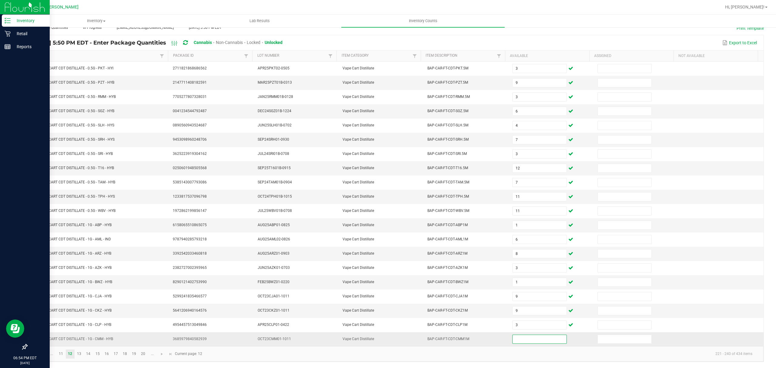
click at [518, 336] on input at bounding box center [539, 339] width 54 height 8
click at [79, 354] on link "13" at bounding box center [79, 353] width 9 height 9
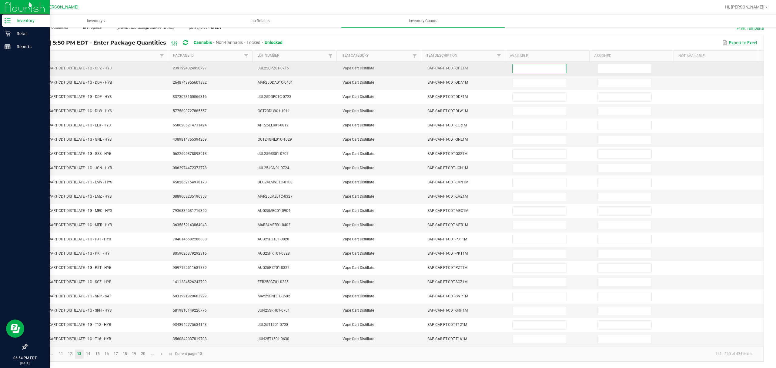
click at [526, 64] on input at bounding box center [539, 68] width 54 height 8
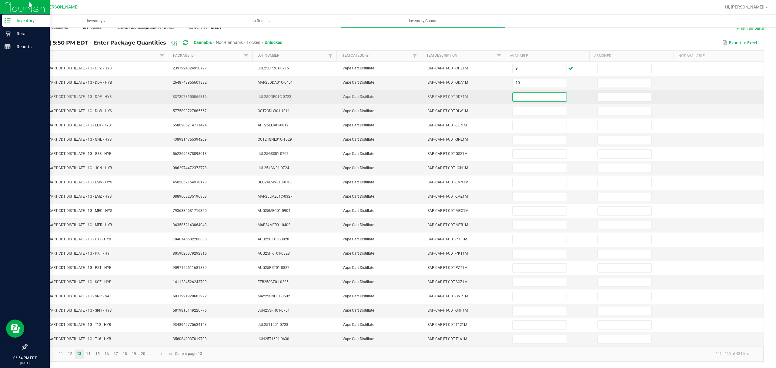
click at [517, 93] on input at bounding box center [539, 97] width 54 height 8
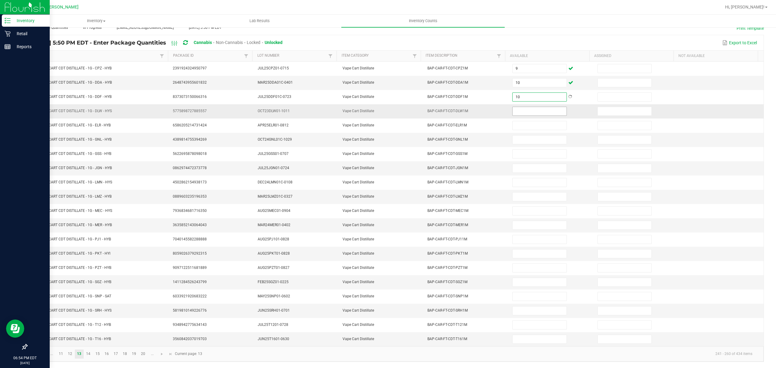
click at [522, 107] on input at bounding box center [539, 111] width 54 height 8
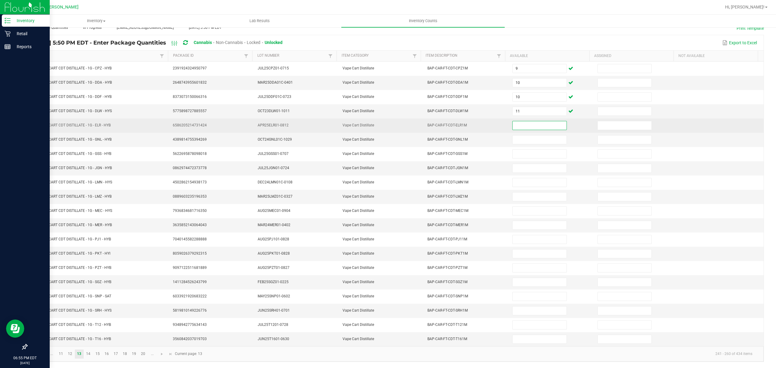
click at [521, 121] on input at bounding box center [539, 125] width 54 height 8
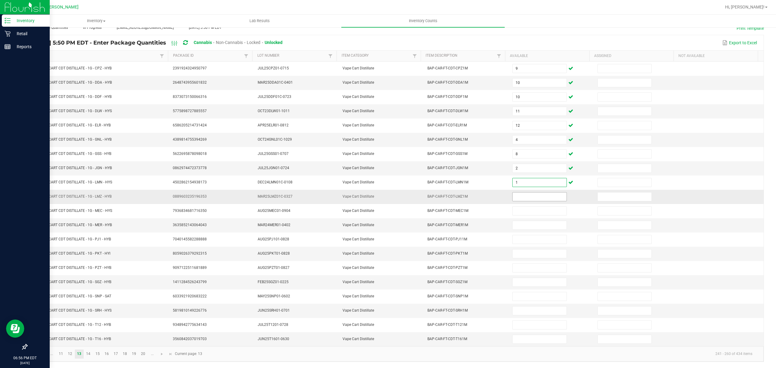
click at [514, 192] on input at bounding box center [539, 196] width 54 height 8
click at [524, 224] on input at bounding box center [539, 225] width 54 height 8
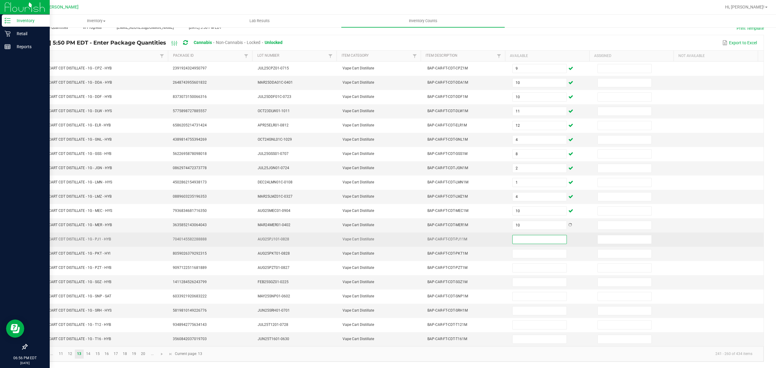
click at [521, 236] on input at bounding box center [539, 239] width 54 height 8
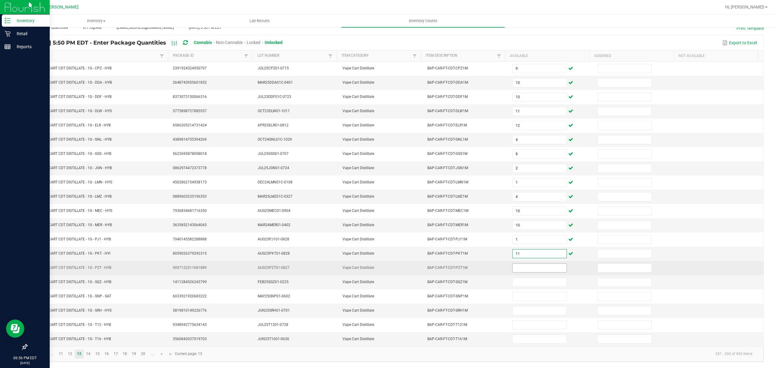
click at [537, 267] on input at bounding box center [539, 268] width 54 height 8
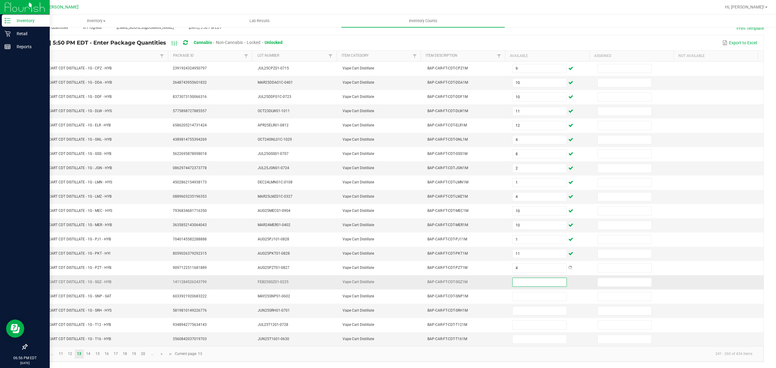
click at [522, 281] on input at bounding box center [539, 282] width 54 height 8
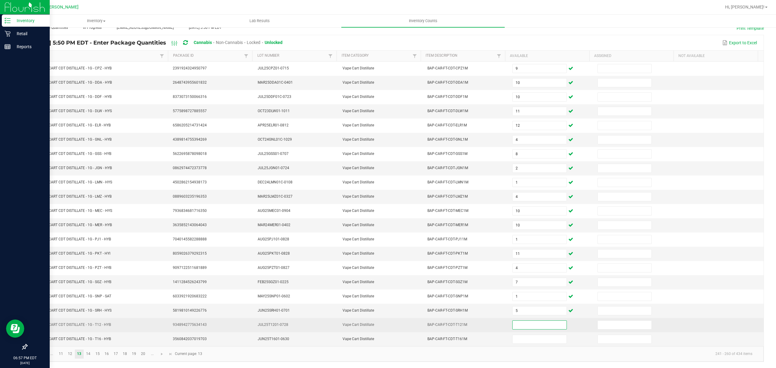
click at [512, 328] on input at bounding box center [539, 325] width 54 height 8
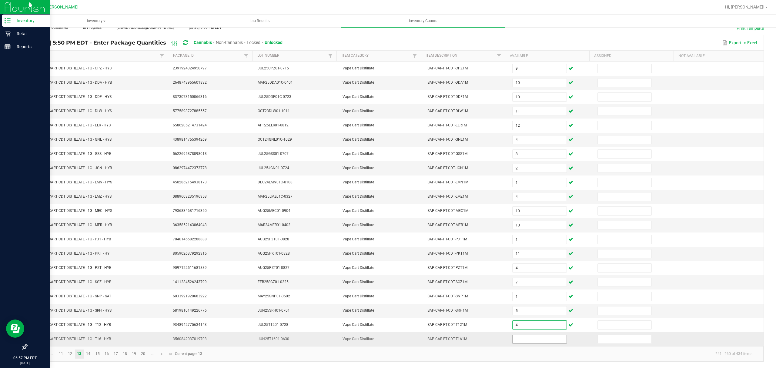
click at [514, 336] on input at bounding box center [539, 339] width 54 height 8
click at [87, 353] on link "14" at bounding box center [88, 353] width 9 height 9
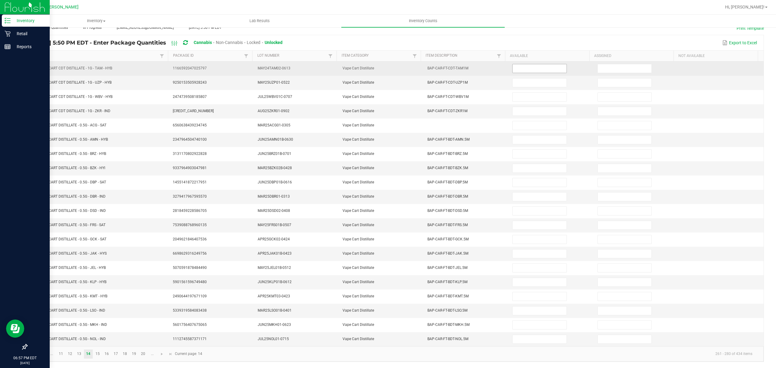
click at [523, 64] on input at bounding box center [539, 68] width 54 height 8
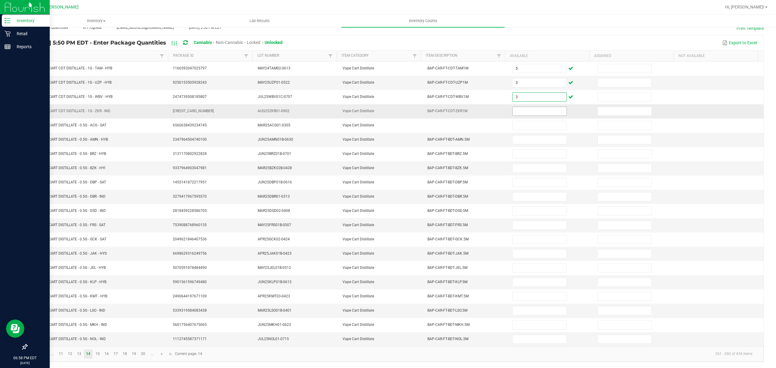
click at [544, 107] on input at bounding box center [539, 111] width 54 height 8
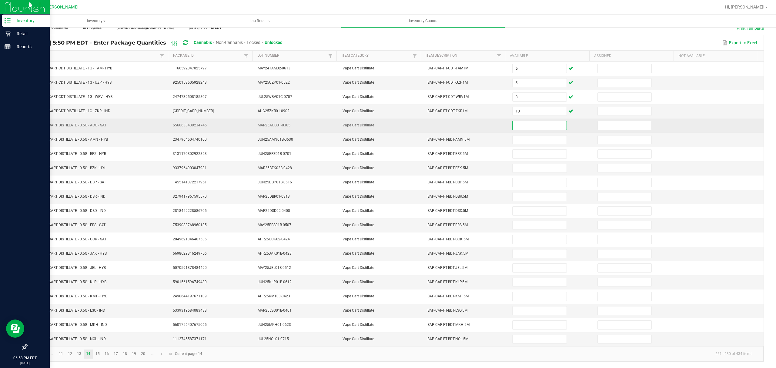
click at [525, 121] on input at bounding box center [539, 125] width 54 height 8
click at [526, 121] on input at bounding box center [539, 125] width 54 height 8
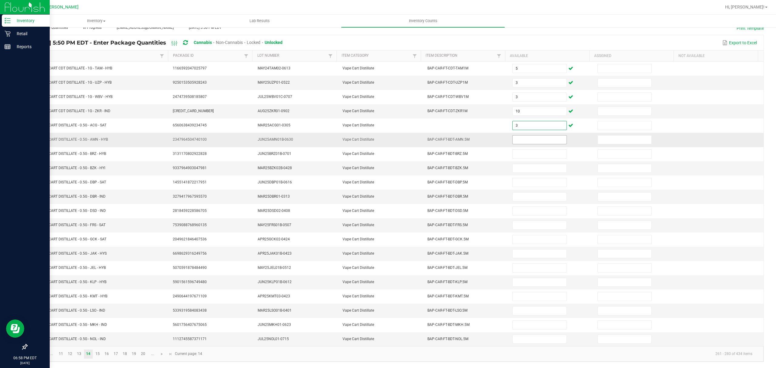
click at [515, 137] on input at bounding box center [539, 139] width 54 height 8
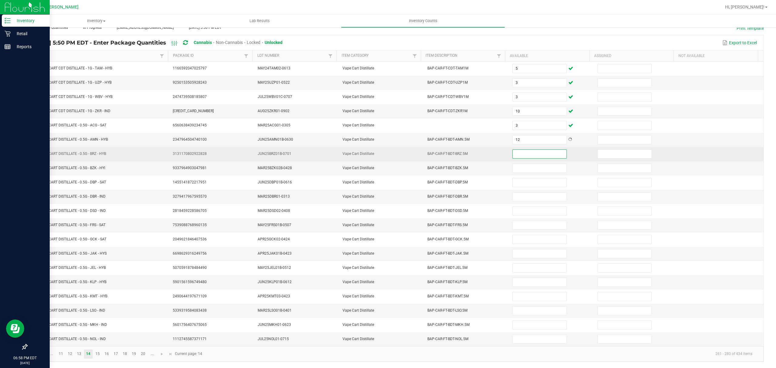
click at [515, 150] on input at bounding box center [539, 154] width 54 height 8
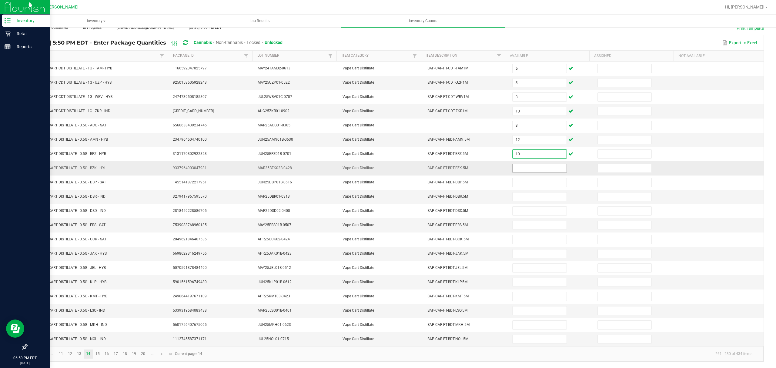
click at [527, 165] on input at bounding box center [539, 168] width 54 height 8
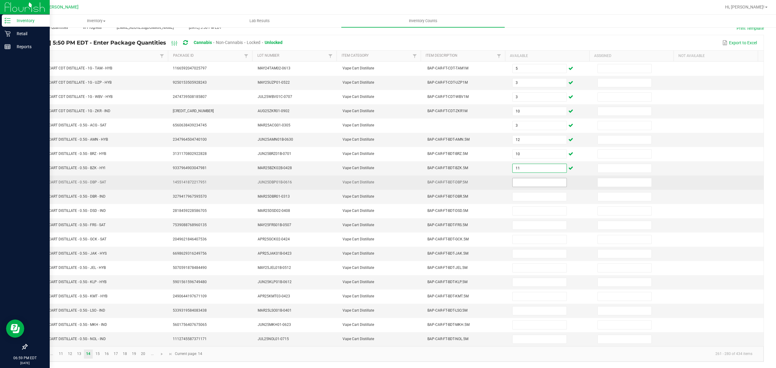
click at [514, 178] on input at bounding box center [539, 182] width 54 height 8
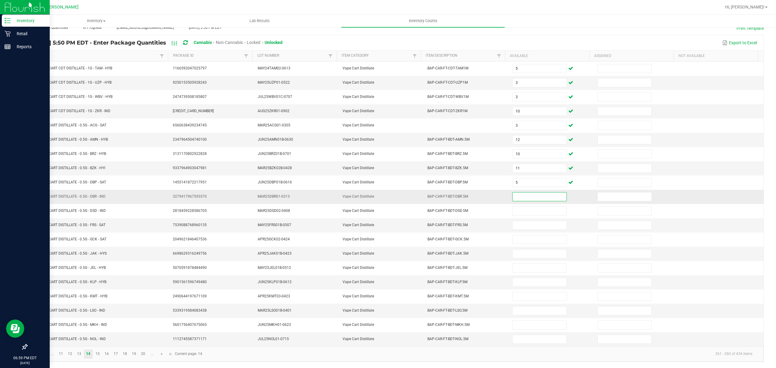
click at [514, 192] on input at bounding box center [539, 196] width 54 height 8
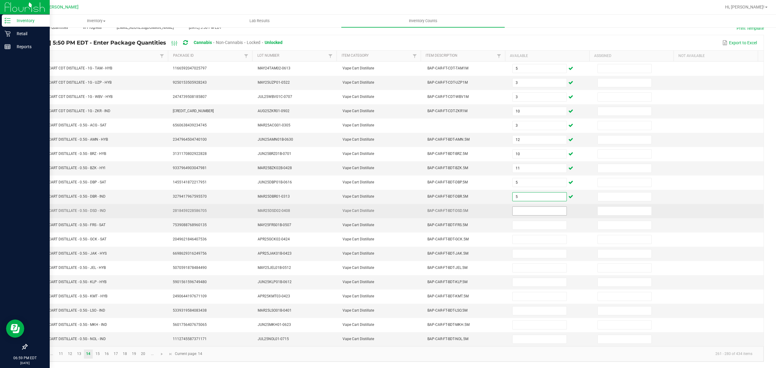
click at [518, 207] on input at bounding box center [539, 211] width 54 height 8
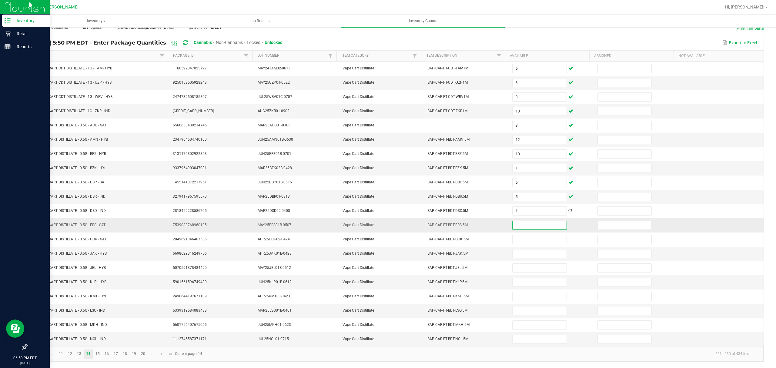
click at [536, 221] on input at bounding box center [539, 225] width 54 height 8
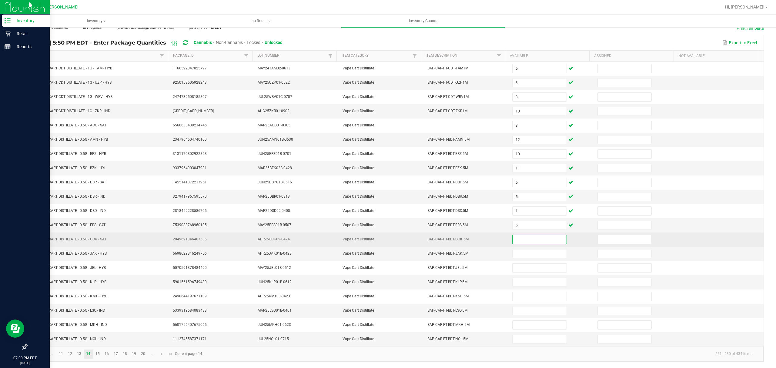
click at [516, 237] on input at bounding box center [539, 239] width 54 height 8
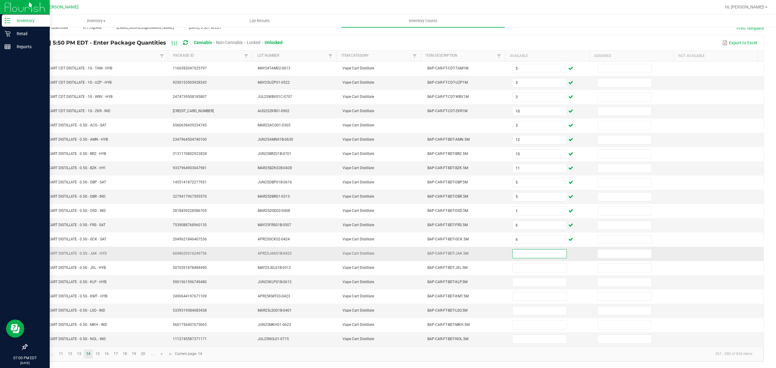
click at [524, 250] on input at bounding box center [539, 253] width 54 height 8
click at [517, 282] on input at bounding box center [539, 282] width 54 height 8
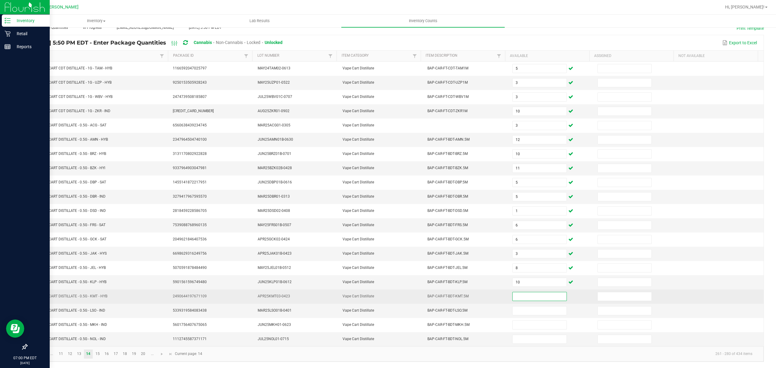
click at [525, 296] on input at bounding box center [539, 296] width 54 height 8
click at [521, 296] on input at bounding box center [539, 296] width 54 height 8
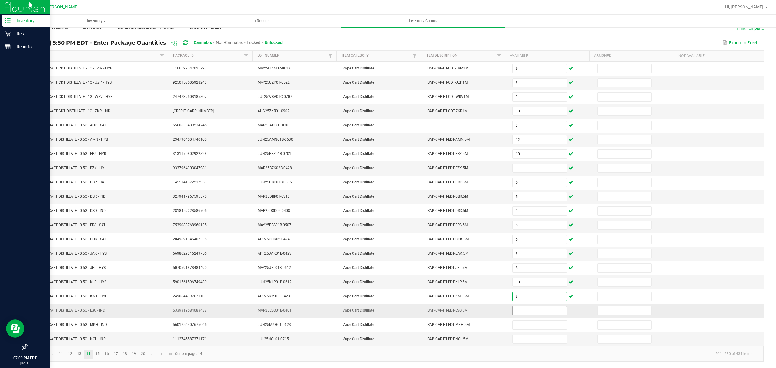
click at [536, 312] on input at bounding box center [539, 310] width 54 height 8
click at [514, 338] on input at bounding box center [539, 339] width 54 height 8
click at [100, 351] on link "15" at bounding box center [97, 353] width 9 height 9
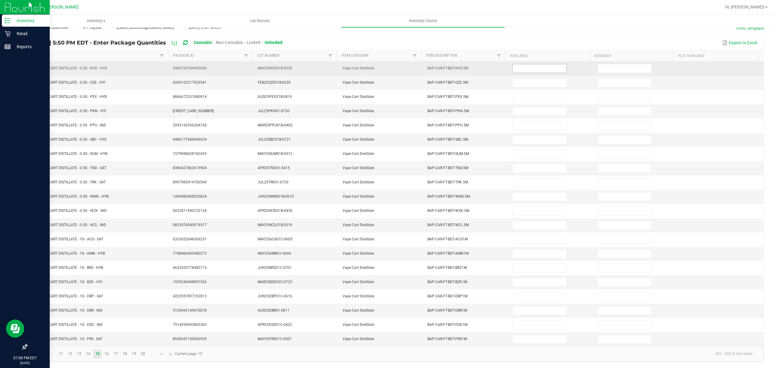
click at [524, 64] on input at bounding box center [539, 68] width 54 height 8
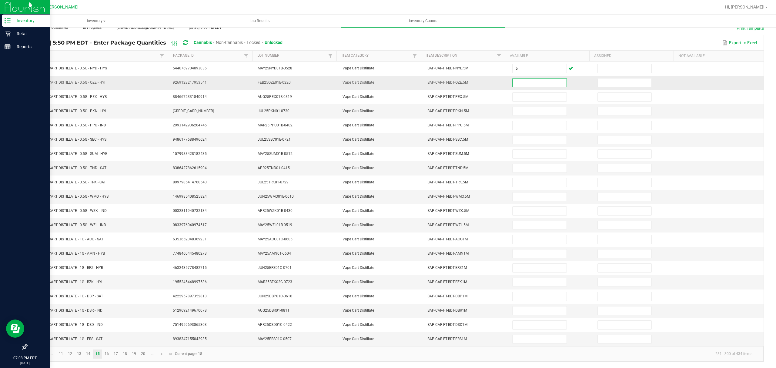
click at [521, 81] on input at bounding box center [539, 82] width 54 height 8
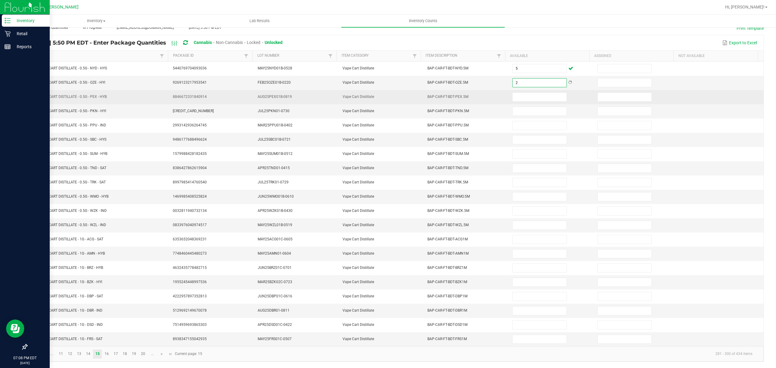
click at [510, 96] on td at bounding box center [550, 97] width 85 height 14
click at [515, 93] on input at bounding box center [539, 97] width 54 height 8
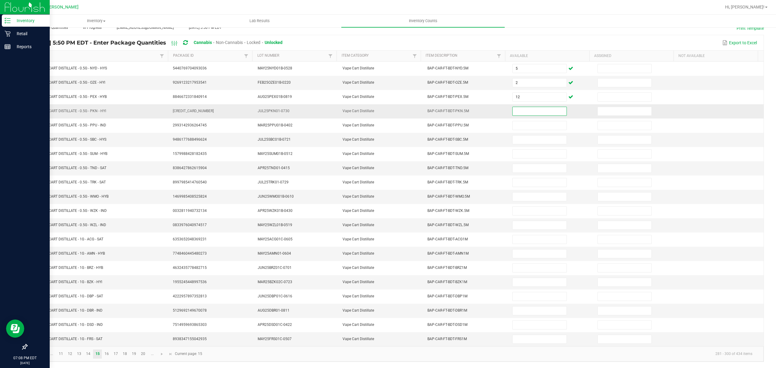
click at [512, 108] on input at bounding box center [539, 111] width 54 height 8
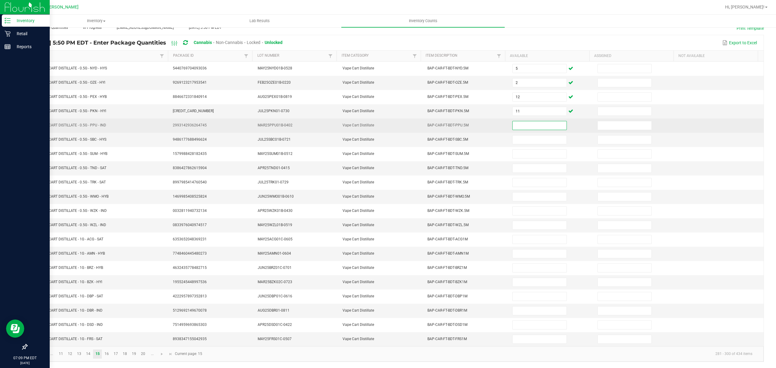
click at [519, 121] on input at bounding box center [539, 125] width 54 height 8
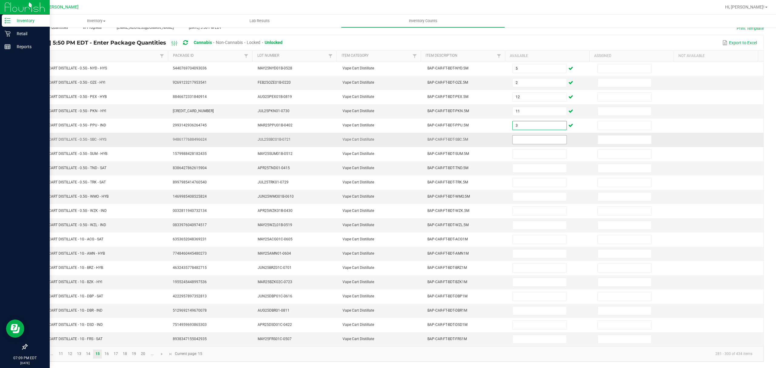
click at [514, 136] on input at bounding box center [539, 139] width 54 height 8
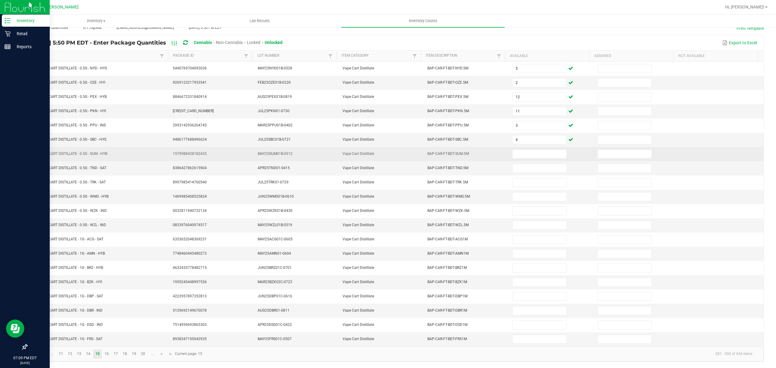
click at [523, 147] on td at bounding box center [550, 154] width 85 height 14
click at [520, 150] on input at bounding box center [539, 154] width 54 height 8
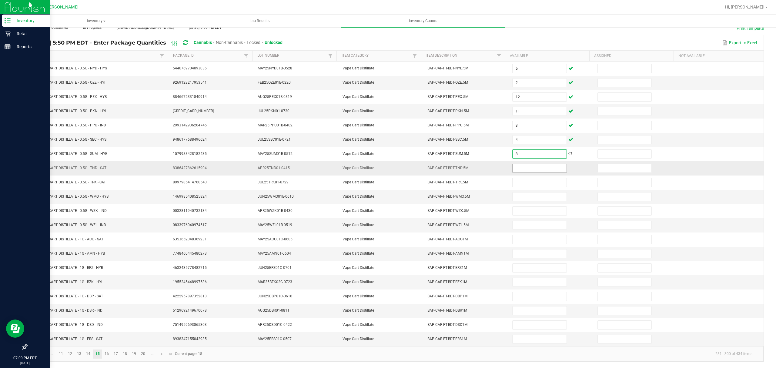
click at [518, 164] on input at bounding box center [539, 168] width 54 height 8
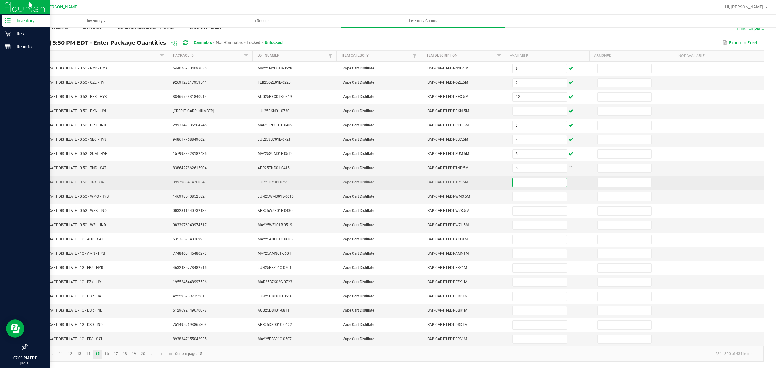
click at [513, 178] on input at bounding box center [539, 182] width 54 height 8
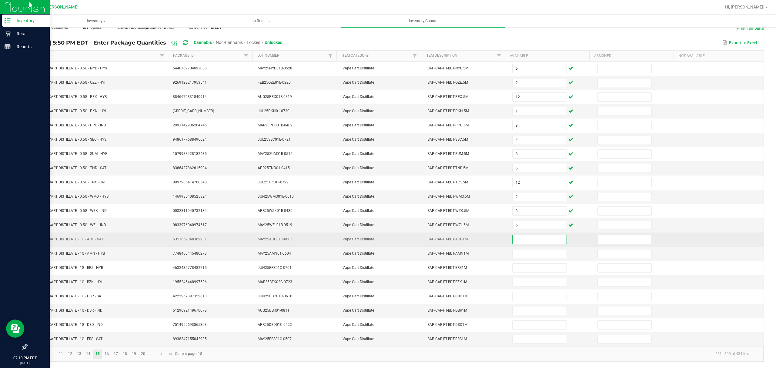
click at [536, 237] on input at bounding box center [539, 239] width 54 height 8
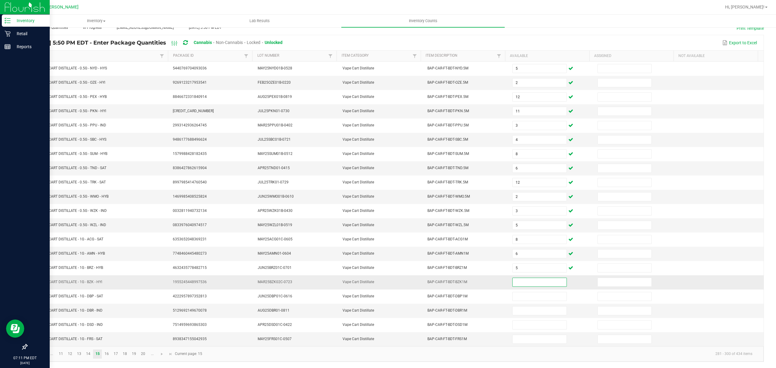
click at [515, 279] on input at bounding box center [539, 282] width 54 height 8
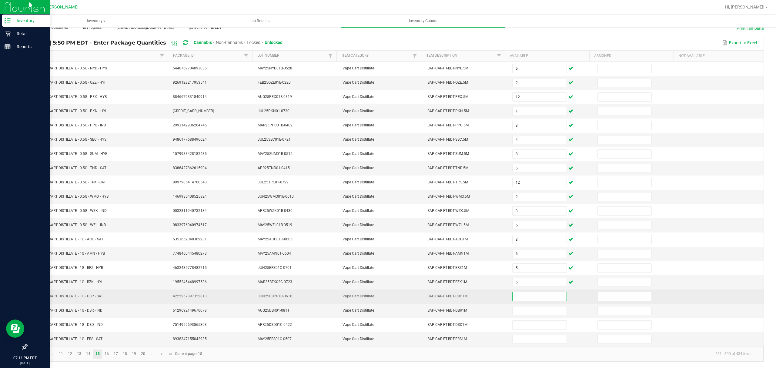
click at [515, 296] on input at bounding box center [539, 296] width 54 height 8
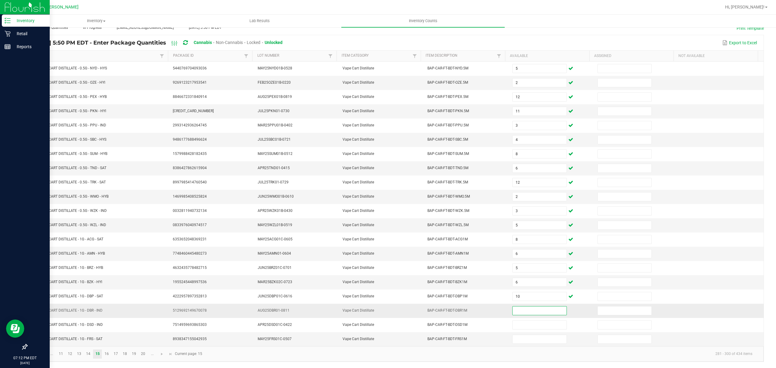
click at [521, 307] on input at bounding box center [539, 310] width 54 height 8
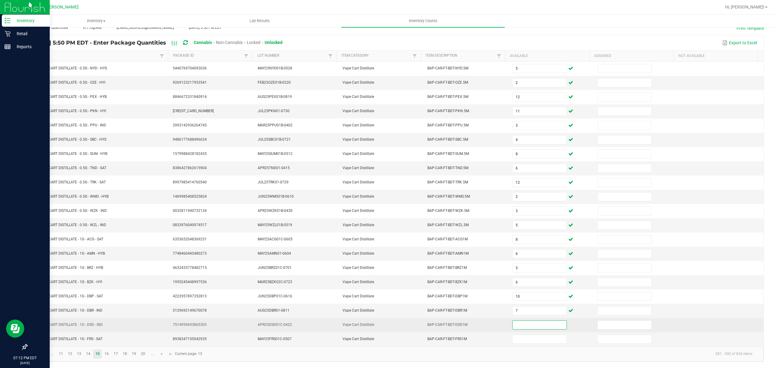
click at [519, 324] on input at bounding box center [539, 325] width 54 height 8
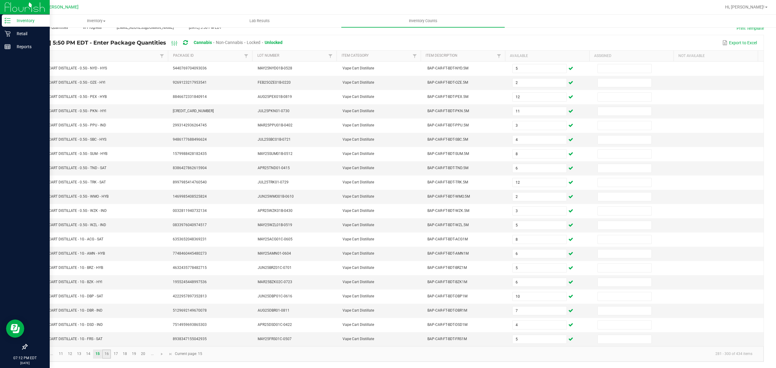
click at [107, 353] on link "16" at bounding box center [106, 353] width 9 height 9
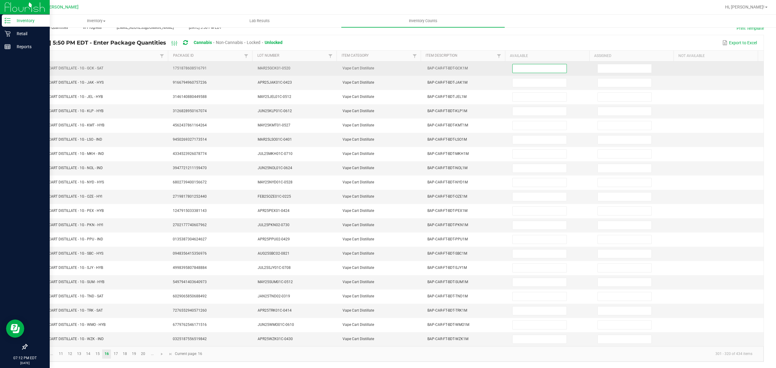
click at [525, 64] on input at bounding box center [539, 68] width 54 height 8
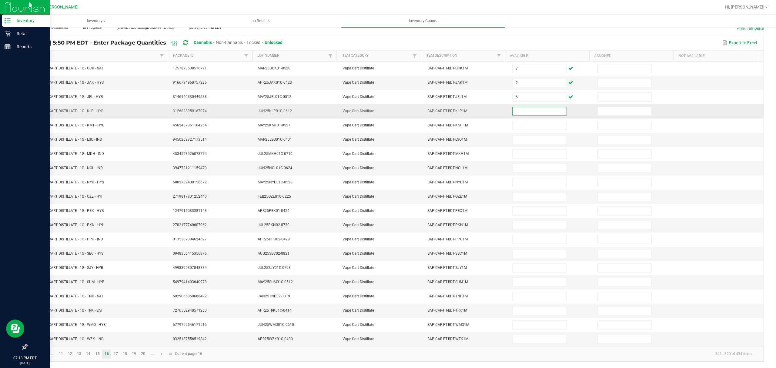
click at [517, 107] on input at bounding box center [539, 111] width 54 height 8
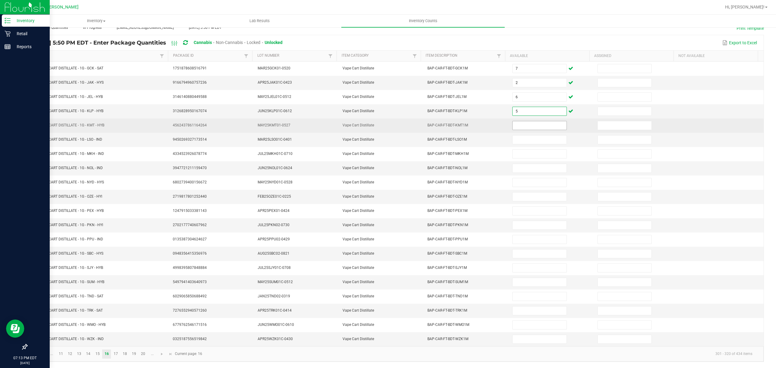
click at [520, 123] on input at bounding box center [539, 125] width 54 height 8
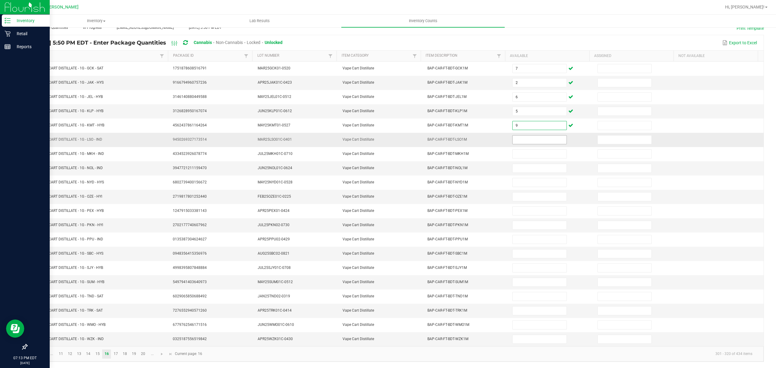
click at [534, 136] on input at bounding box center [539, 139] width 54 height 8
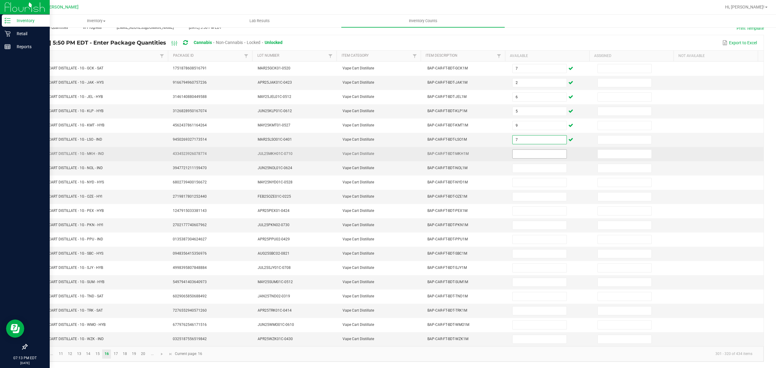
click at [522, 152] on input at bounding box center [539, 154] width 54 height 8
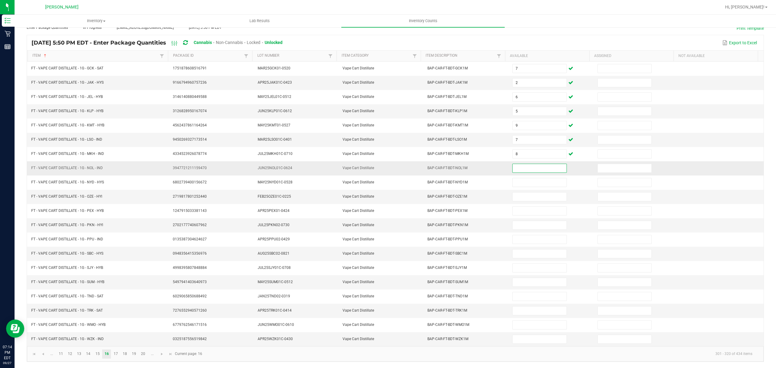
click at [523, 164] on input at bounding box center [539, 168] width 54 height 8
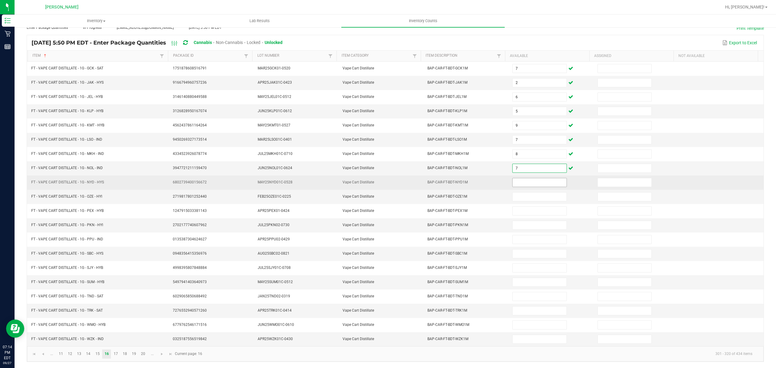
click at [517, 178] on input at bounding box center [539, 182] width 54 height 8
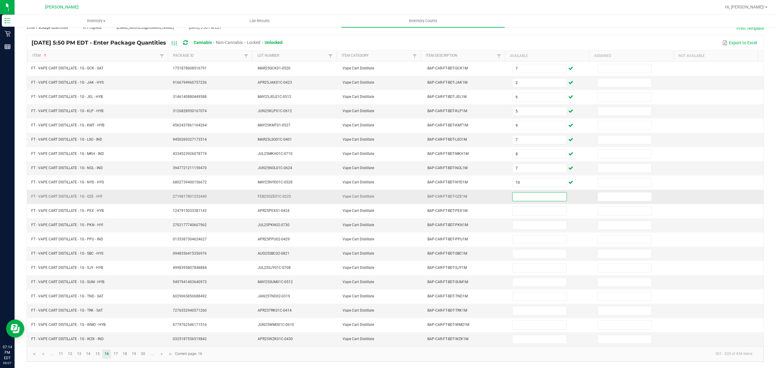
click at [520, 194] on input at bounding box center [539, 196] width 54 height 8
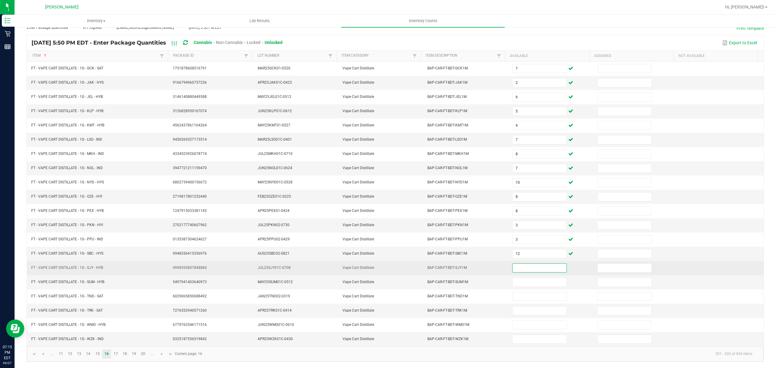
click at [514, 270] on input at bounding box center [539, 268] width 54 height 8
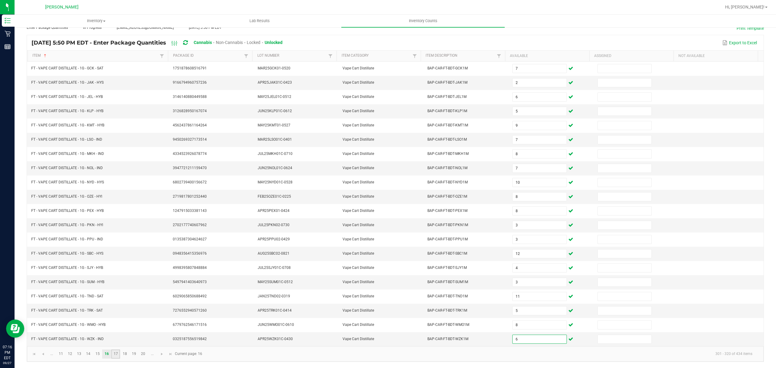
click at [117, 353] on link "17" at bounding box center [115, 353] width 9 height 9
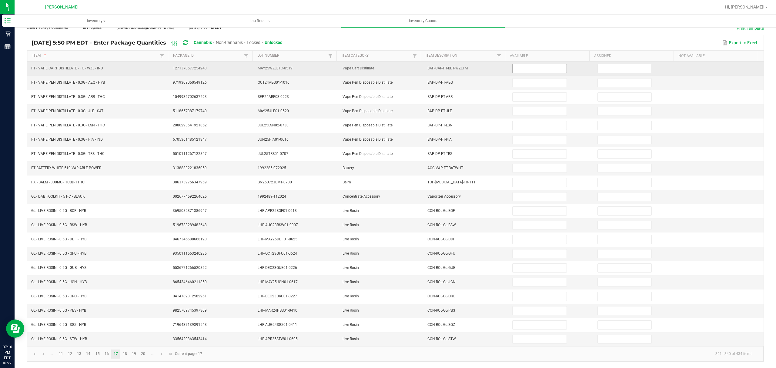
click at [529, 64] on input at bounding box center [539, 68] width 54 height 8
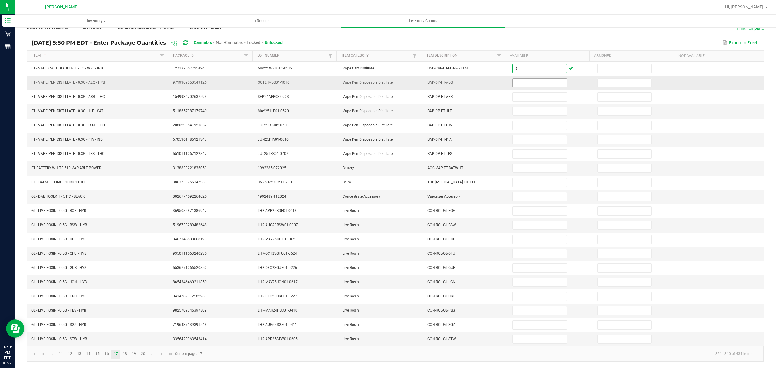
click at [512, 78] on input at bounding box center [539, 82] width 54 height 8
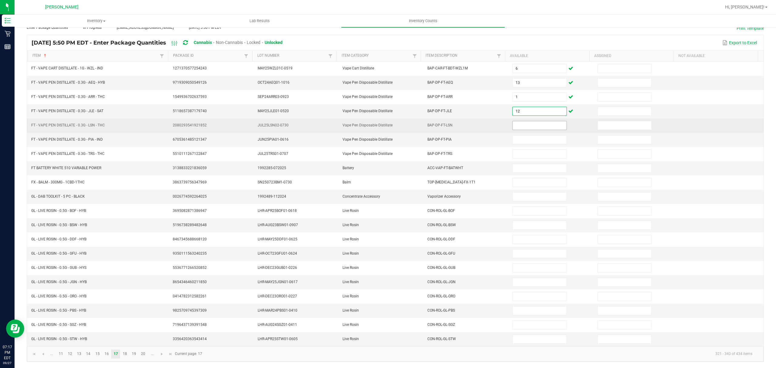
click at [513, 121] on input at bounding box center [539, 125] width 54 height 8
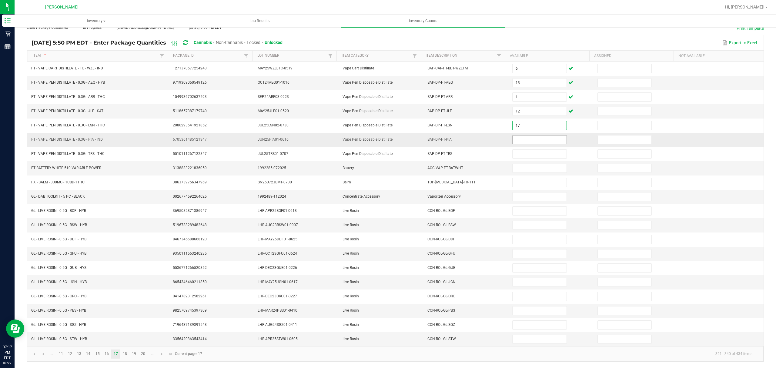
click at [512, 135] on input at bounding box center [539, 139] width 54 height 8
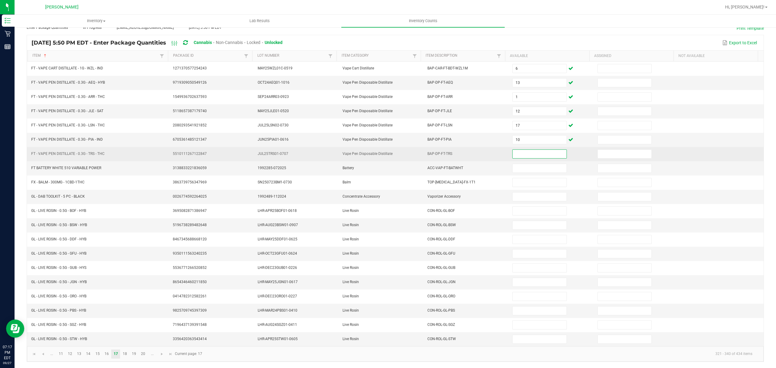
click at [512, 150] on input at bounding box center [539, 154] width 54 height 8
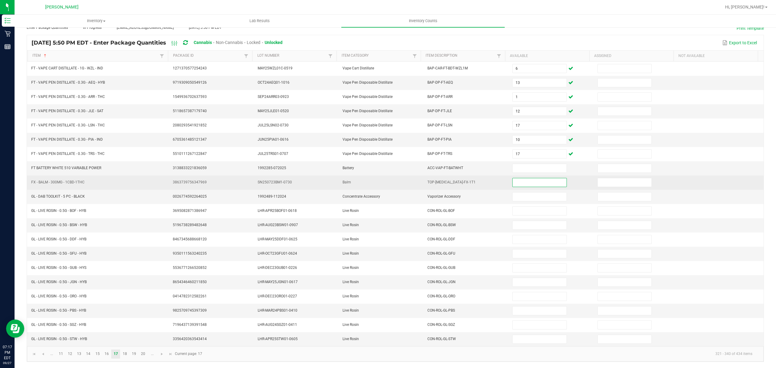
click at [519, 178] on input at bounding box center [539, 182] width 54 height 8
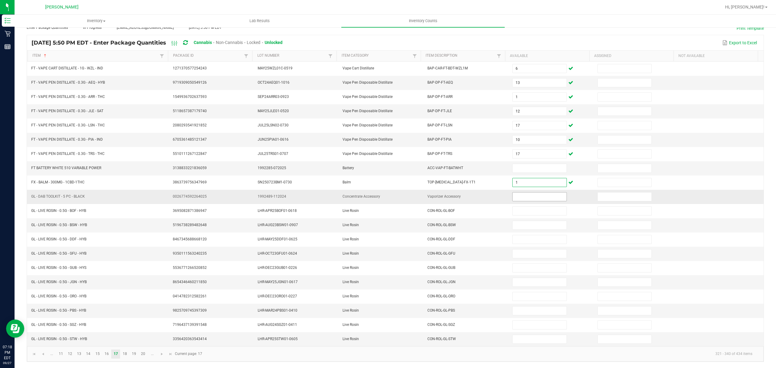
click at [513, 192] on input at bounding box center [539, 196] width 54 height 8
click at [522, 194] on input "6" at bounding box center [539, 196] width 54 height 8
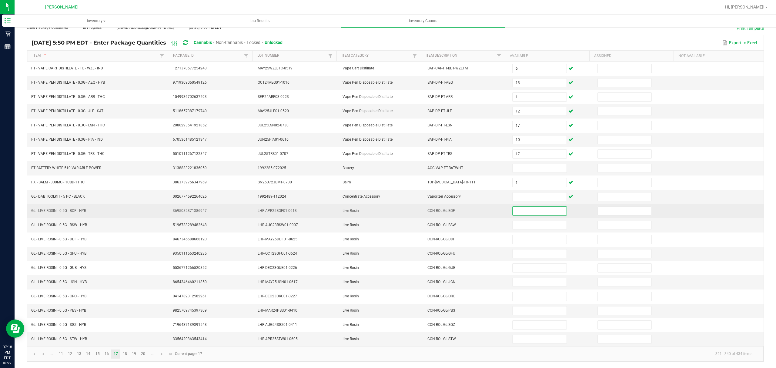
click at [517, 209] on input at bounding box center [539, 211] width 54 height 8
click at [517, 207] on input "6" at bounding box center [539, 211] width 54 height 8
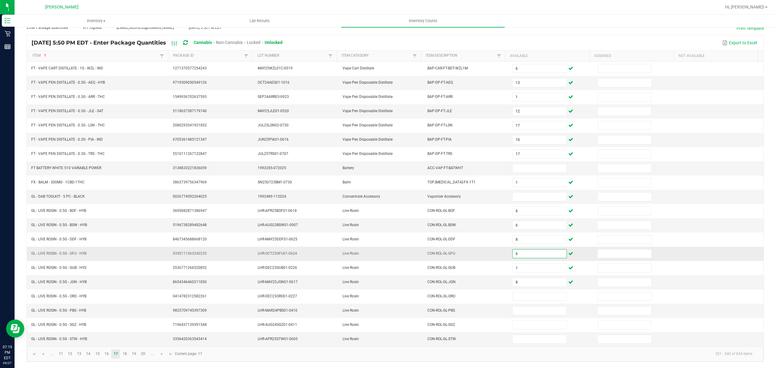
click at [515, 251] on input "6" at bounding box center [539, 253] width 54 height 8
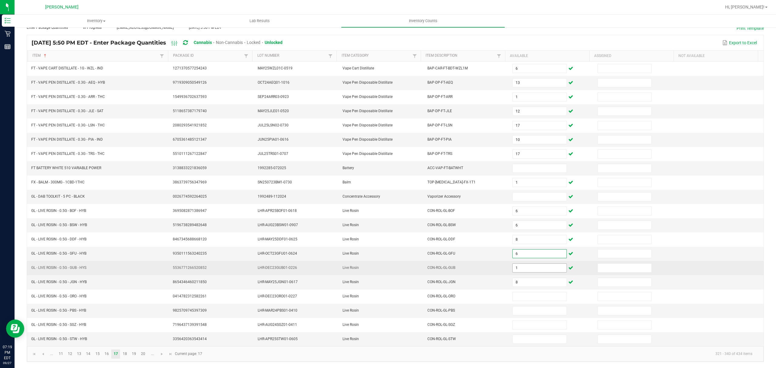
click at [513, 267] on input "1" at bounding box center [539, 268] width 54 height 8
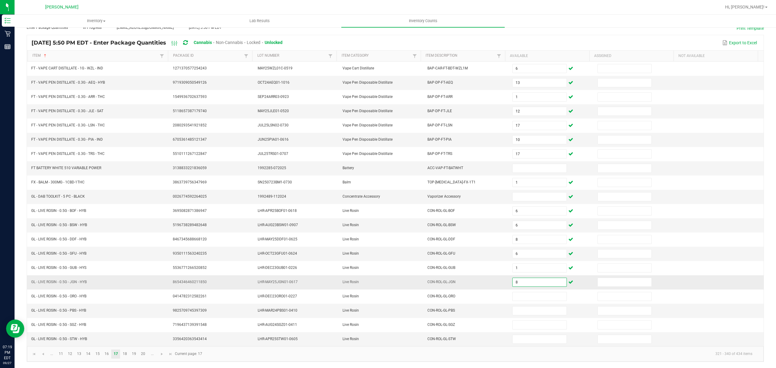
click at [512, 282] on input "8" at bounding box center [539, 282] width 54 height 8
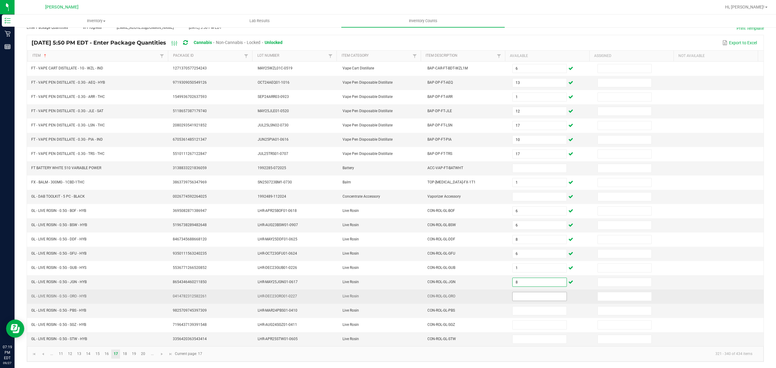
click at [514, 292] on input at bounding box center [539, 296] width 54 height 8
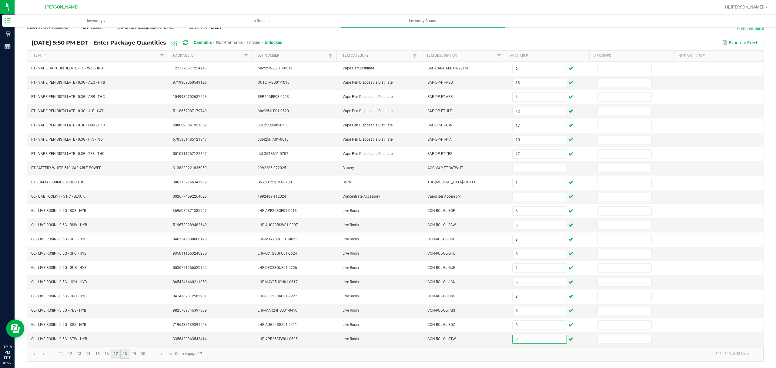
click at [123, 353] on link "18" at bounding box center [124, 353] width 9 height 9
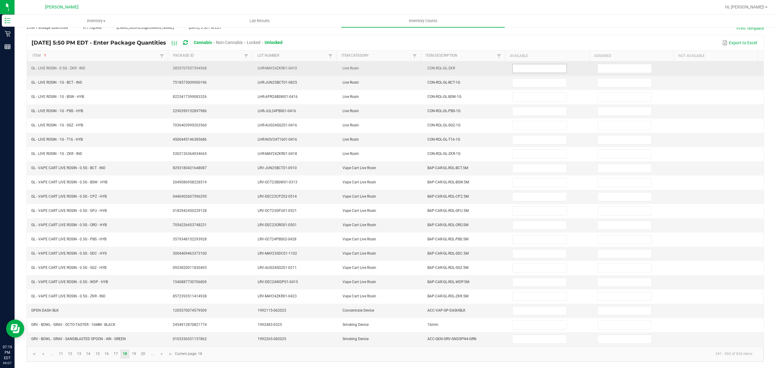
click at [514, 64] on input at bounding box center [539, 68] width 54 height 8
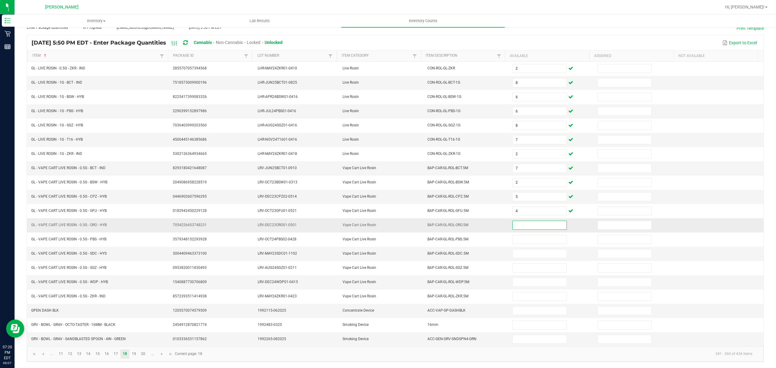
click at [520, 221] on input at bounding box center [539, 225] width 54 height 8
click at [135, 354] on link "19" at bounding box center [134, 353] width 9 height 9
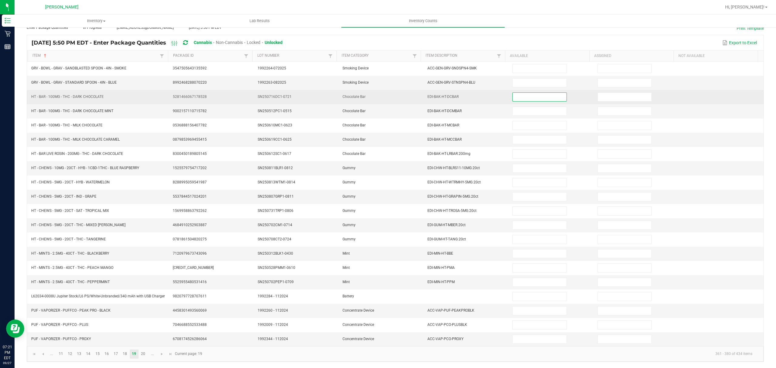
click at [531, 93] on input at bounding box center [539, 97] width 54 height 8
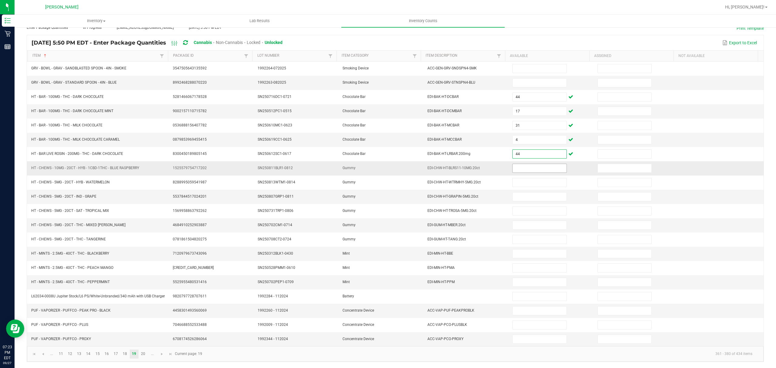
click at [524, 166] on input at bounding box center [539, 168] width 54 height 8
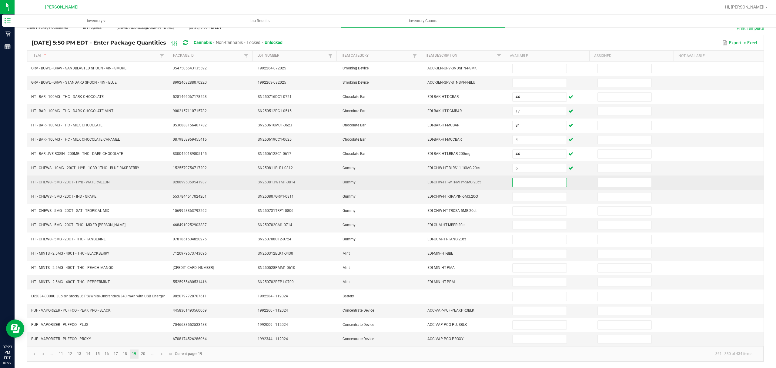
click at [526, 179] on input at bounding box center [539, 182] width 54 height 8
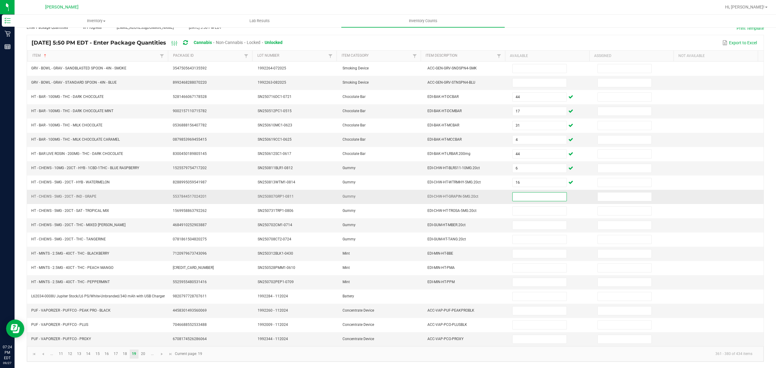
click at [529, 192] on input at bounding box center [539, 196] width 54 height 8
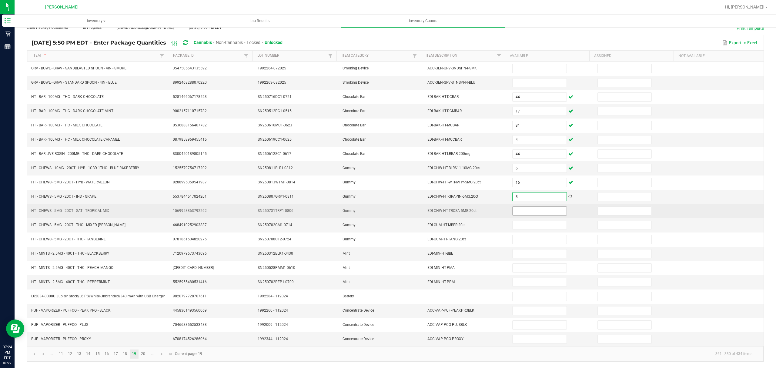
click at [530, 208] on input at bounding box center [539, 211] width 54 height 8
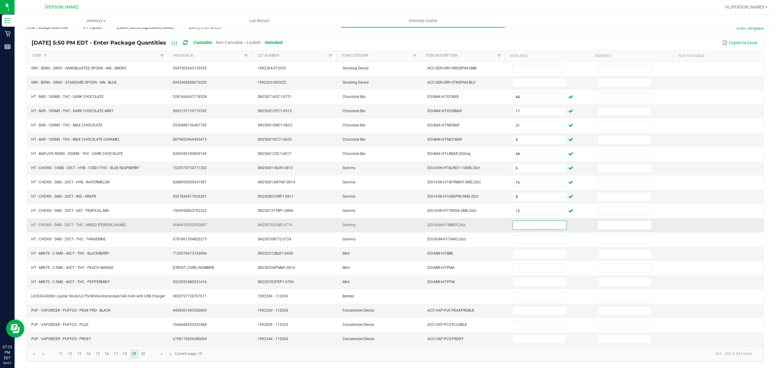
click at [527, 221] on input at bounding box center [539, 225] width 54 height 8
click at [513, 223] on input at bounding box center [539, 225] width 54 height 8
click at [512, 224] on input at bounding box center [539, 225] width 54 height 8
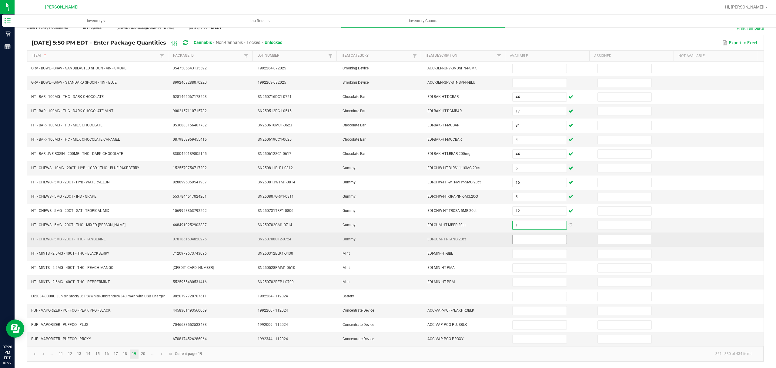
click at [518, 239] on input at bounding box center [539, 239] width 54 height 8
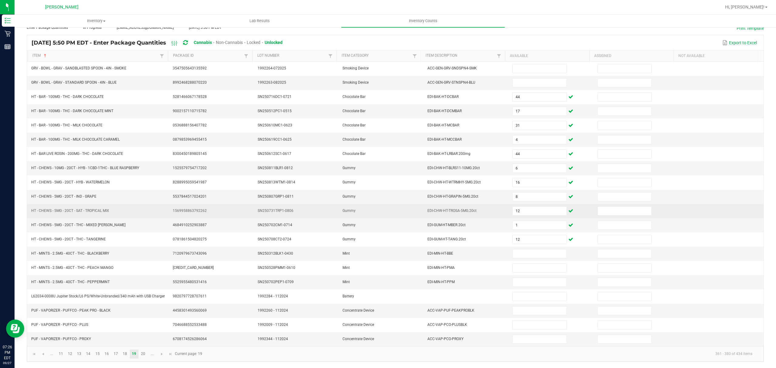
click at [530, 215] on td "12" at bounding box center [550, 211] width 85 height 14
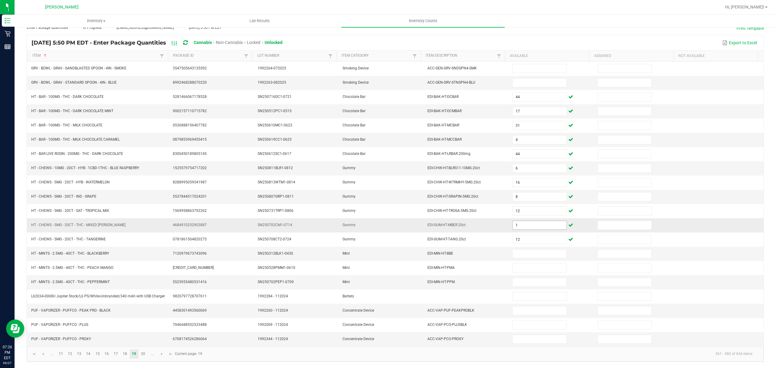
click at [525, 221] on input "1" at bounding box center [539, 225] width 54 height 8
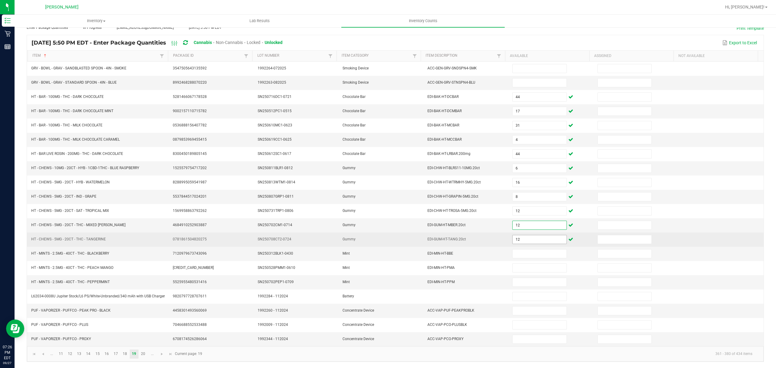
click at [519, 241] on input "12" at bounding box center [539, 239] width 54 height 8
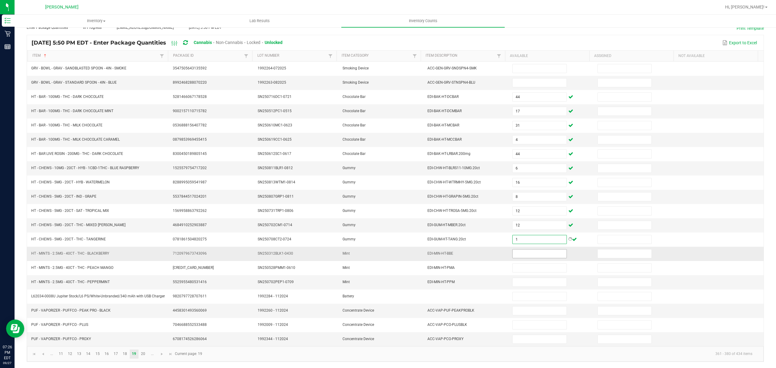
click at [514, 251] on input at bounding box center [539, 253] width 54 height 8
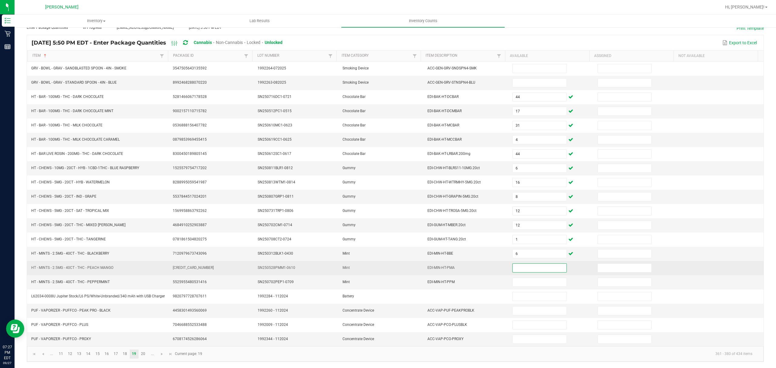
click at [515, 266] on input at bounding box center [539, 268] width 54 height 8
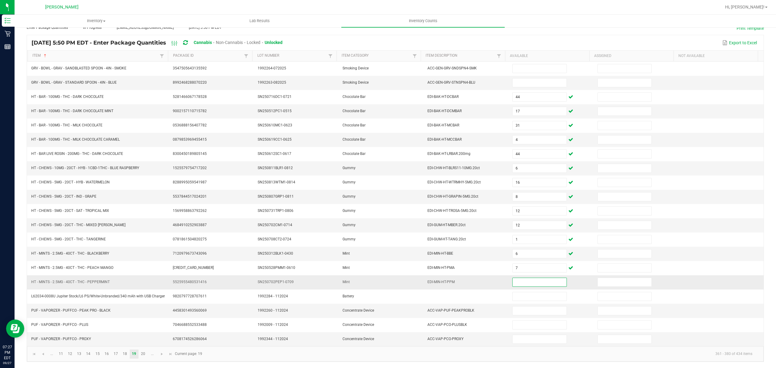
click at [512, 282] on input at bounding box center [539, 282] width 54 height 8
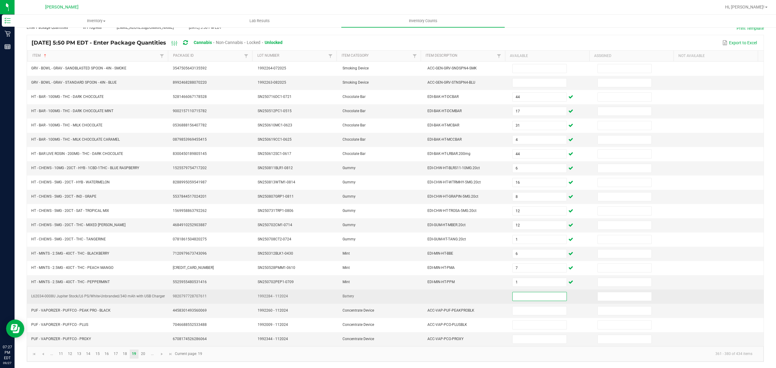
click at [538, 295] on input at bounding box center [539, 296] width 54 height 8
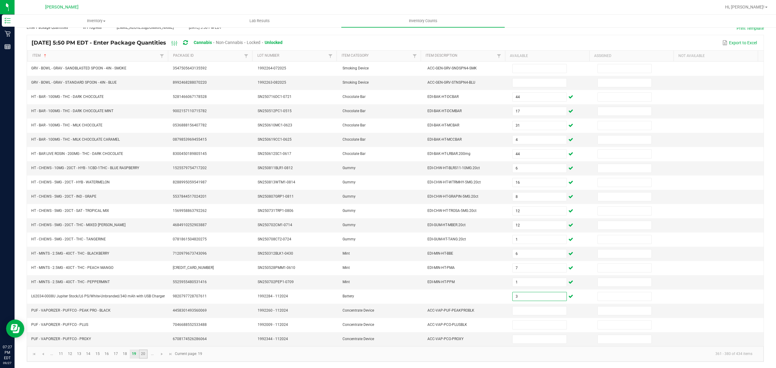
click at [142, 353] on link "20" at bounding box center [143, 353] width 9 height 9
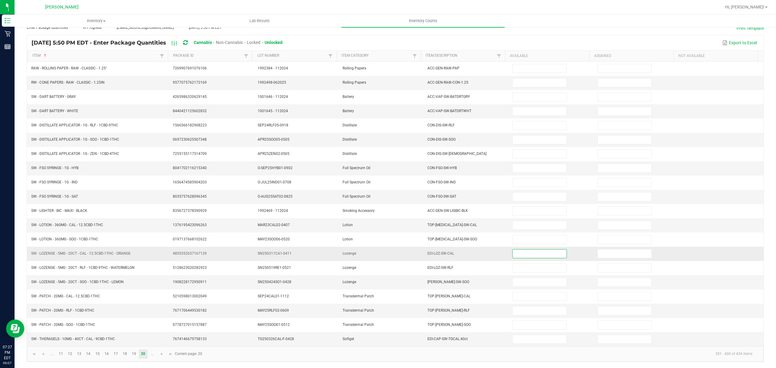
click at [532, 250] on input at bounding box center [539, 253] width 54 height 8
click at [163, 356] on span "Go to the next page" at bounding box center [161, 353] width 5 height 5
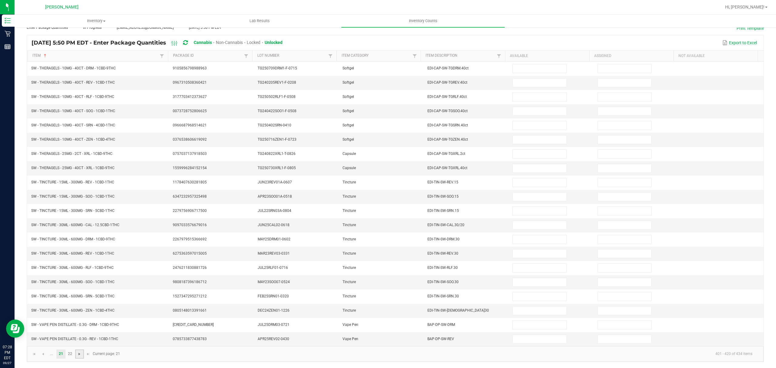
click at [78, 354] on span "Go to the next page" at bounding box center [79, 353] width 5 height 5
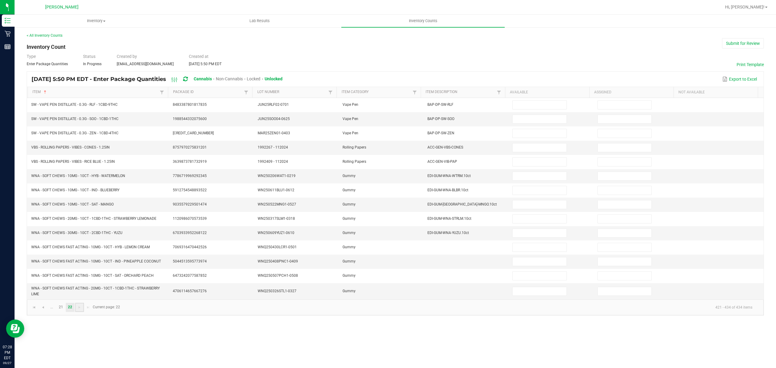
scroll to position [0, 0]
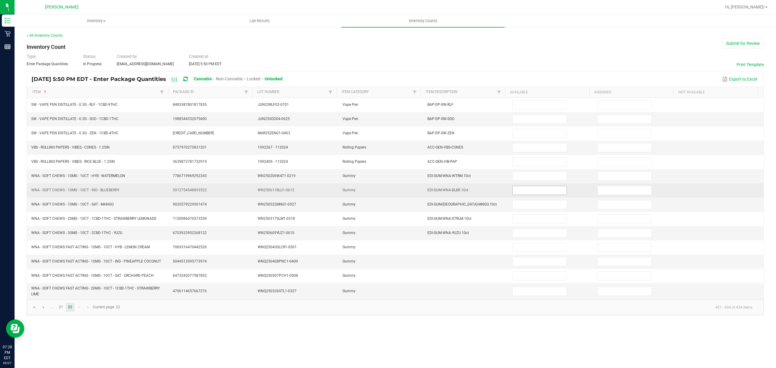
click at [524, 195] on input at bounding box center [539, 190] width 54 height 8
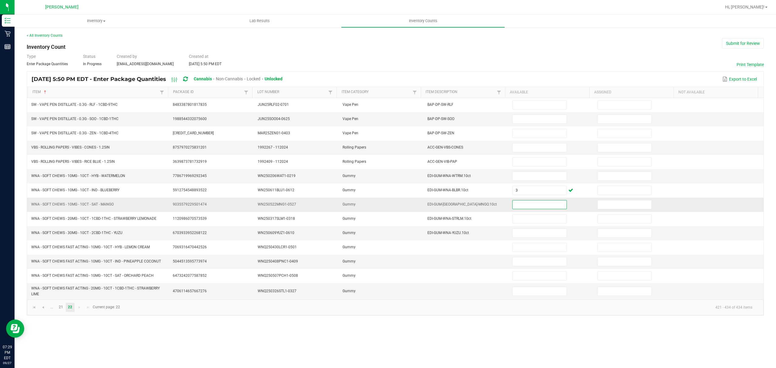
click at [525, 207] on input at bounding box center [539, 204] width 54 height 8
click at [522, 261] on input at bounding box center [539, 261] width 54 height 8
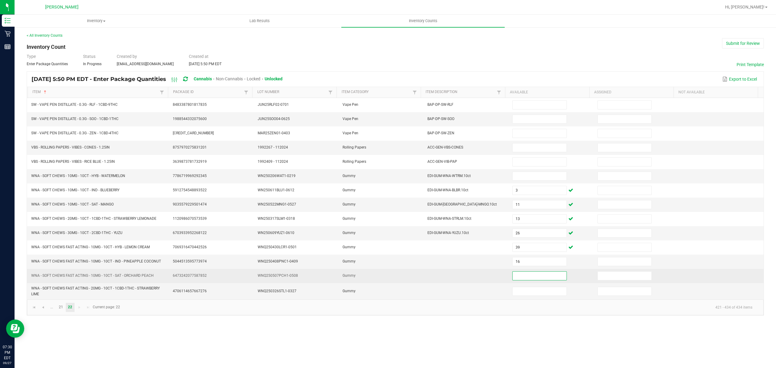
click at [522, 278] on input at bounding box center [539, 275] width 54 height 8
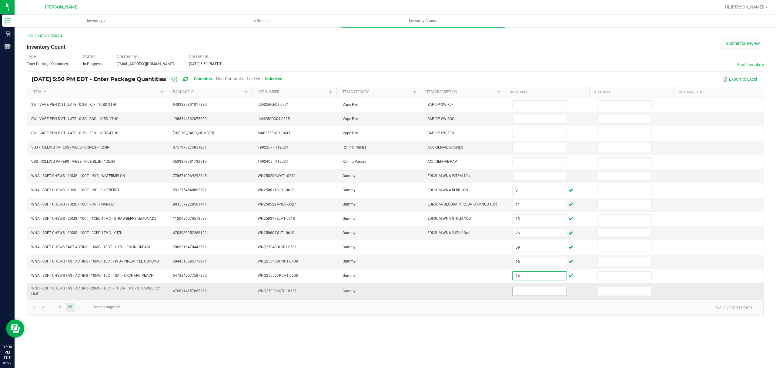
click at [519, 295] on input at bounding box center [539, 291] width 54 height 8
click at [36, 312] on link at bounding box center [34, 307] width 9 height 9
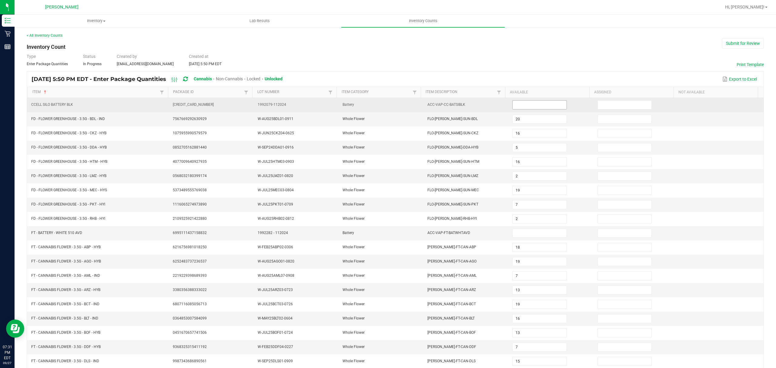
click at [522, 104] on input at bounding box center [539, 105] width 54 height 8
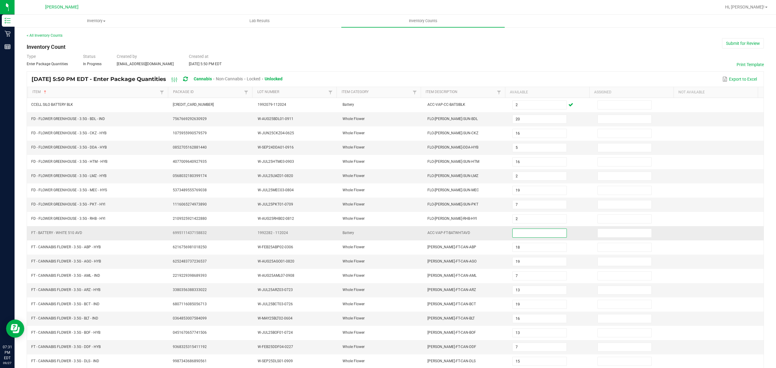
click at [534, 237] on input at bounding box center [539, 233] width 54 height 8
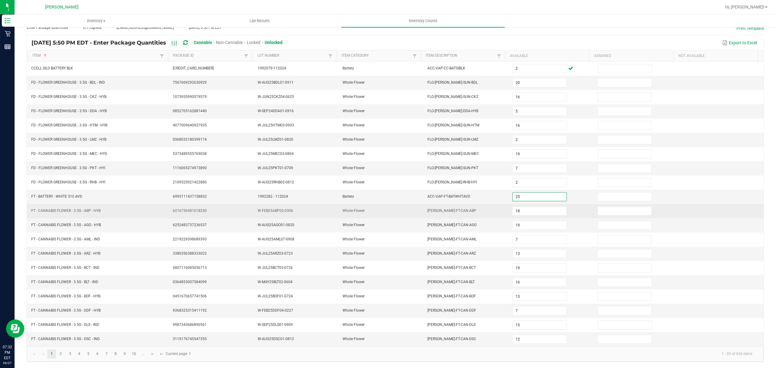
scroll to position [43, 0]
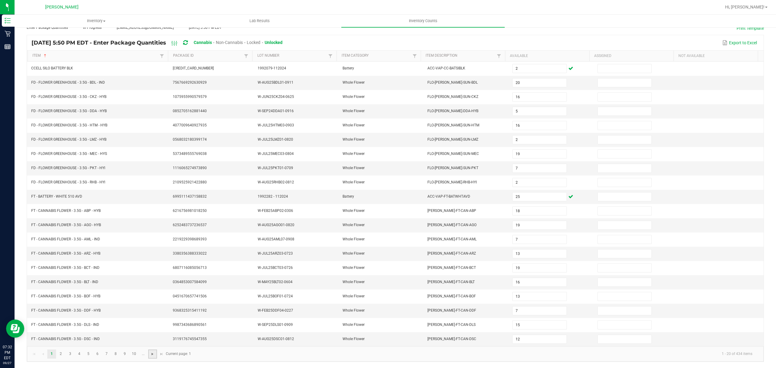
click at [152, 355] on span "Go to the next page" at bounding box center [152, 353] width 5 height 5
click at [152, 354] on span "Go to the next page" at bounding box center [152, 353] width 5 height 5
click at [151, 357] on link at bounding box center [152, 353] width 9 height 9
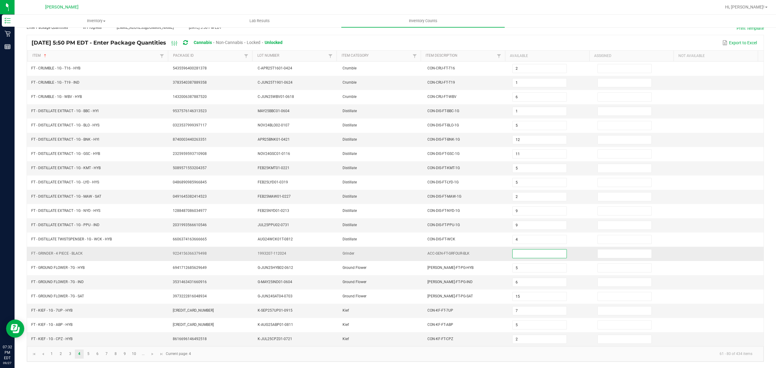
click at [532, 252] on input at bounding box center [539, 253] width 54 height 8
click at [152, 354] on span "Go to the next page" at bounding box center [152, 353] width 5 height 5
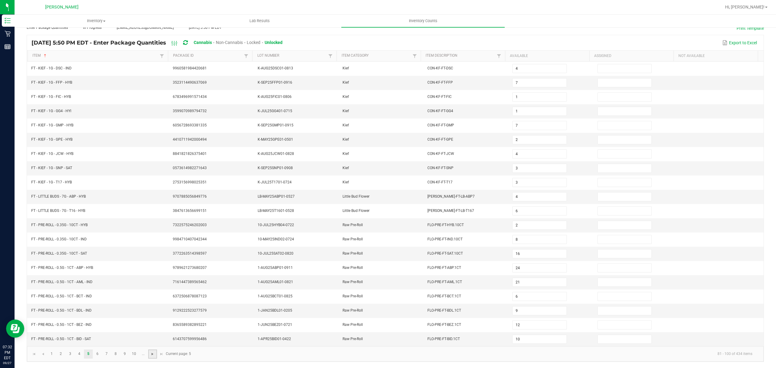
click at [153, 355] on span "Go to the next page" at bounding box center [152, 353] width 5 height 5
click at [153, 351] on span "Go to the next page" at bounding box center [152, 353] width 5 height 5
click at [153, 353] on span "Go to the next page" at bounding box center [152, 353] width 5 height 5
click at [152, 352] on span "Go to the next page" at bounding box center [152, 353] width 5 height 5
click at [152, 353] on span "Go to the next page" at bounding box center [152, 353] width 5 height 5
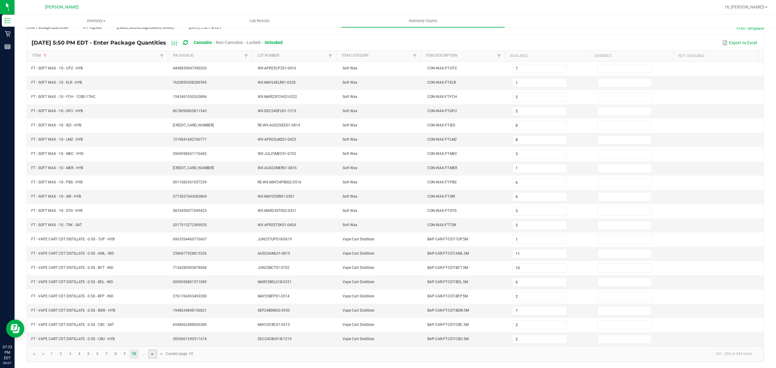
click at [153, 355] on span "Go to the next page" at bounding box center [152, 353] width 5 height 5
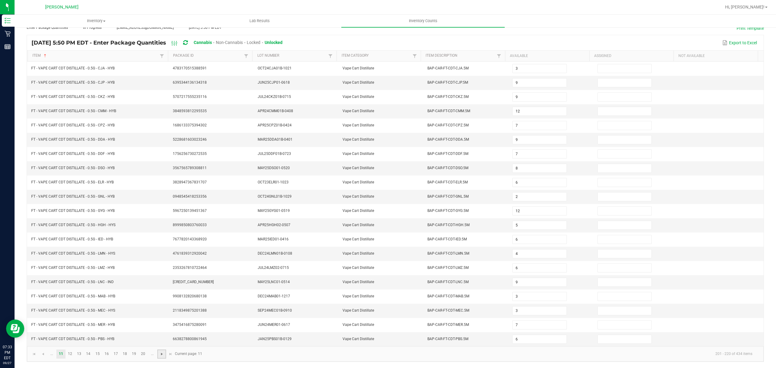
click at [159, 355] on span "Go to the next page" at bounding box center [161, 353] width 5 height 5
click at [161, 353] on span "Go to the next page" at bounding box center [161, 353] width 5 height 5
click at [163, 355] on span "Go to the next page" at bounding box center [161, 353] width 5 height 5
click at [161, 353] on span "Go to the next page" at bounding box center [161, 353] width 5 height 5
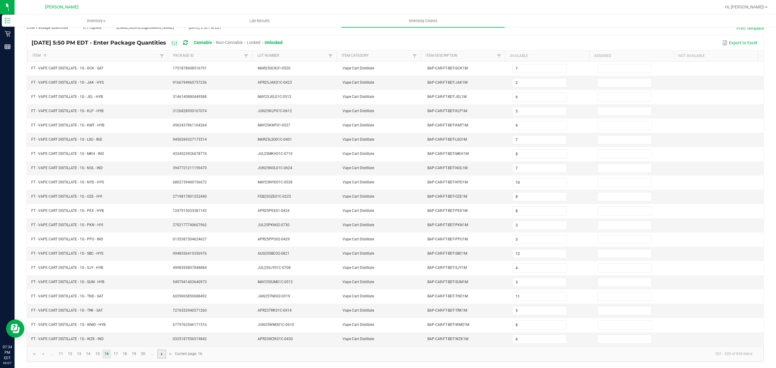
click at [161, 353] on span "Go to the next page" at bounding box center [161, 353] width 5 height 5
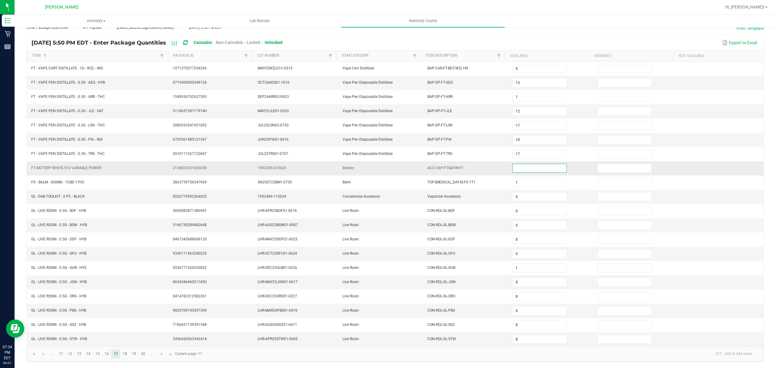
click at [525, 168] on input at bounding box center [539, 168] width 54 height 8
click at [125, 355] on link "18" at bounding box center [124, 353] width 9 height 9
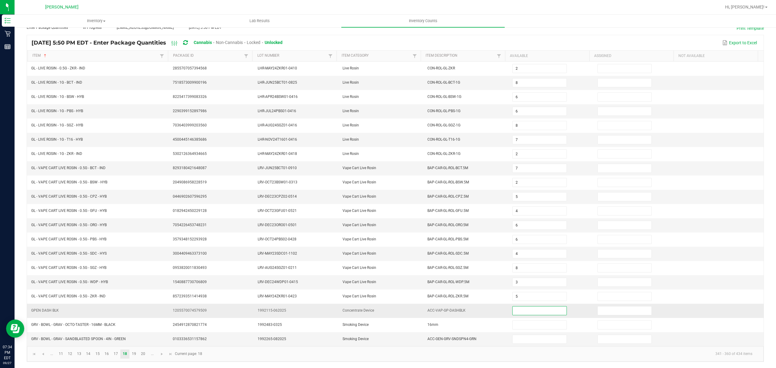
click at [523, 311] on input at bounding box center [539, 310] width 54 height 8
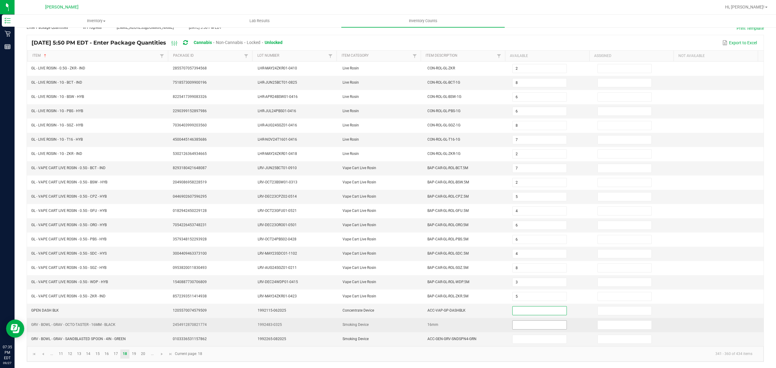
click at [512, 326] on input at bounding box center [539, 325] width 54 height 8
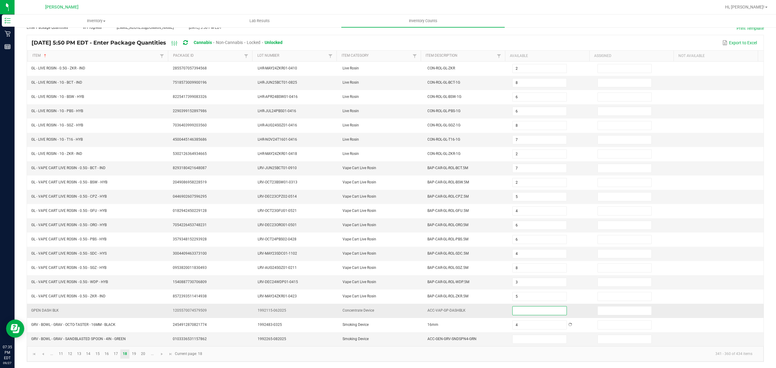
click at [518, 309] on input at bounding box center [539, 310] width 54 height 8
click at [512, 339] on input at bounding box center [539, 339] width 54 height 8
click at [135, 352] on link "19" at bounding box center [134, 353] width 9 height 9
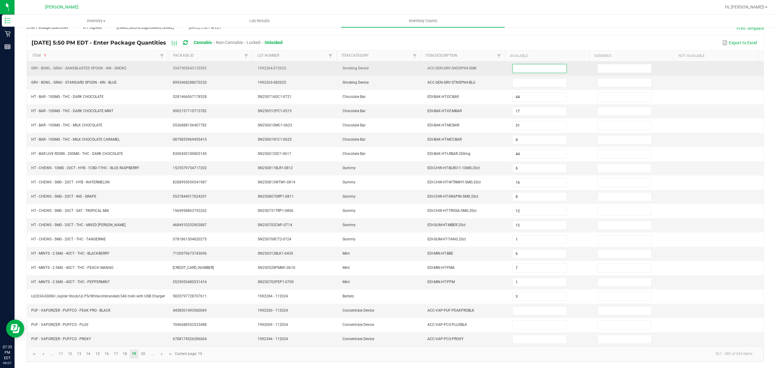
click at [529, 64] on input at bounding box center [539, 68] width 54 height 8
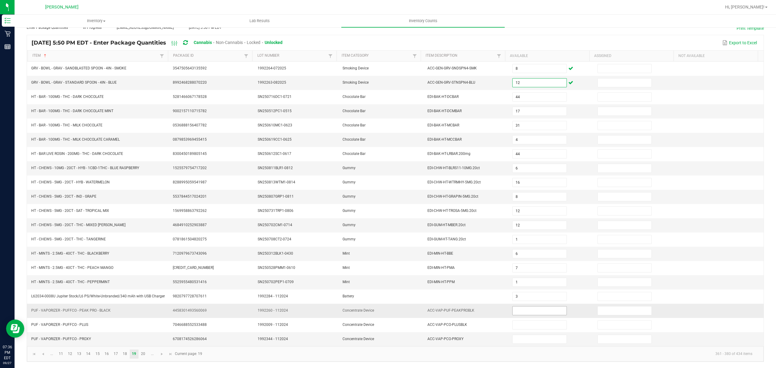
click at [514, 310] on input at bounding box center [539, 310] width 54 height 8
click at [122, 354] on link "18" at bounding box center [124, 353] width 9 height 9
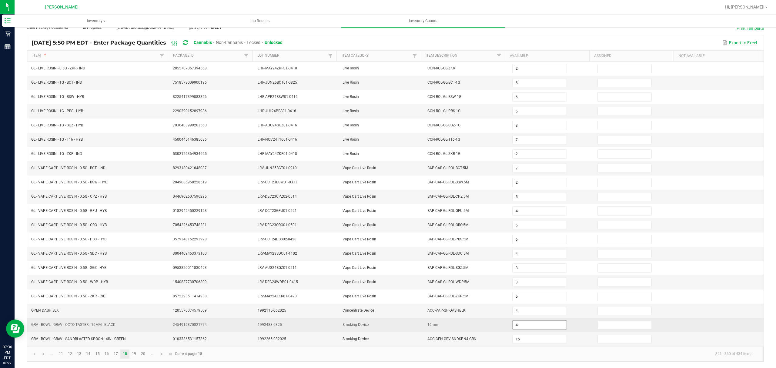
click at [521, 325] on input "4" at bounding box center [539, 325] width 54 height 8
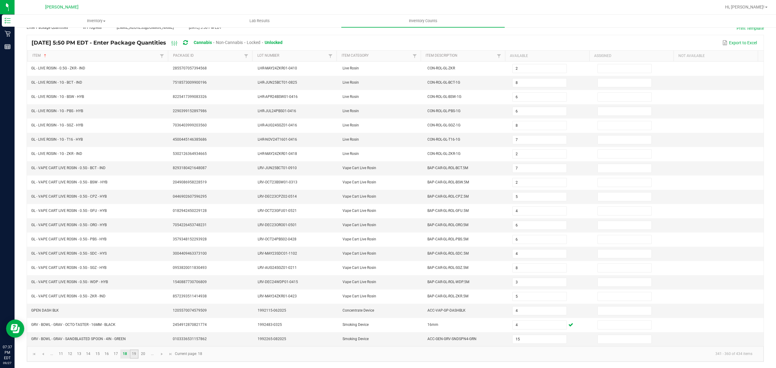
click at [133, 355] on link "19" at bounding box center [134, 353] width 9 height 9
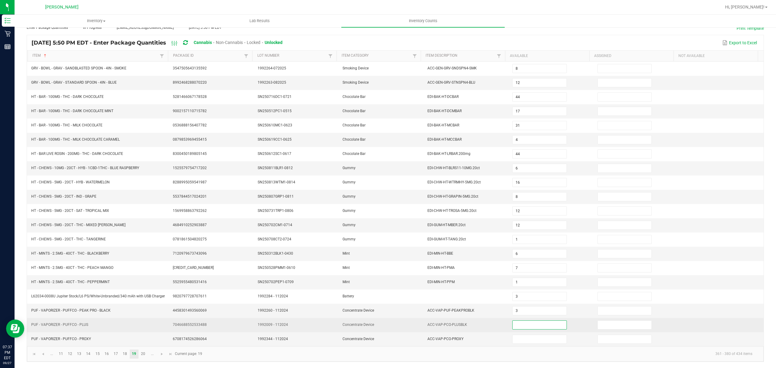
click at [531, 325] on input at bounding box center [539, 325] width 54 height 8
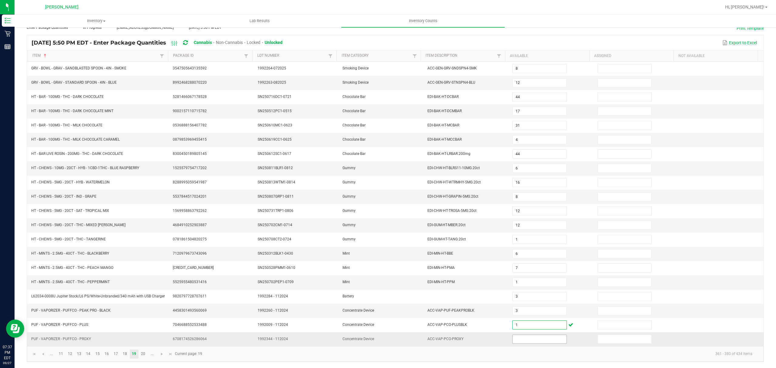
click at [525, 338] on input at bounding box center [539, 339] width 54 height 8
click at [145, 354] on link "20" at bounding box center [143, 353] width 9 height 9
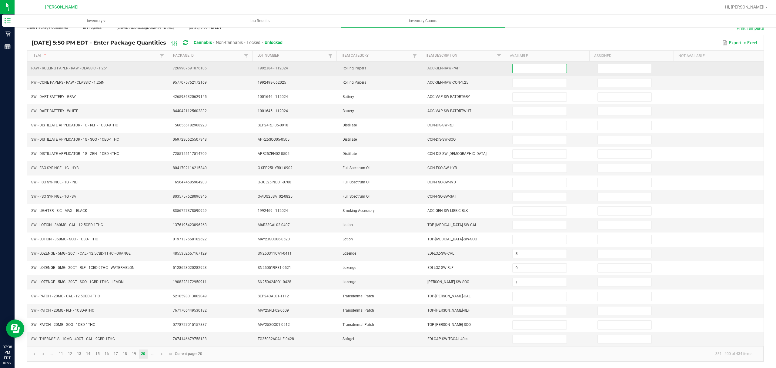
click at [528, 64] on input at bounding box center [539, 68] width 54 height 8
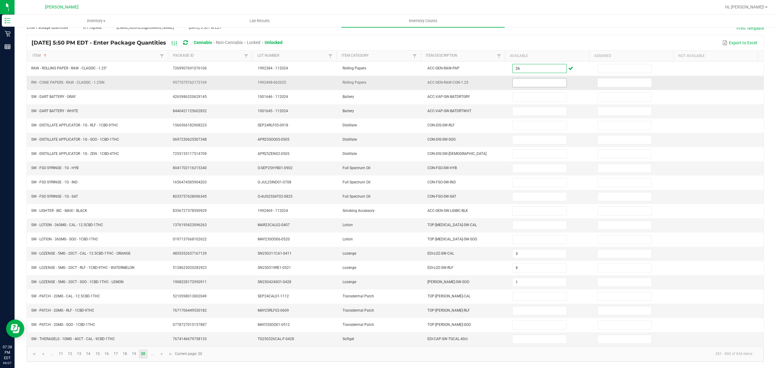
click at [531, 79] on input at bounding box center [539, 82] width 54 height 8
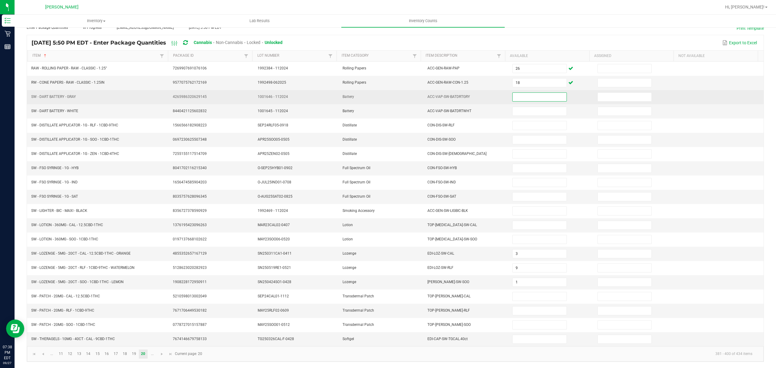
click at [530, 93] on input at bounding box center [539, 97] width 54 height 8
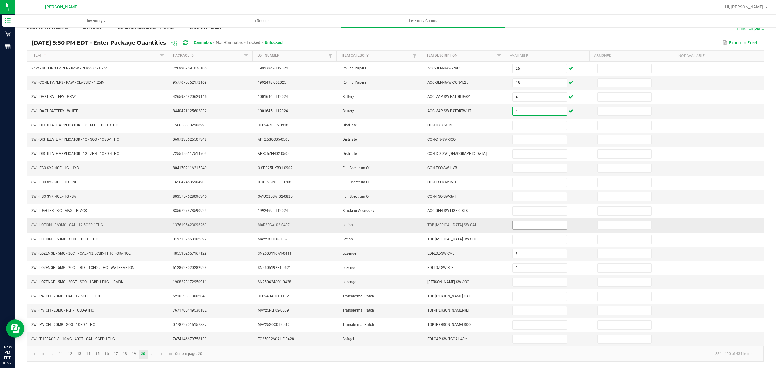
click at [519, 223] on input at bounding box center [539, 225] width 54 height 8
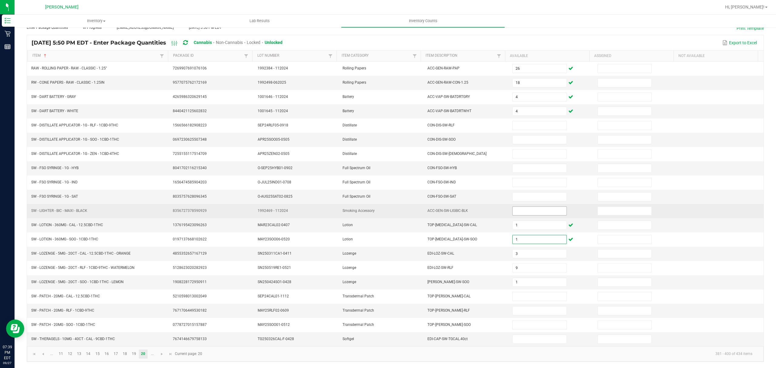
click at [512, 207] on input at bounding box center [539, 211] width 54 height 8
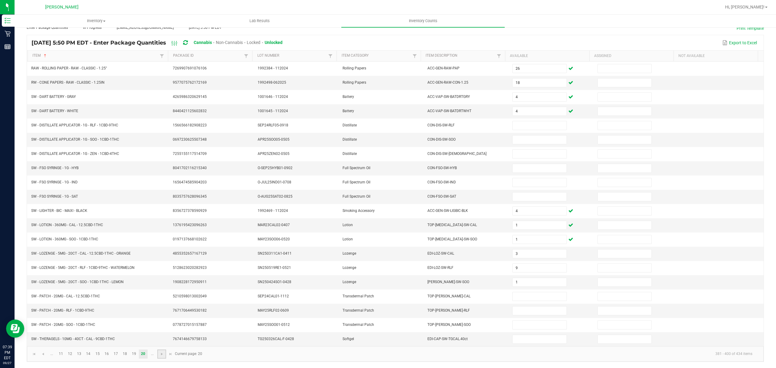
click at [160, 356] on link at bounding box center [161, 353] width 9 height 9
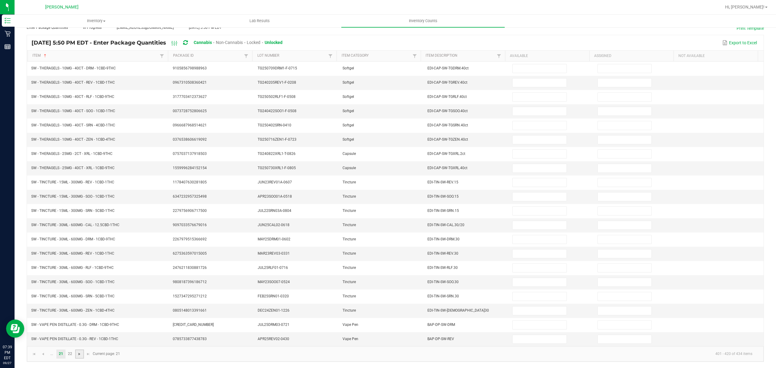
click at [80, 355] on span "Go to the next page" at bounding box center [79, 353] width 5 height 5
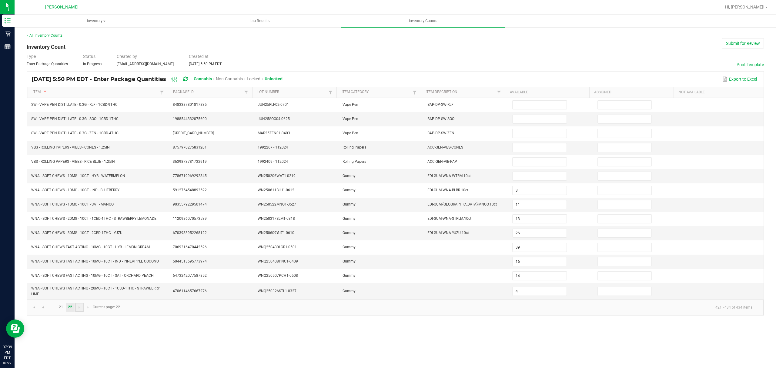
scroll to position [0, 0]
click at [35, 310] on span "Go to the first page" at bounding box center [34, 307] width 5 height 5
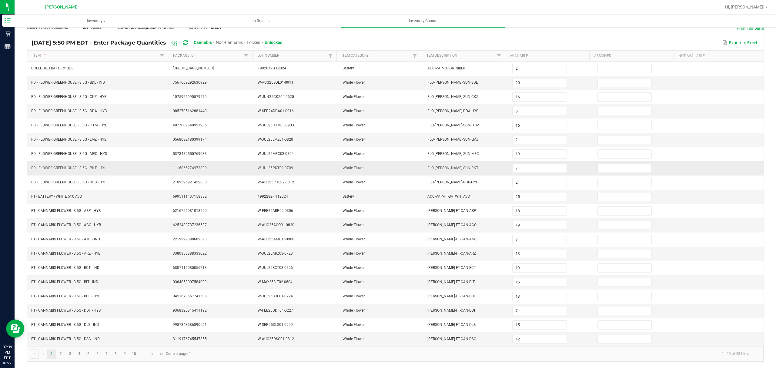
scroll to position [43, 0]
click at [62, 353] on link "2" at bounding box center [60, 353] width 9 height 9
click at [69, 353] on link "3" at bounding box center [70, 353] width 9 height 9
click at [81, 354] on link "4" at bounding box center [79, 353] width 9 height 9
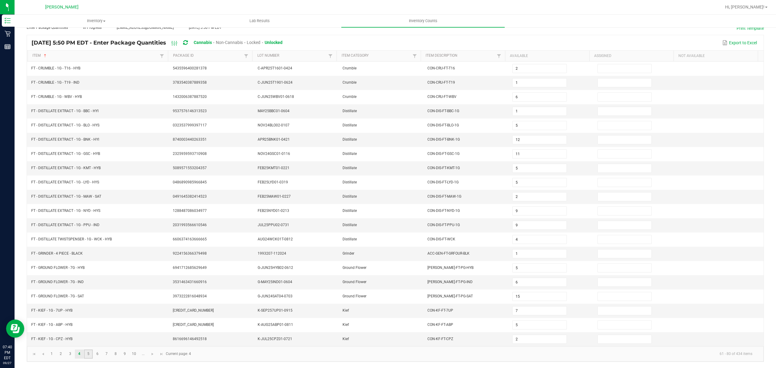
click at [87, 353] on link "5" at bounding box center [88, 353] width 9 height 9
click at [99, 354] on link "6" at bounding box center [97, 353] width 9 height 9
click at [106, 353] on link "7" at bounding box center [106, 353] width 9 height 9
click at [116, 353] on link "8" at bounding box center [115, 353] width 9 height 9
click at [125, 353] on link "9" at bounding box center [124, 353] width 9 height 9
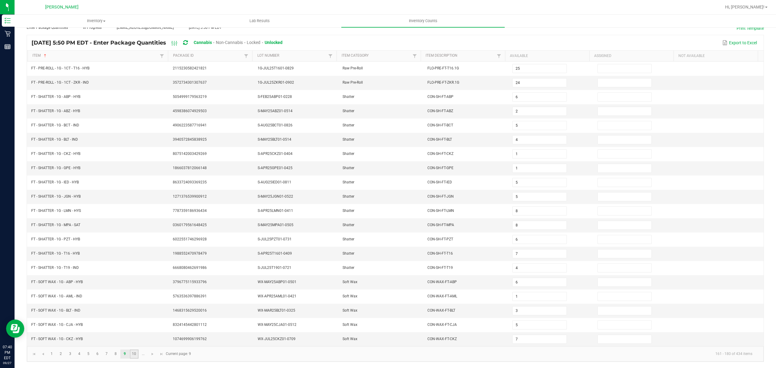
click at [135, 355] on link "10" at bounding box center [134, 353] width 9 height 9
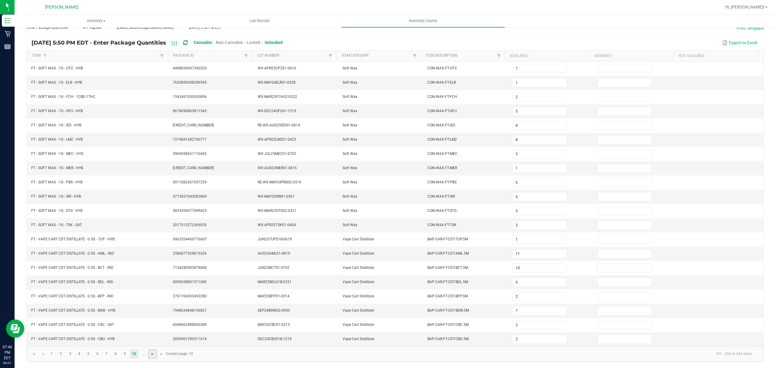
click at [153, 355] on span "Go to the next page" at bounding box center [152, 353] width 5 height 5
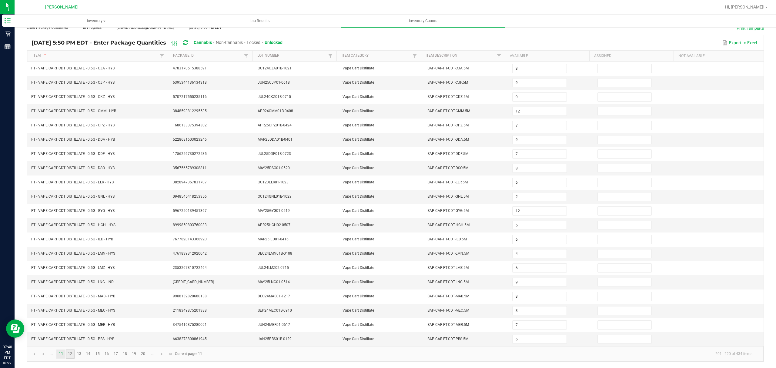
click at [73, 355] on link "12" at bounding box center [70, 353] width 9 height 9
click at [79, 355] on link "13" at bounding box center [79, 353] width 9 height 9
click at [89, 353] on link "14" at bounding box center [88, 353] width 9 height 9
click at [98, 355] on link "15" at bounding box center [97, 353] width 9 height 9
click at [107, 352] on link "16" at bounding box center [106, 353] width 9 height 9
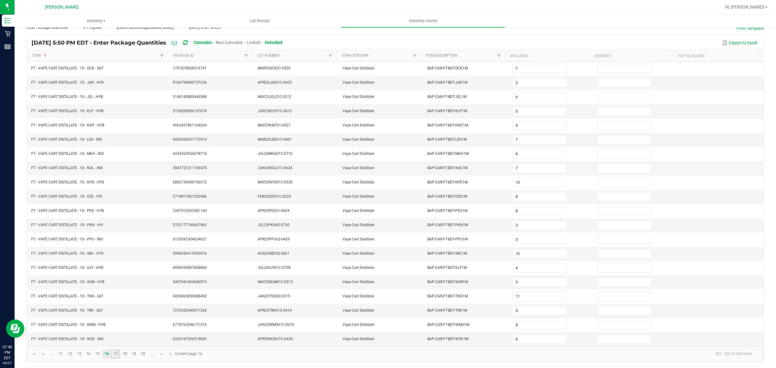
click at [118, 354] on link "17" at bounding box center [115, 353] width 9 height 9
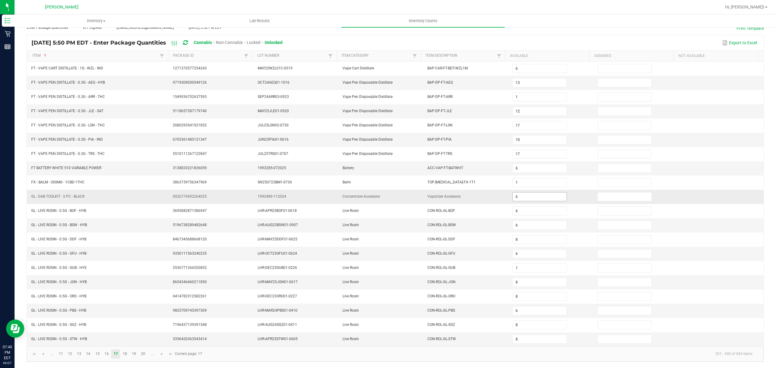
click at [522, 198] on input "6" at bounding box center [539, 196] width 54 height 8
click at [124, 353] on link "18" at bounding box center [124, 353] width 9 height 9
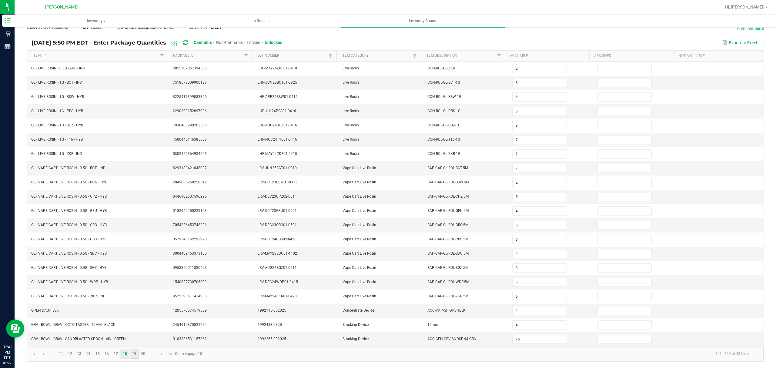
click at [134, 354] on link "19" at bounding box center [134, 353] width 9 height 9
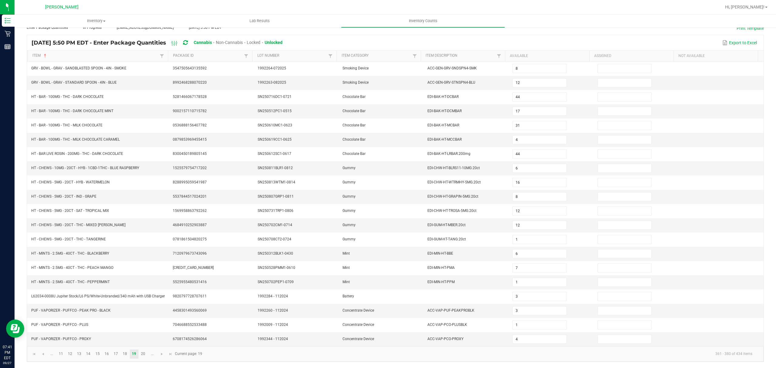
click at [433, 53] on th "Item Description" at bounding box center [463, 56] width 84 height 11
click at [437, 52] on th "Item Description" at bounding box center [463, 56] width 84 height 11
click at [438, 53] on link "Item Description" at bounding box center [459, 55] width 69 height 5
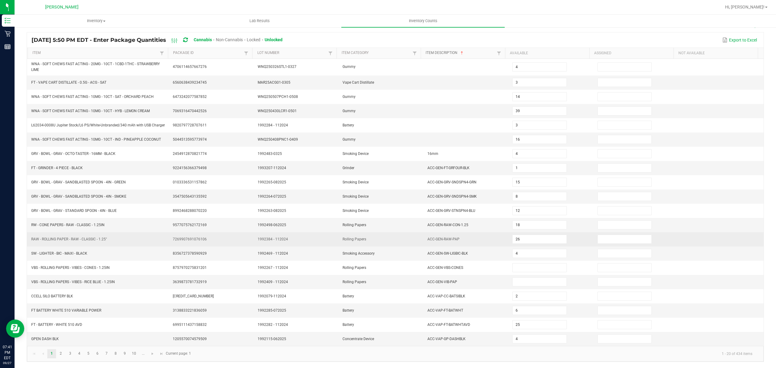
scroll to position [45, 0]
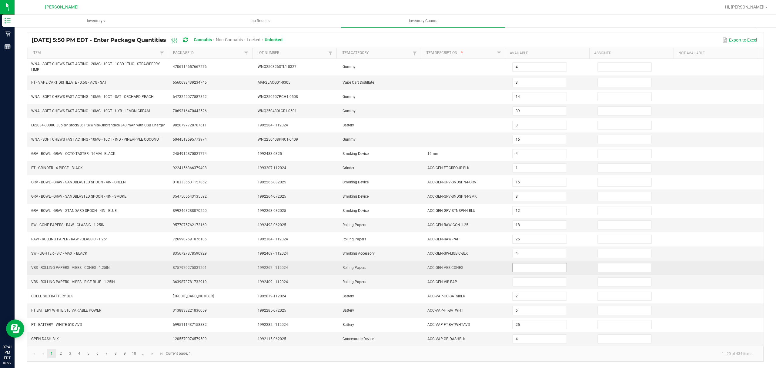
click at [528, 268] on input at bounding box center [539, 267] width 54 height 8
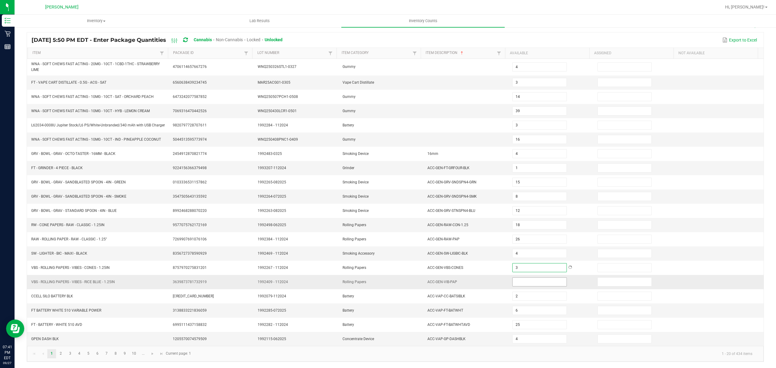
click at [529, 278] on input at bounding box center [539, 282] width 54 height 8
click at [62, 356] on link "2" at bounding box center [60, 353] width 9 height 9
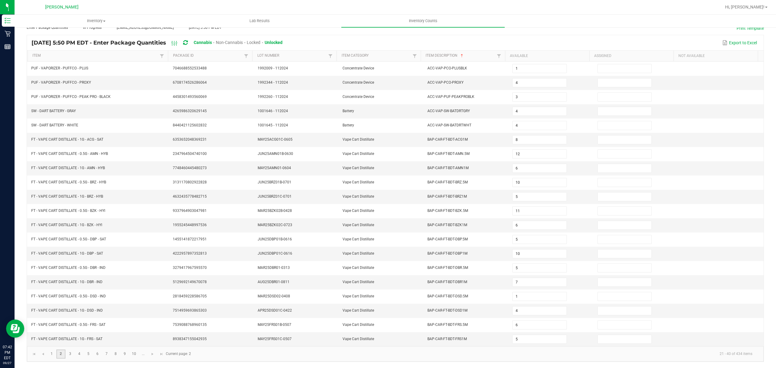
scroll to position [43, 0]
click at [68, 355] on link "3" at bounding box center [70, 353] width 9 height 9
click at [79, 353] on link "4" at bounding box center [79, 353] width 9 height 9
click at [151, 353] on span "Go to the next page" at bounding box center [152, 353] width 5 height 5
click at [151, 354] on span "Go to the next page" at bounding box center [152, 353] width 5 height 5
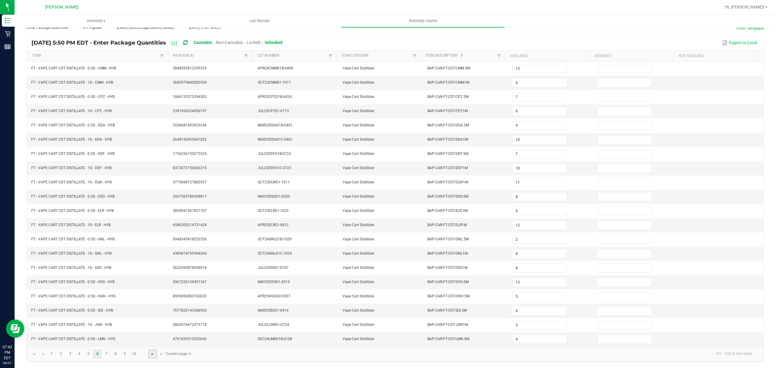
click at [150, 354] on span "Go to the next page" at bounding box center [152, 353] width 5 height 5
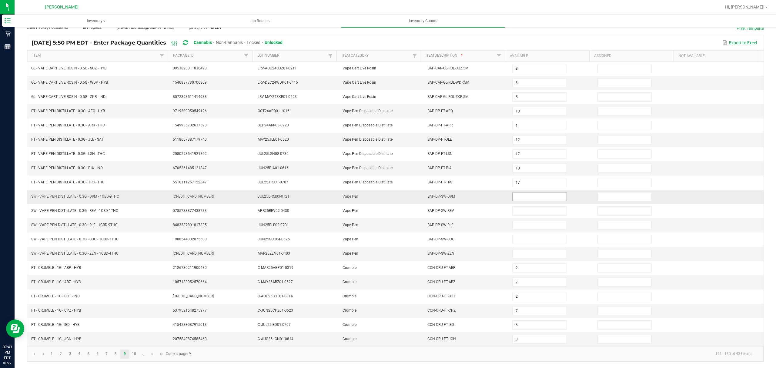
click at [523, 192] on input at bounding box center [539, 196] width 54 height 8
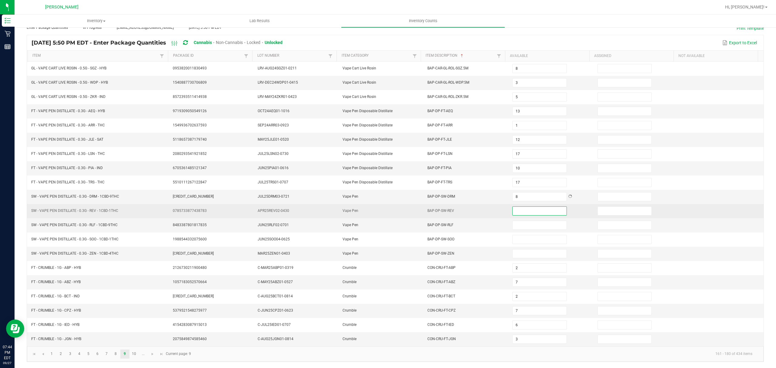
click at [512, 207] on input at bounding box center [539, 211] width 54 height 8
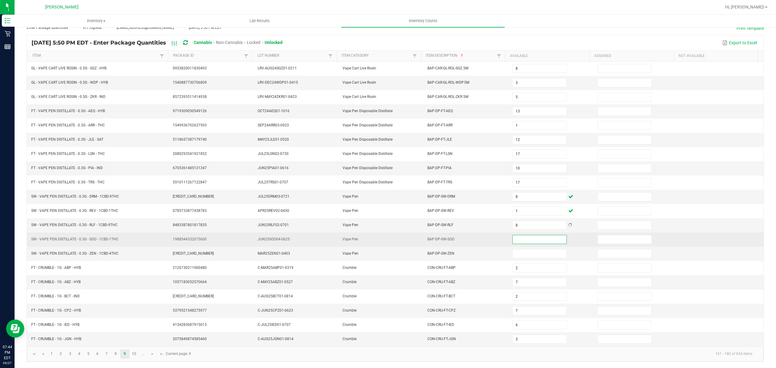
click at [534, 237] on input at bounding box center [539, 239] width 54 height 8
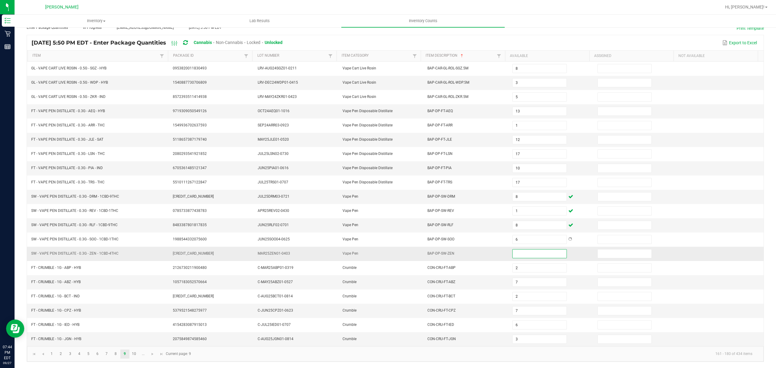
click at [518, 249] on input at bounding box center [539, 253] width 54 height 8
click at [137, 355] on link "10" at bounding box center [134, 353] width 9 height 9
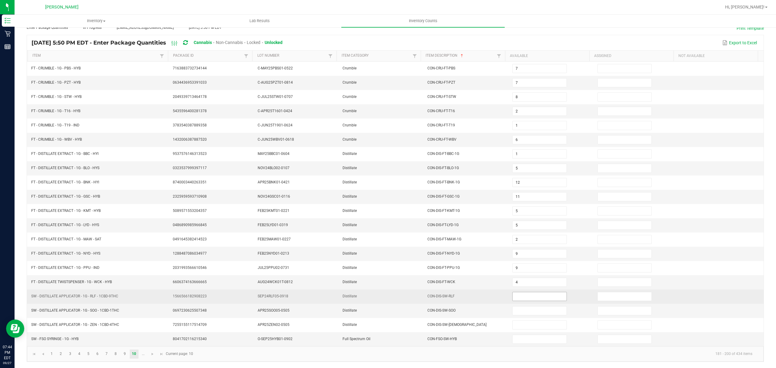
click at [519, 292] on span at bounding box center [539, 296] width 54 height 9
click at [513, 299] on input at bounding box center [539, 296] width 54 height 8
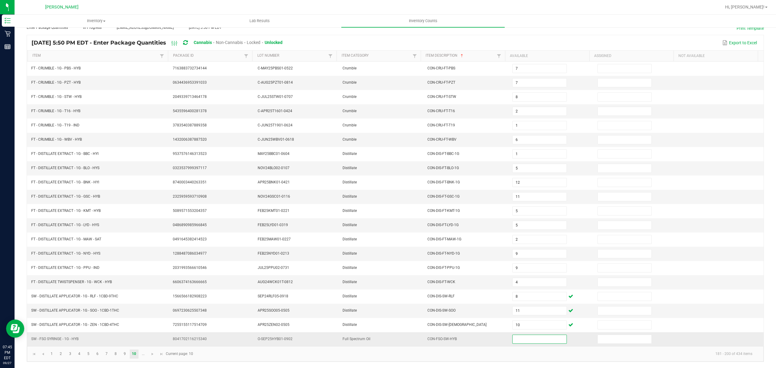
click at [533, 341] on input at bounding box center [539, 339] width 54 height 8
click at [151, 355] on span "Go to the next page" at bounding box center [152, 353] width 5 height 5
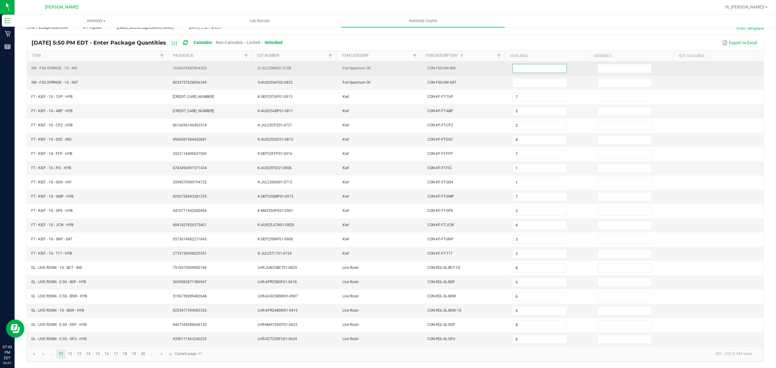
click at [521, 64] on input at bounding box center [539, 68] width 54 height 8
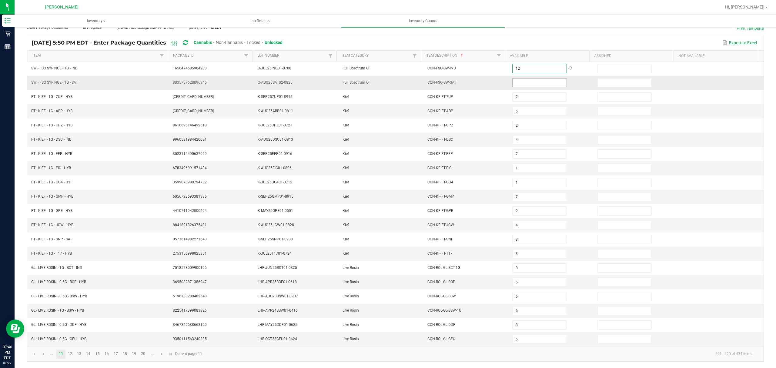
click at [526, 78] on input at bounding box center [539, 82] width 54 height 8
click at [71, 353] on link "12" at bounding box center [70, 353] width 9 height 9
click at [81, 355] on link "13" at bounding box center [79, 353] width 9 height 9
click at [88, 354] on link "14" at bounding box center [88, 353] width 9 height 9
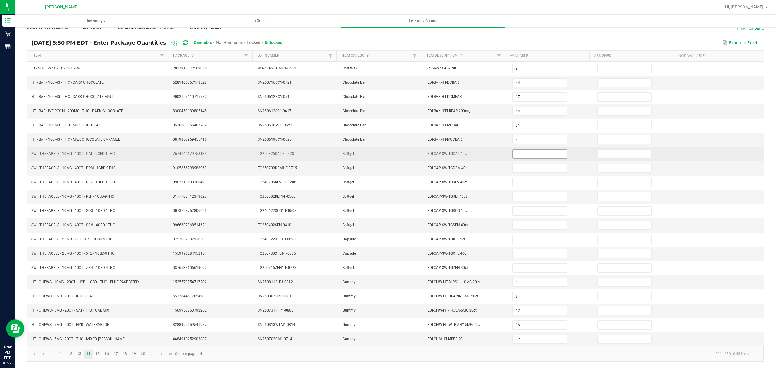
click at [514, 152] on input at bounding box center [539, 154] width 54 height 8
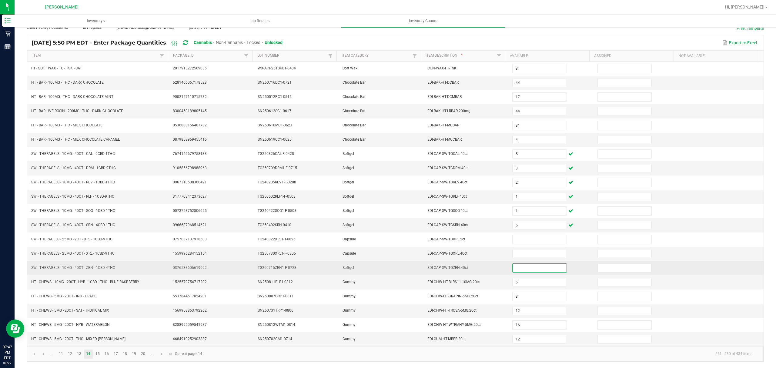
click at [536, 267] on input at bounding box center [539, 268] width 54 height 8
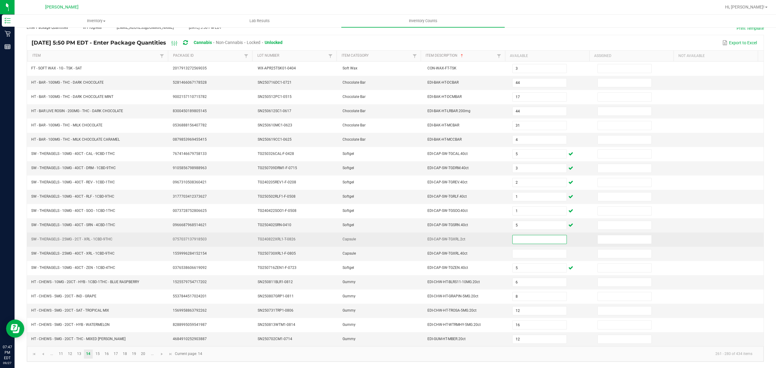
click at [524, 239] on input at bounding box center [539, 239] width 54 height 8
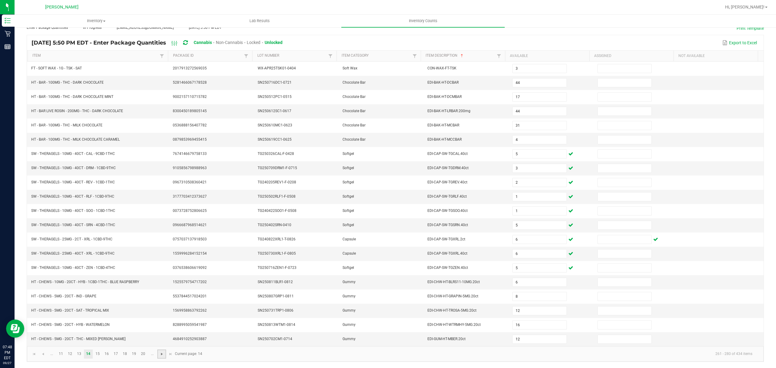
click at [163, 353] on span "Go to the next page" at bounding box center [161, 353] width 5 height 5
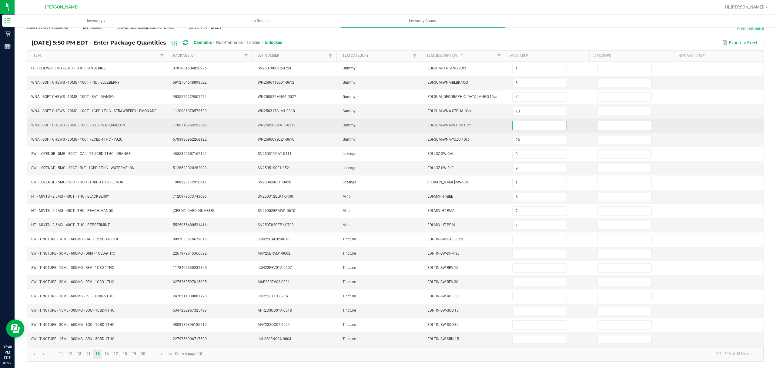
click at [514, 121] on input at bounding box center [539, 125] width 54 height 8
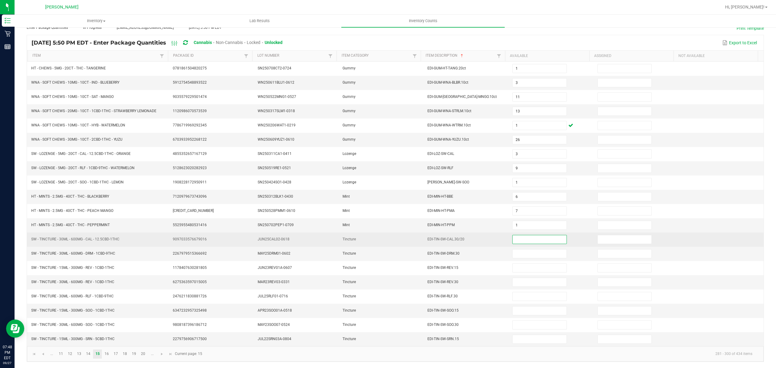
click at [519, 236] on input at bounding box center [539, 239] width 54 height 8
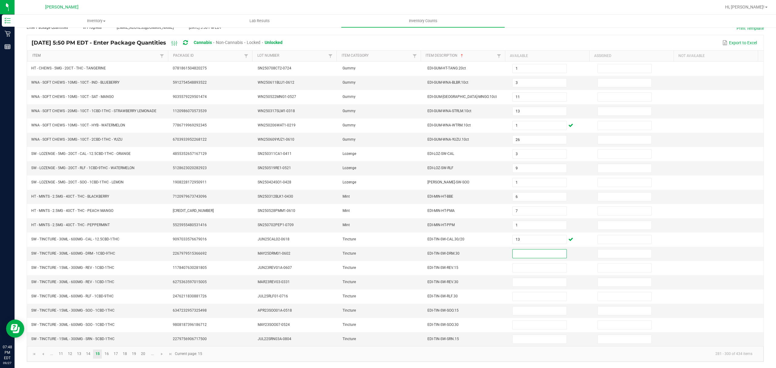
click at [101, 53] on link "Item" at bounding box center [95, 55] width 126 height 5
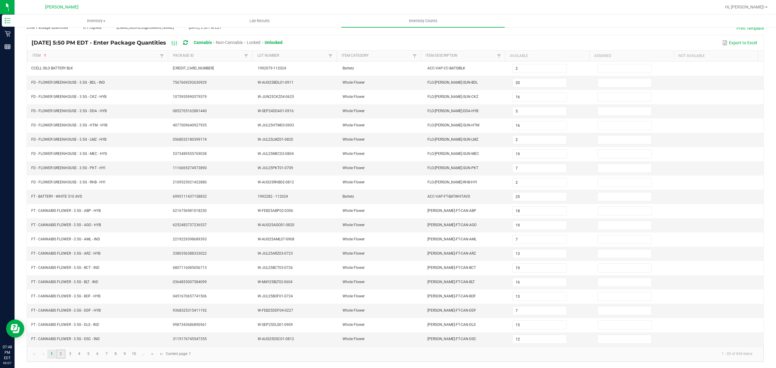
click at [60, 352] on link "2" at bounding box center [60, 353] width 9 height 9
click at [151, 356] on span "Go to the next page" at bounding box center [152, 353] width 5 height 5
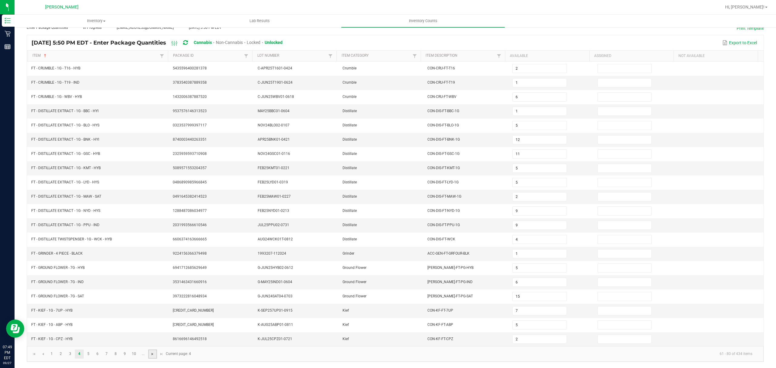
click at [151, 356] on span "Go to the next page" at bounding box center [152, 353] width 5 height 5
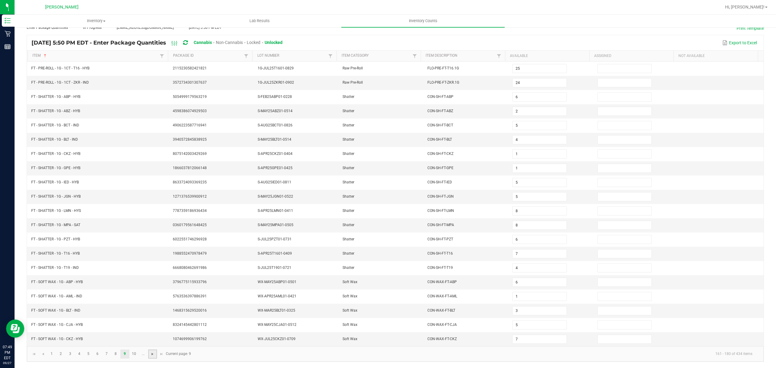
click at [151, 356] on span "Go to the next page" at bounding box center [152, 353] width 5 height 5
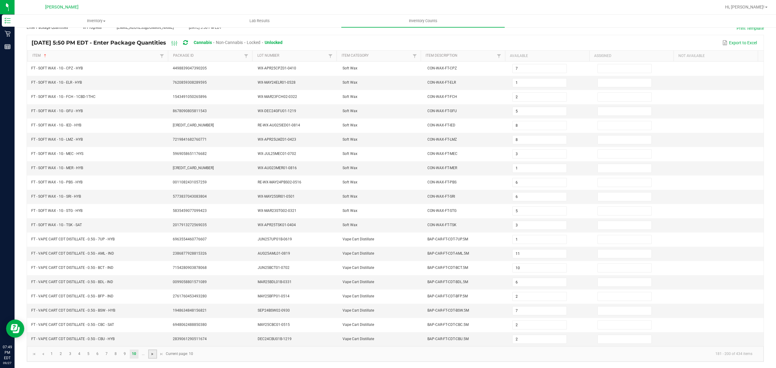
click at [151, 356] on span "Go to the next page" at bounding box center [152, 353] width 5 height 5
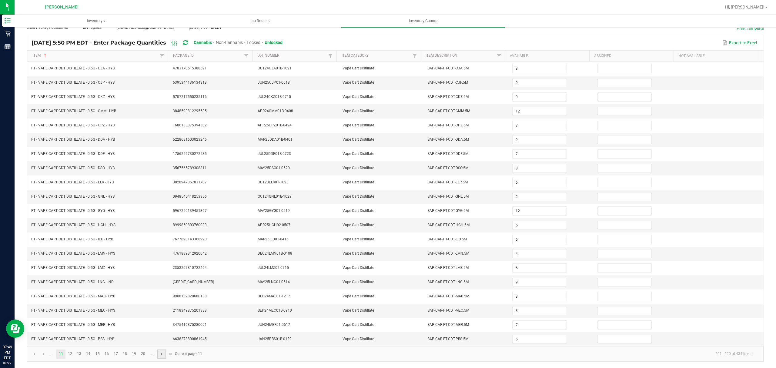
click at [160, 353] on span "Go to the next page" at bounding box center [161, 353] width 5 height 5
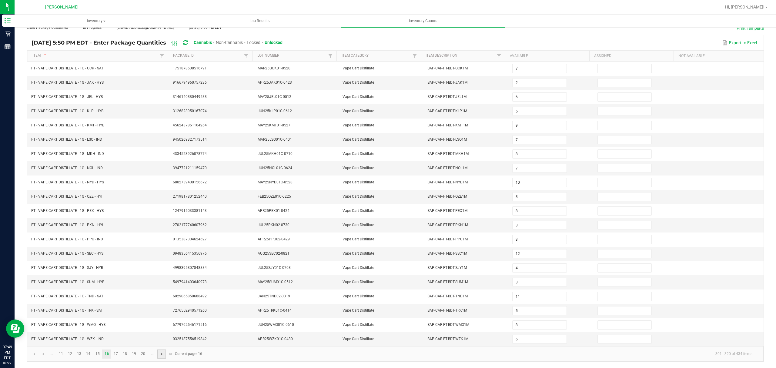
click at [160, 353] on span "Go to the next page" at bounding box center [161, 353] width 5 height 5
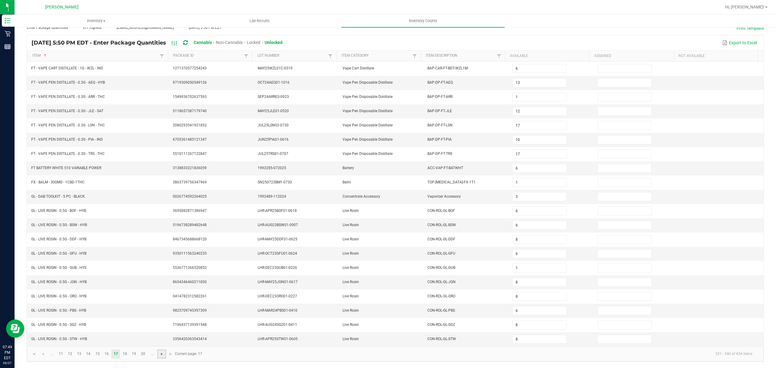
click at [160, 353] on span "Go to the next page" at bounding box center [161, 353] width 5 height 5
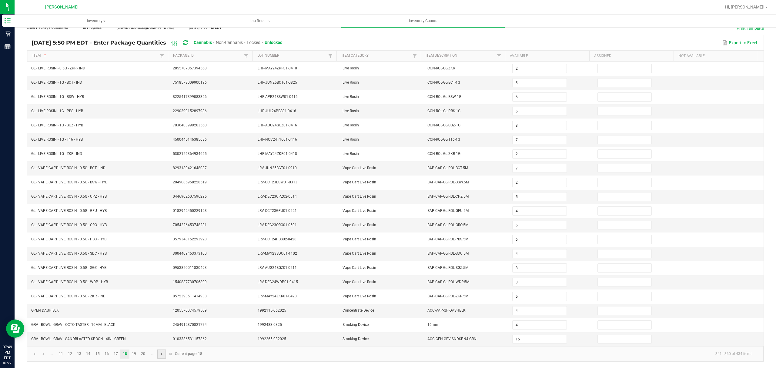
click at [160, 353] on span "Go to the next page" at bounding box center [161, 353] width 5 height 5
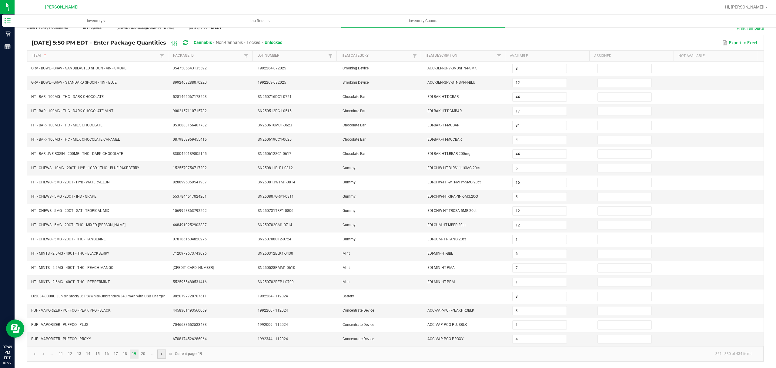
click at [160, 353] on span "Go to the next page" at bounding box center [161, 353] width 5 height 5
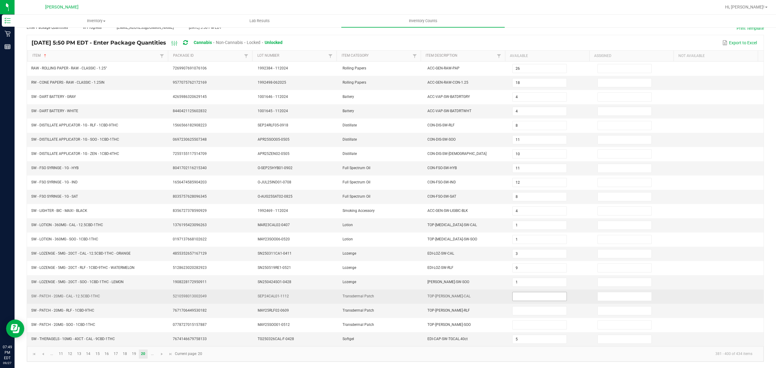
click at [525, 292] on input at bounding box center [539, 296] width 54 height 8
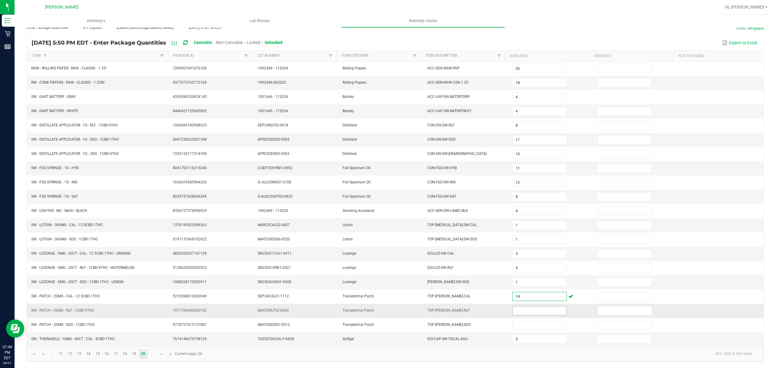
click at [519, 314] on span at bounding box center [539, 310] width 54 height 9
click at [512, 311] on input at bounding box center [539, 310] width 54 height 8
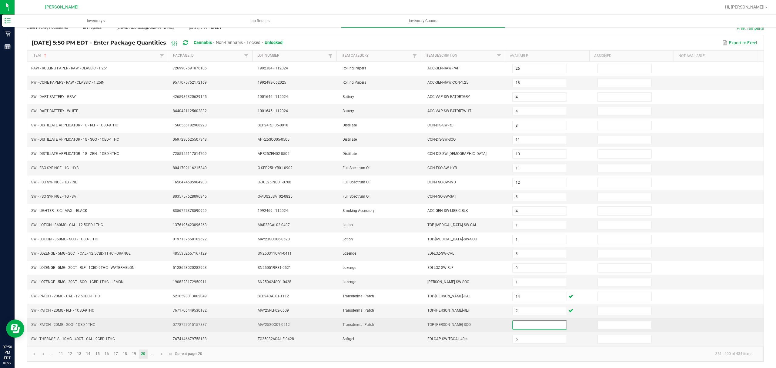
click at [522, 326] on input at bounding box center [539, 325] width 54 height 8
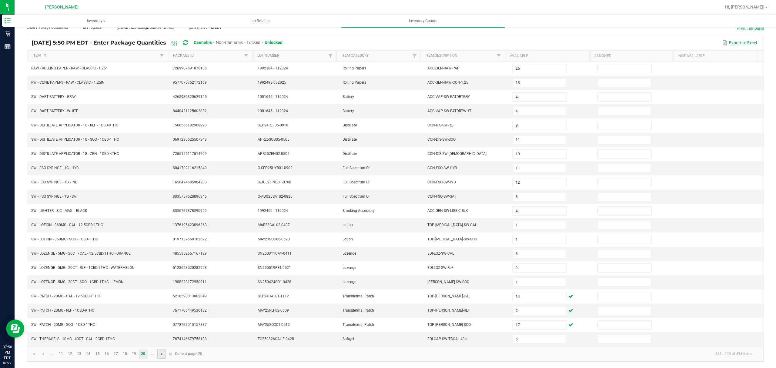
click at [160, 351] on span "Go to the next page" at bounding box center [161, 353] width 5 height 5
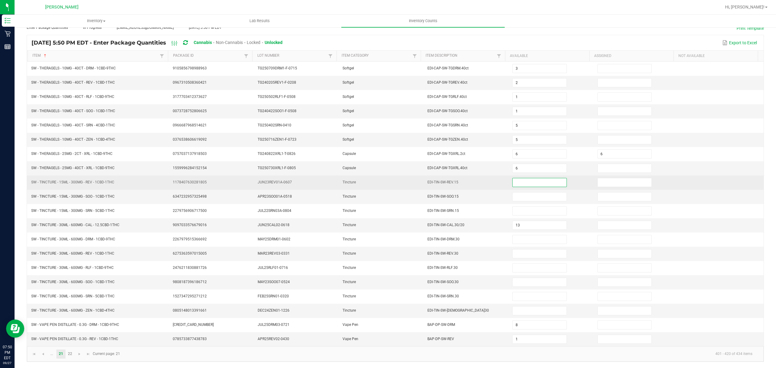
click at [513, 181] on input at bounding box center [539, 182] width 54 height 8
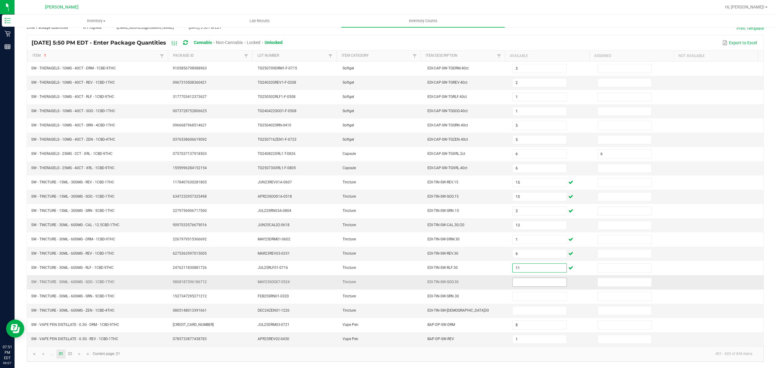
click at [513, 279] on input at bounding box center [539, 282] width 54 height 8
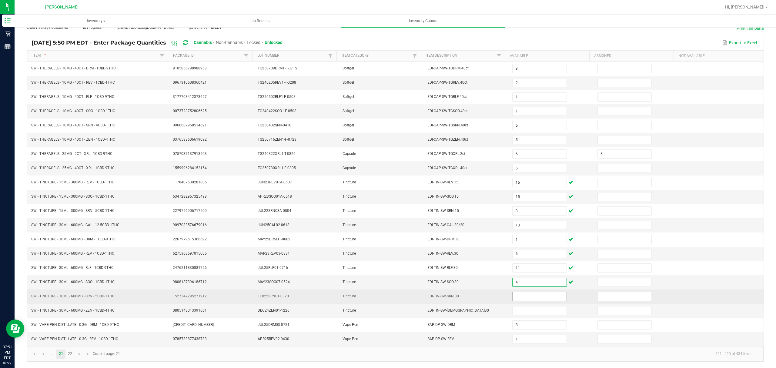
click at [529, 295] on input at bounding box center [539, 296] width 54 height 8
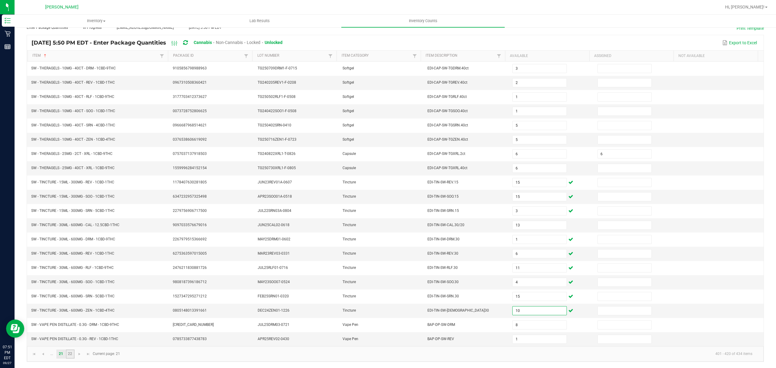
click at [72, 353] on link "22" at bounding box center [70, 353] width 9 height 9
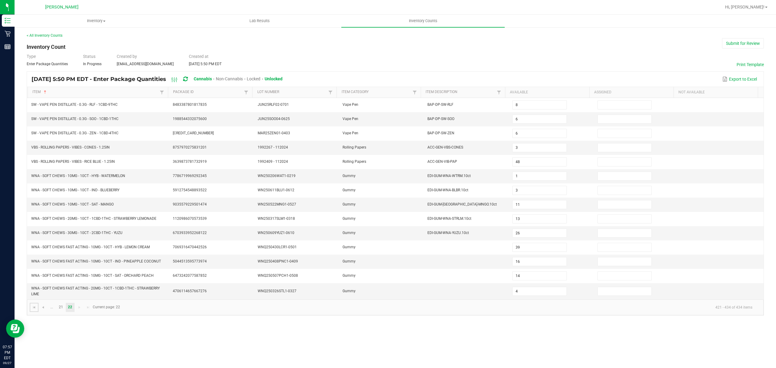
click at [36, 312] on link at bounding box center [34, 307] width 9 height 9
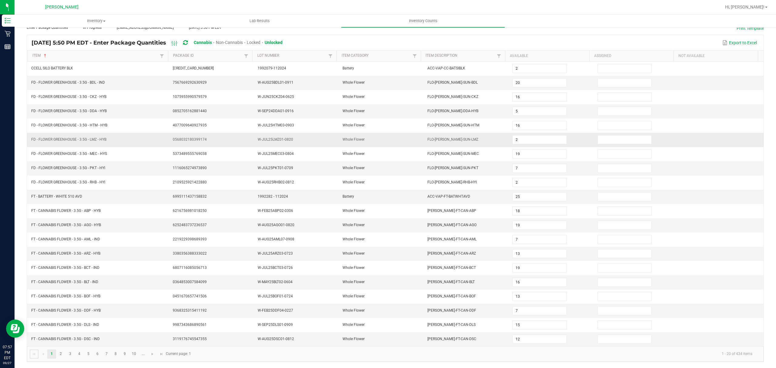
scroll to position [43, 0]
click at [151, 352] on span "Go to the next page" at bounding box center [152, 353] width 5 height 5
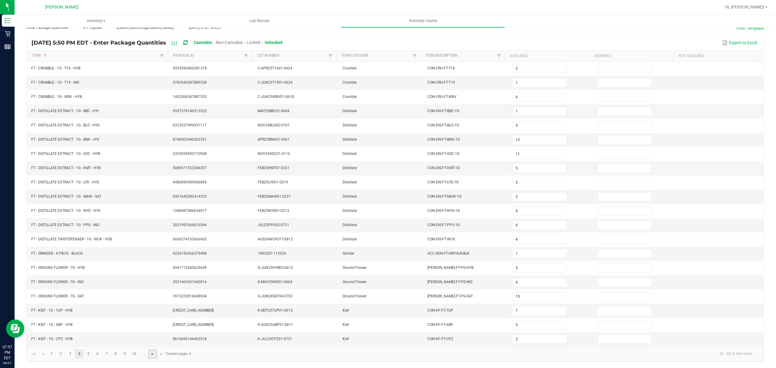
click at [151, 352] on span "Go to the next page" at bounding box center [152, 353] width 5 height 5
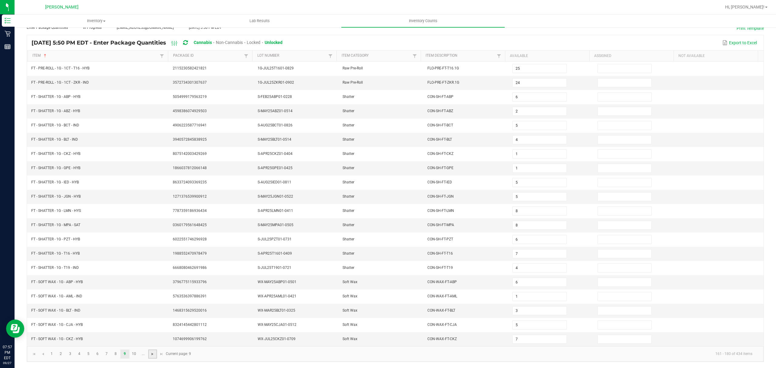
click at [151, 352] on span "Go to the next page" at bounding box center [152, 353] width 5 height 5
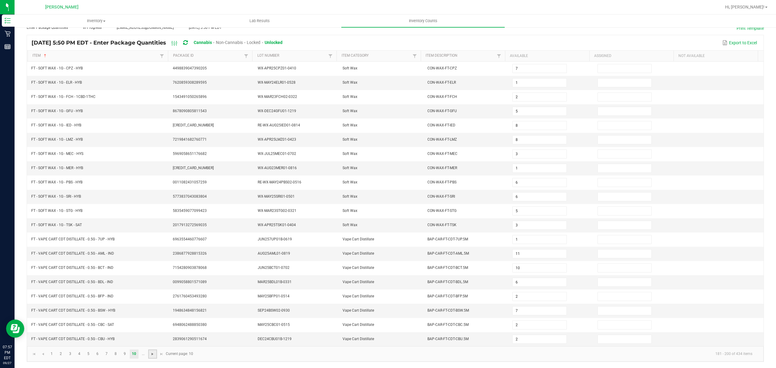
click at [153, 355] on span "Go to the next page" at bounding box center [152, 353] width 5 height 5
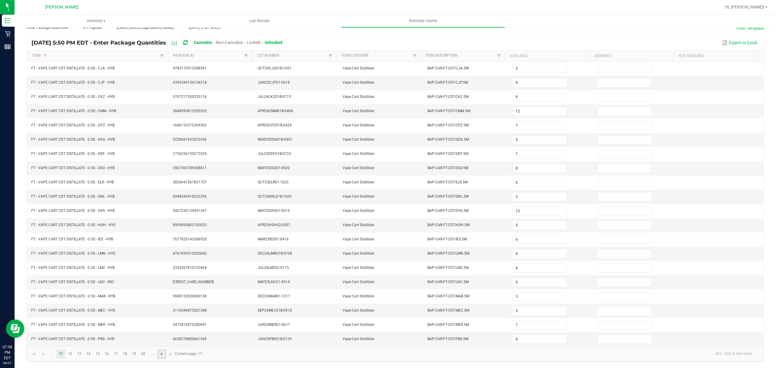
click at [163, 351] on span "Go to the next page" at bounding box center [161, 353] width 5 height 5
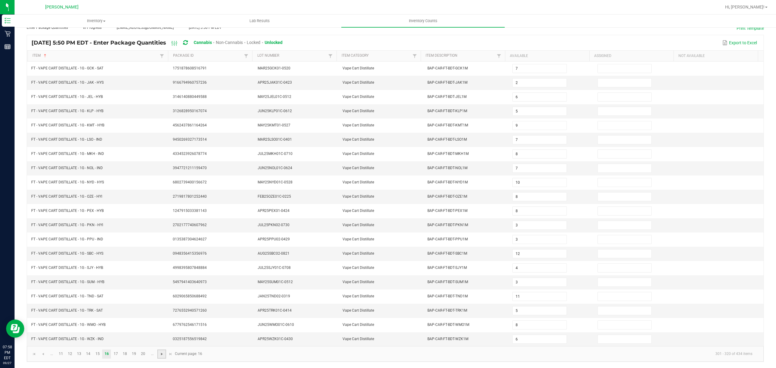
click at [163, 351] on span "Go to the next page" at bounding box center [161, 353] width 5 height 5
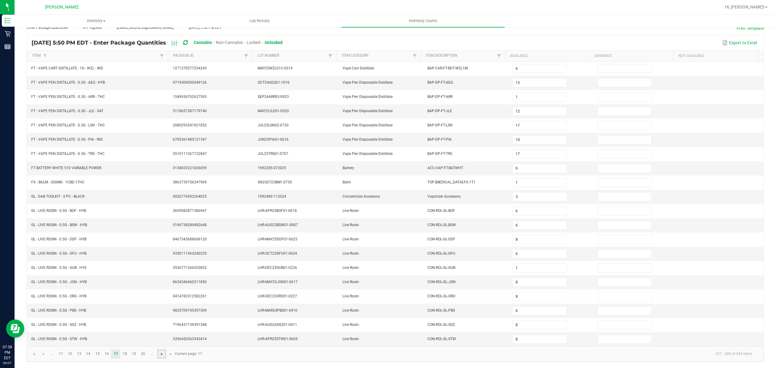
click at [163, 351] on span "Go to the next page" at bounding box center [161, 353] width 5 height 5
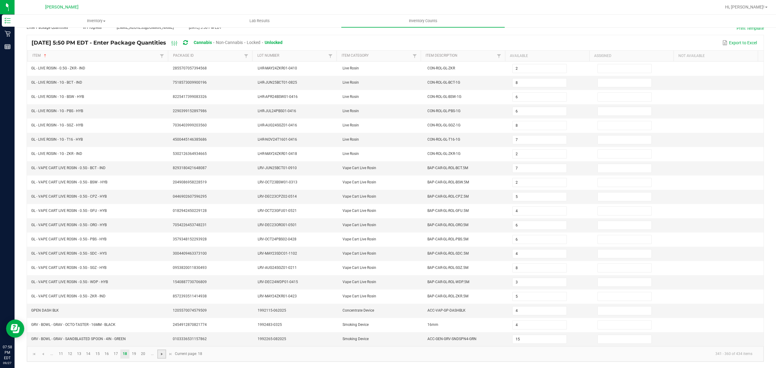
click at [163, 351] on span "Go to the next page" at bounding box center [161, 353] width 5 height 5
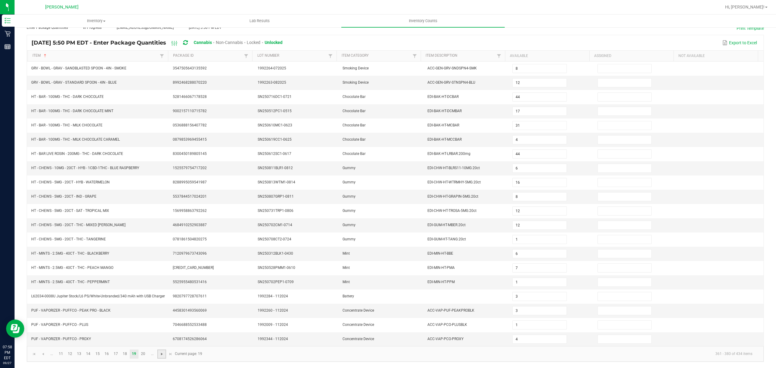
click at [163, 351] on span "Go to the next page" at bounding box center [161, 353] width 5 height 5
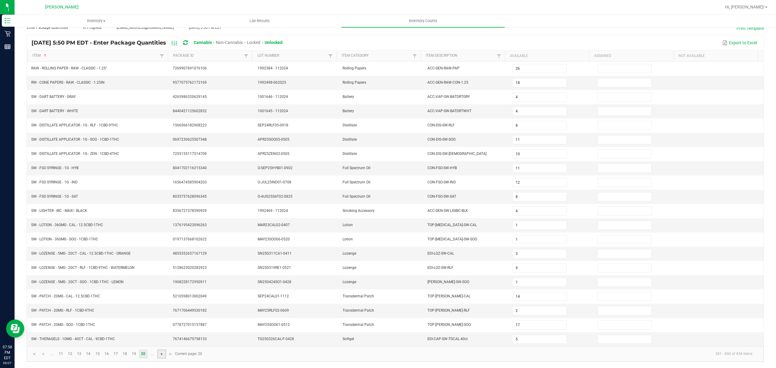
click at [160, 353] on span "Go to the next page" at bounding box center [161, 353] width 5 height 5
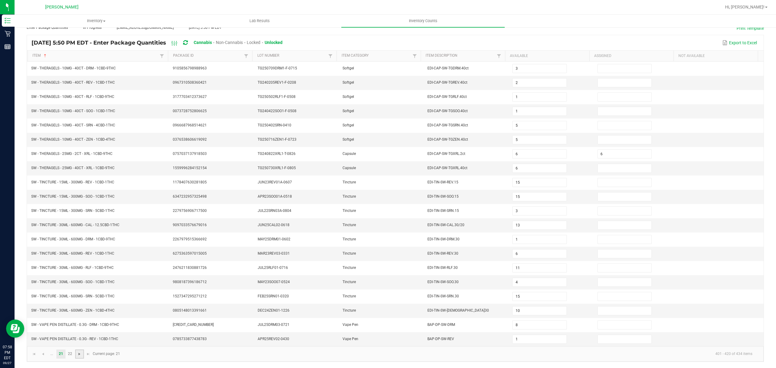
click at [79, 354] on span "Go to the next page" at bounding box center [79, 353] width 5 height 5
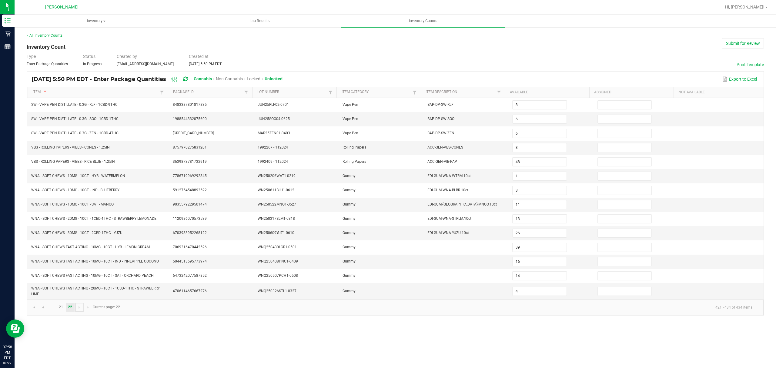
scroll to position [0, 0]
click at [740, 42] on button "Submit for Review" at bounding box center [743, 43] width 42 height 10
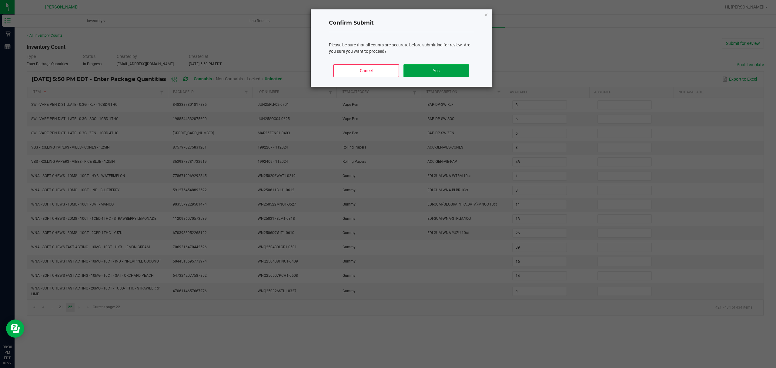
click at [444, 69] on button "Yes" at bounding box center [435, 70] width 65 height 13
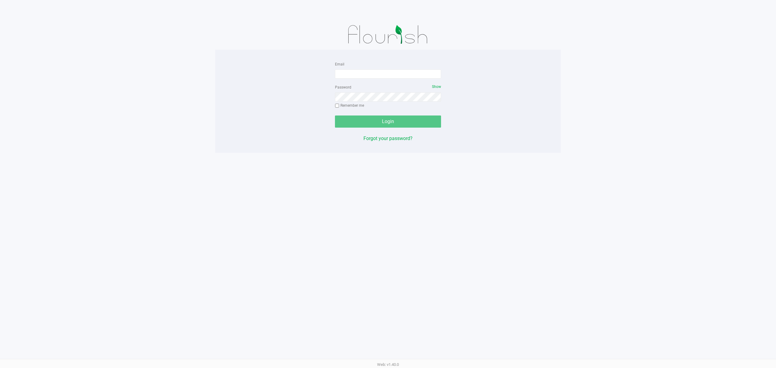
click at [411, 79] on form "Email Password Show Remember me Login" at bounding box center [388, 93] width 106 height 67
click at [401, 82] on form "Email Password Show Remember me Login" at bounding box center [388, 93] width 106 height 67
click at [401, 76] on input "Email" at bounding box center [388, 73] width 106 height 9
type input "[EMAIL_ADDRESS][DOMAIN_NAME]"
click at [335, 115] on button "Login" at bounding box center [388, 121] width 106 height 12
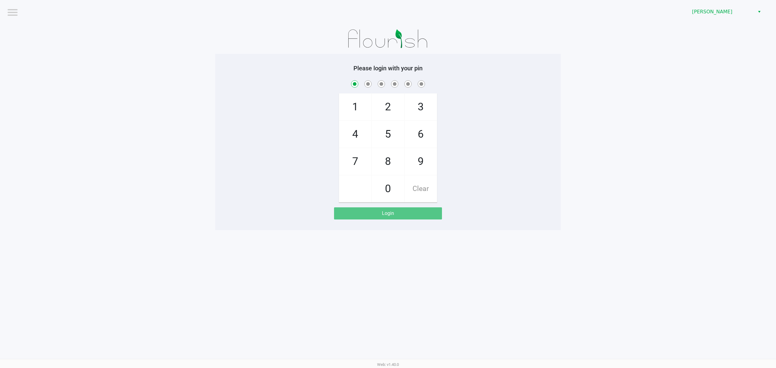
checkbox input "true"
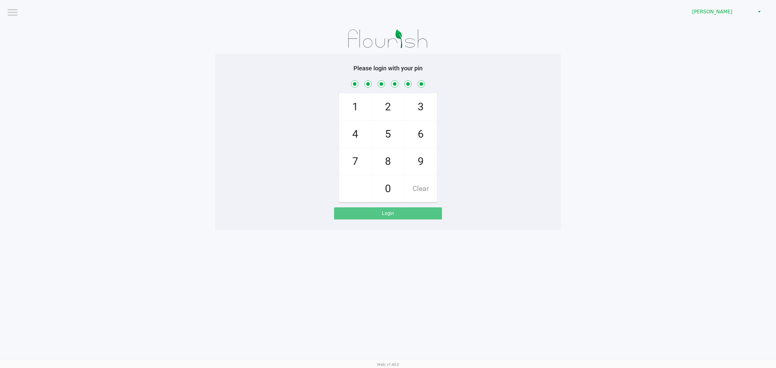
checkbox input "true"
